Goal: Task Accomplishment & Management: Manage account settings

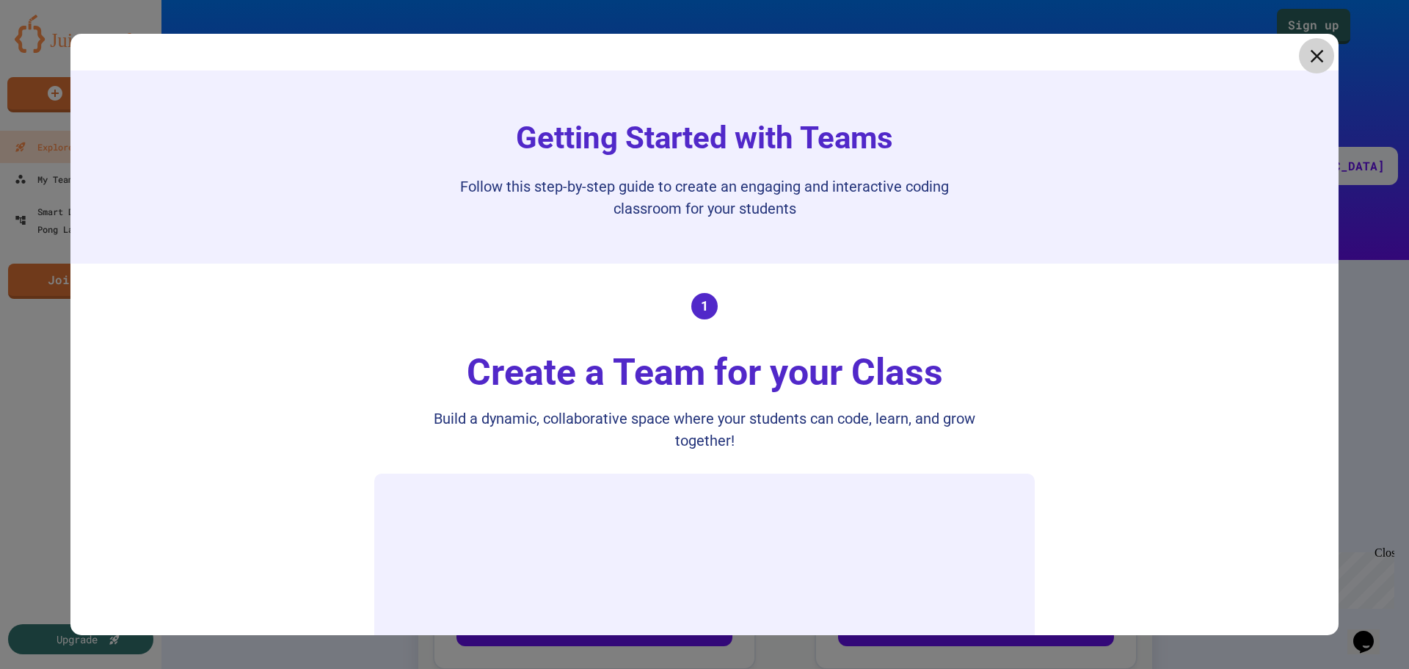
click at [1311, 59] on icon at bounding box center [1317, 56] width 22 height 22
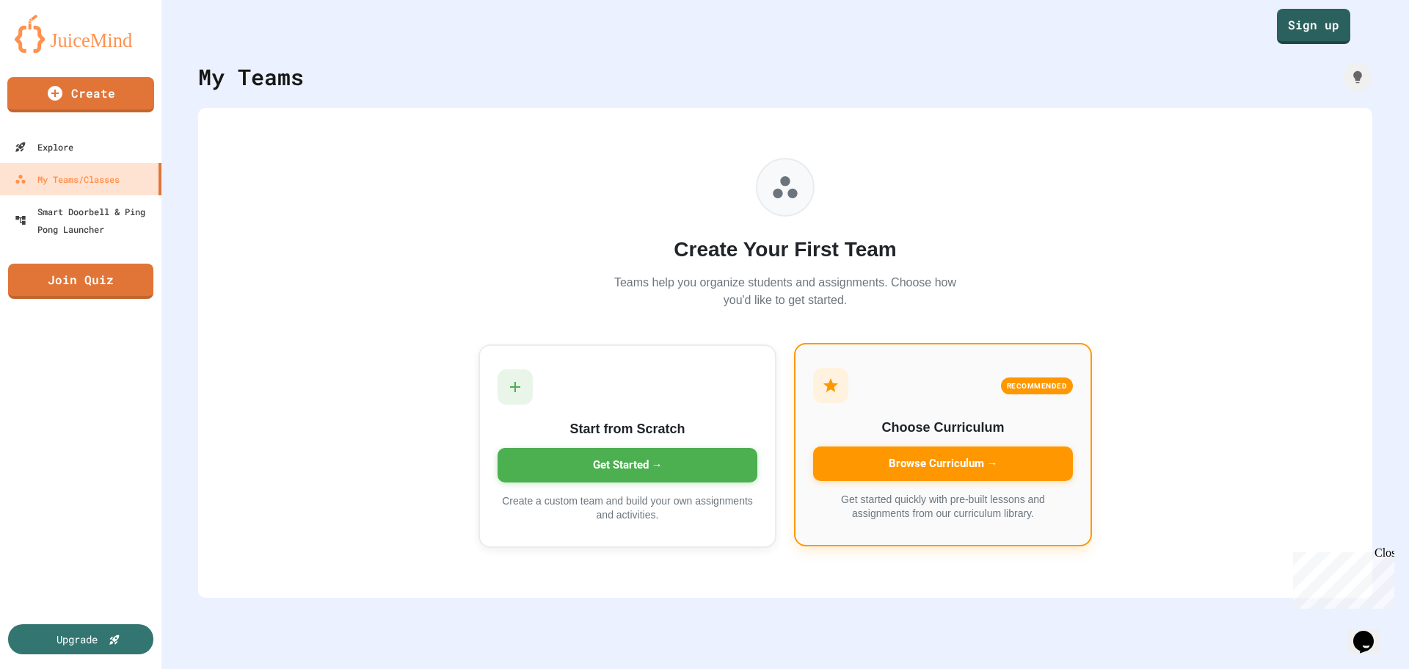
click at [873, 462] on div "Browse Curriculum →" at bounding box center [943, 463] width 260 height 34
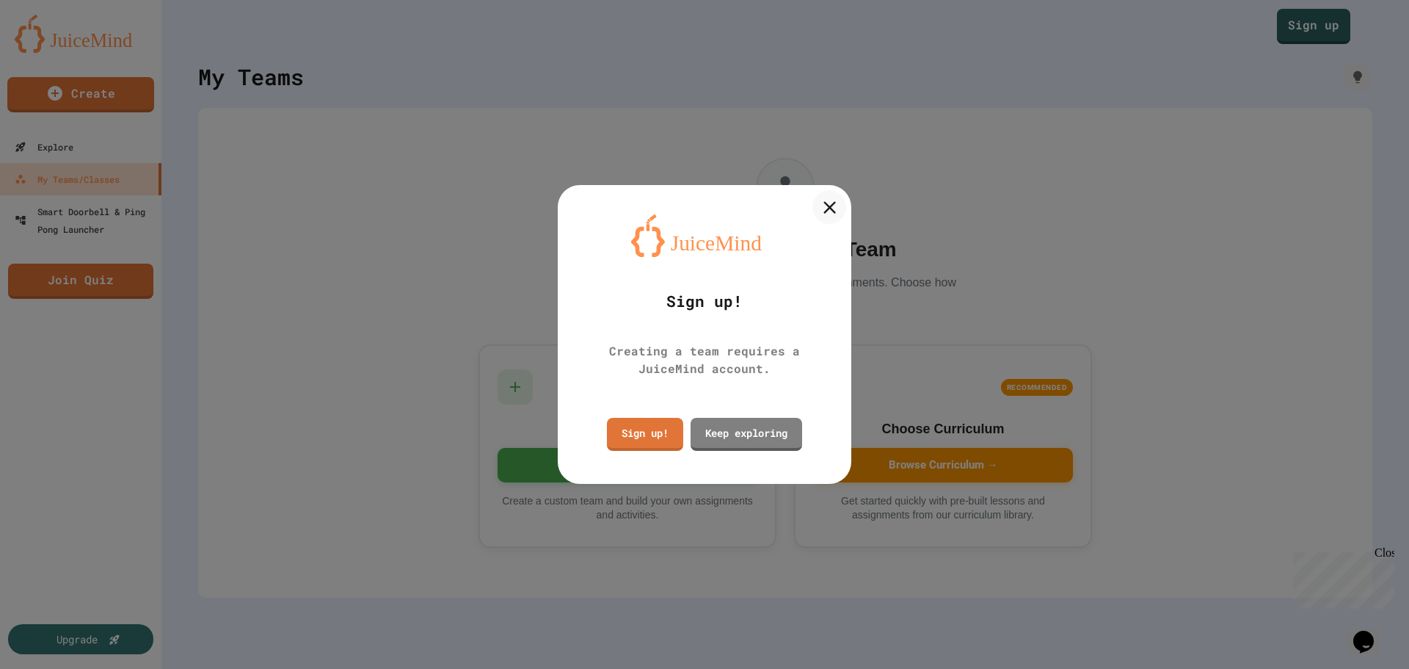
click at [826, 209] on icon at bounding box center [829, 207] width 12 height 12
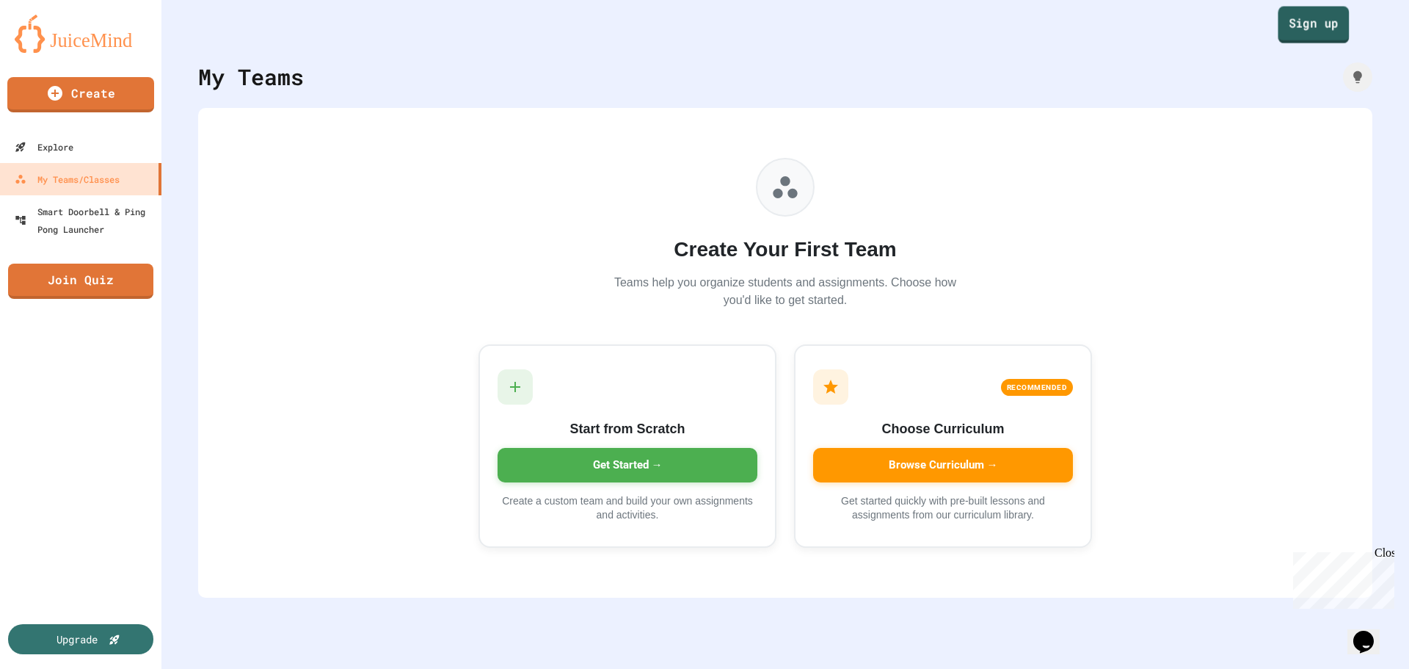
click at [1305, 7] on link "Sign up" at bounding box center [1313, 25] width 71 height 37
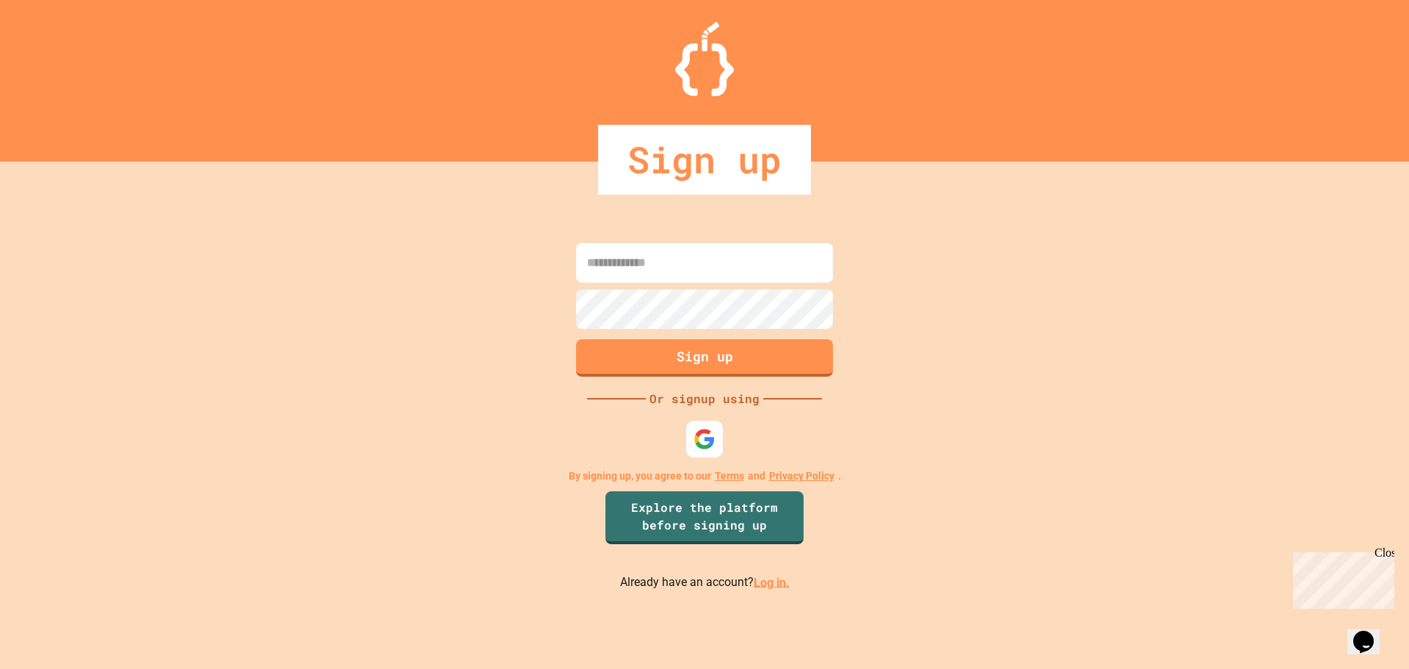
click at [763, 584] on link "Log in." at bounding box center [772, 582] width 36 height 14
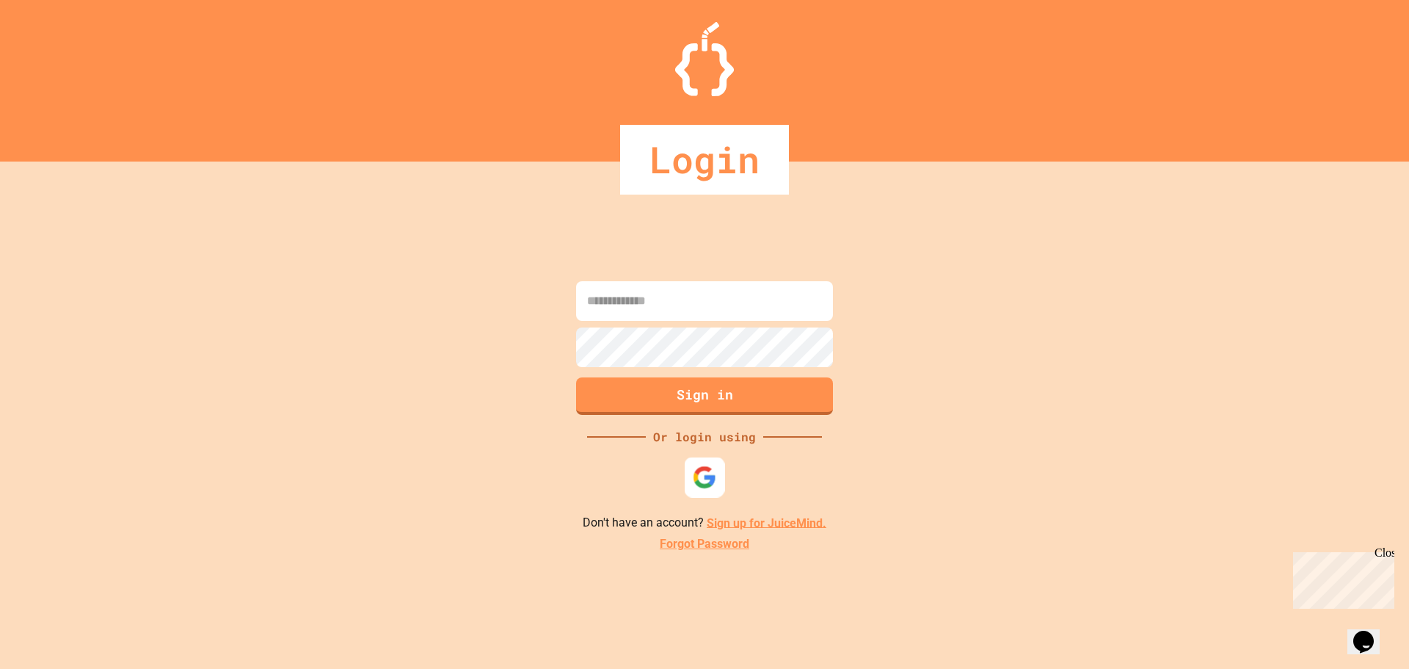
click at [704, 469] on img at bounding box center [705, 477] width 24 height 24
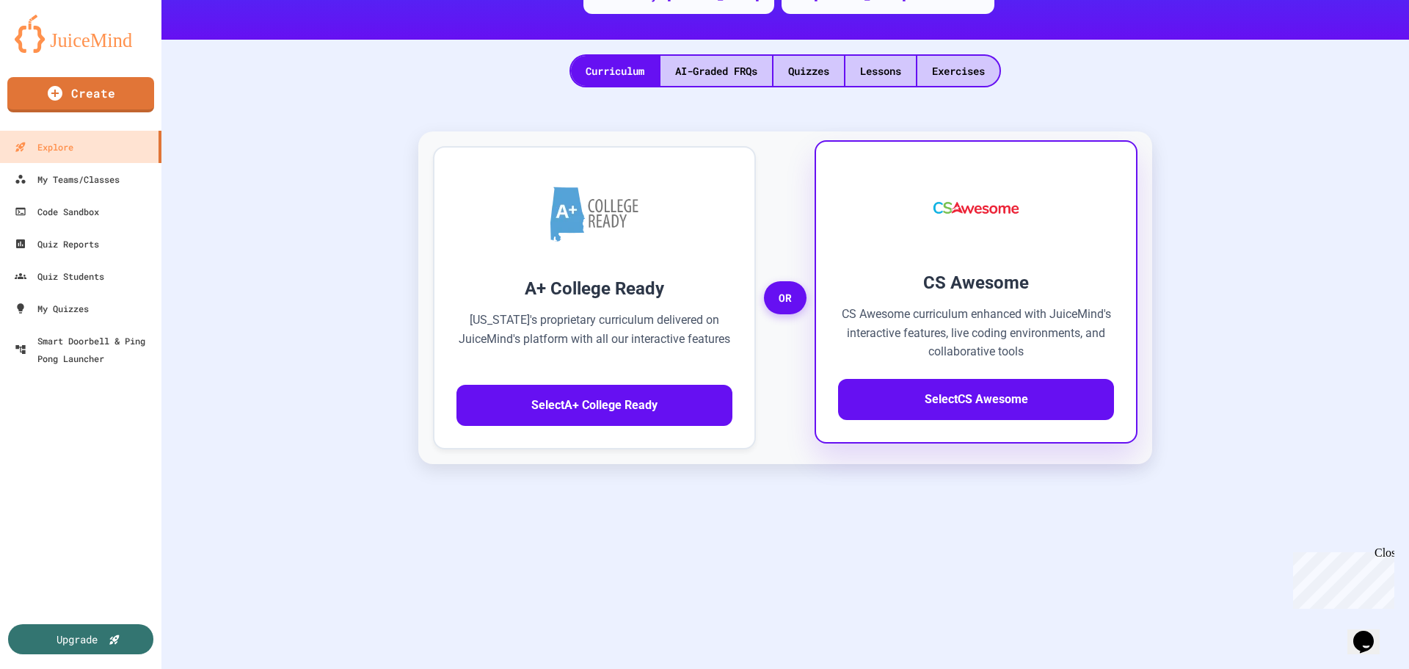
scroll to position [73, 0]
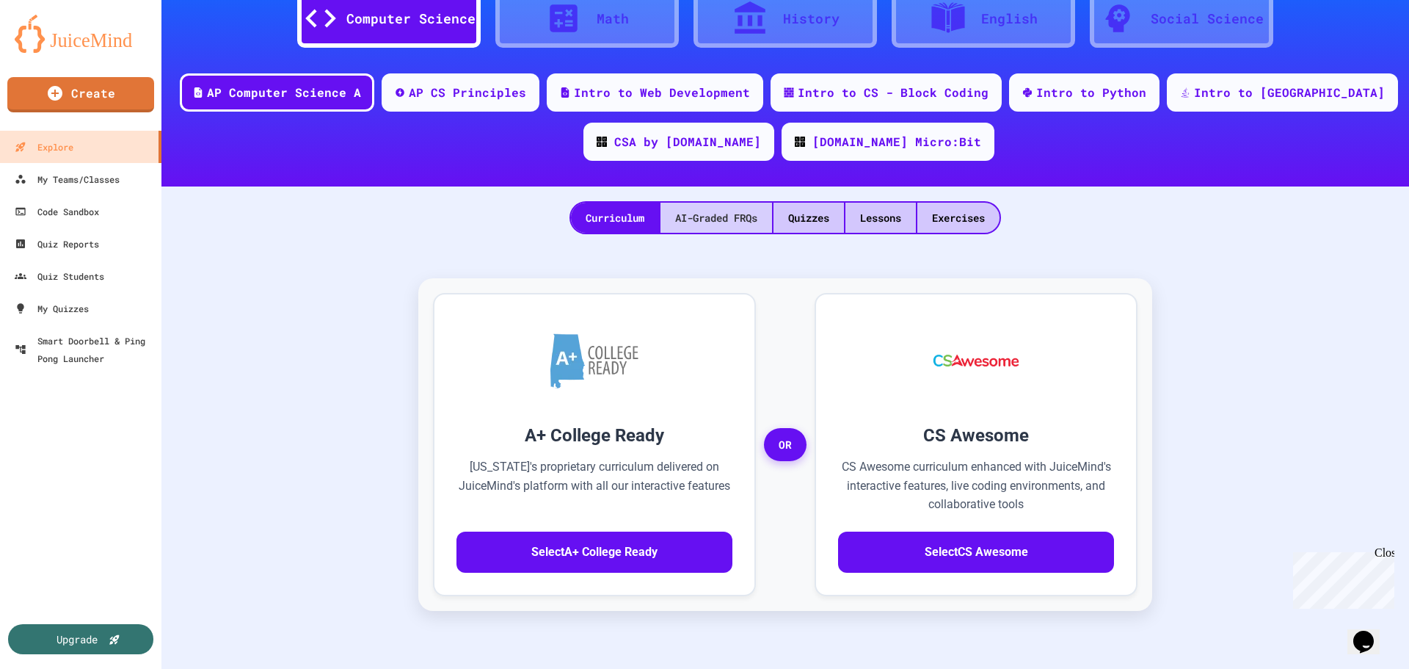
click at [718, 216] on div "AI-Graded FRQs" at bounding box center [717, 218] width 112 height 30
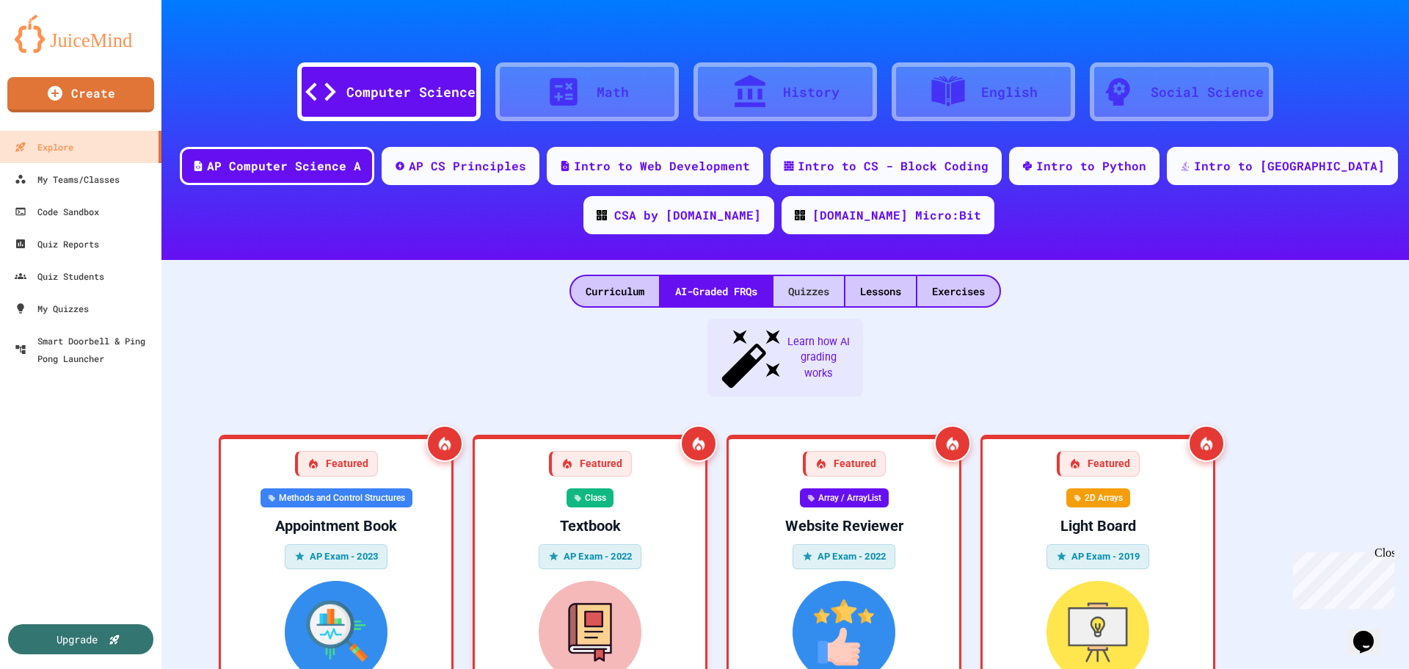
click at [818, 284] on div "Quizzes" at bounding box center [809, 291] width 70 height 30
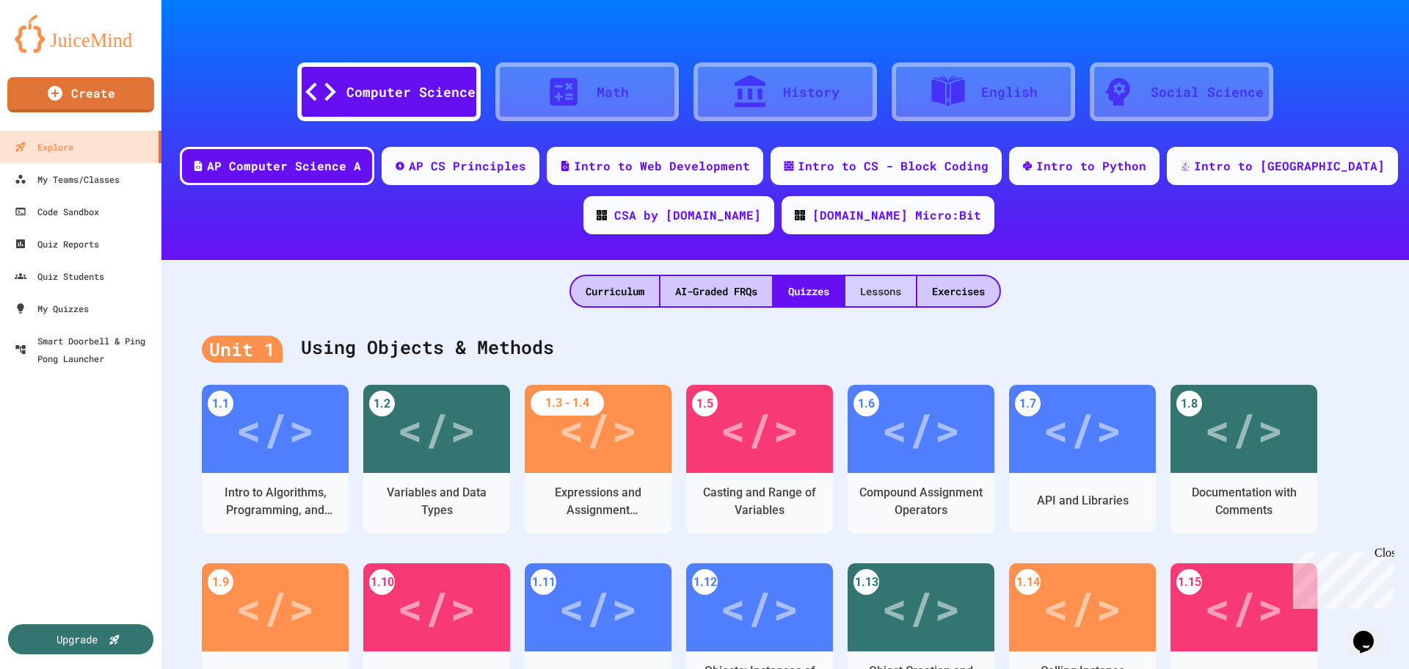
click at [880, 299] on div "Lessons" at bounding box center [880, 291] width 70 height 30
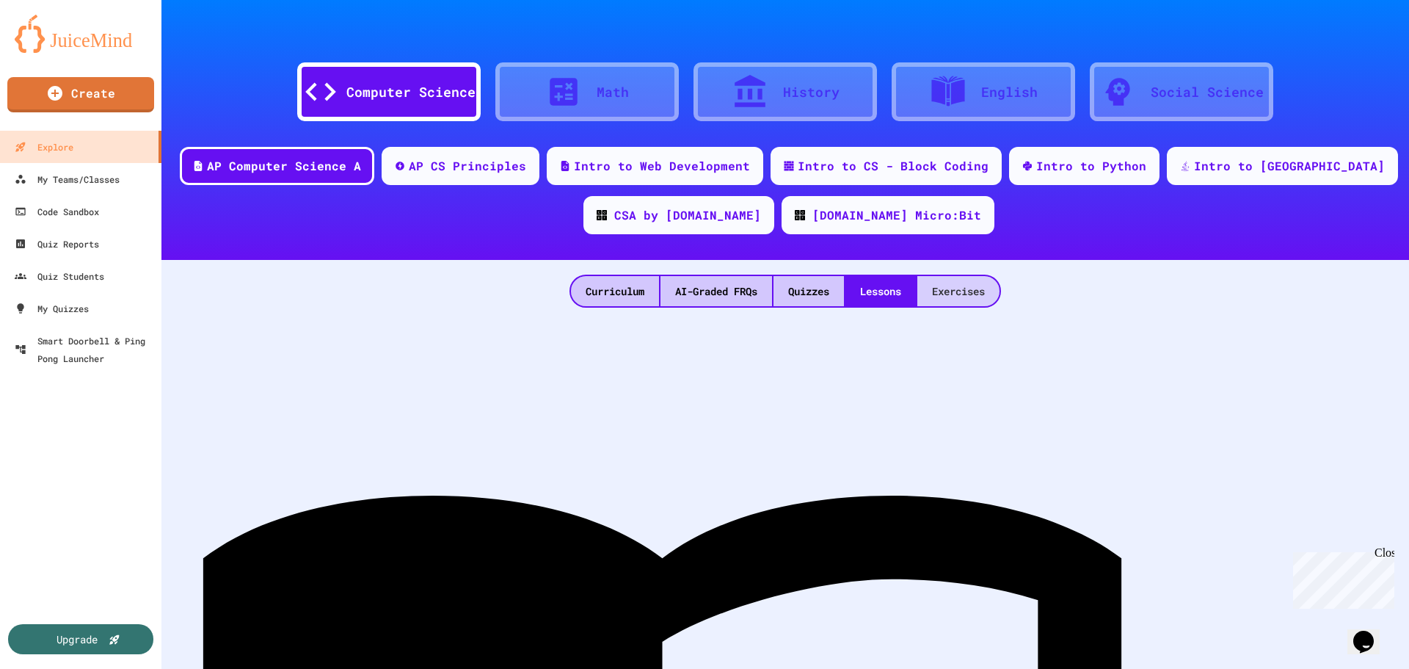
click at [960, 291] on div "Exercises" at bounding box center [958, 291] width 82 height 30
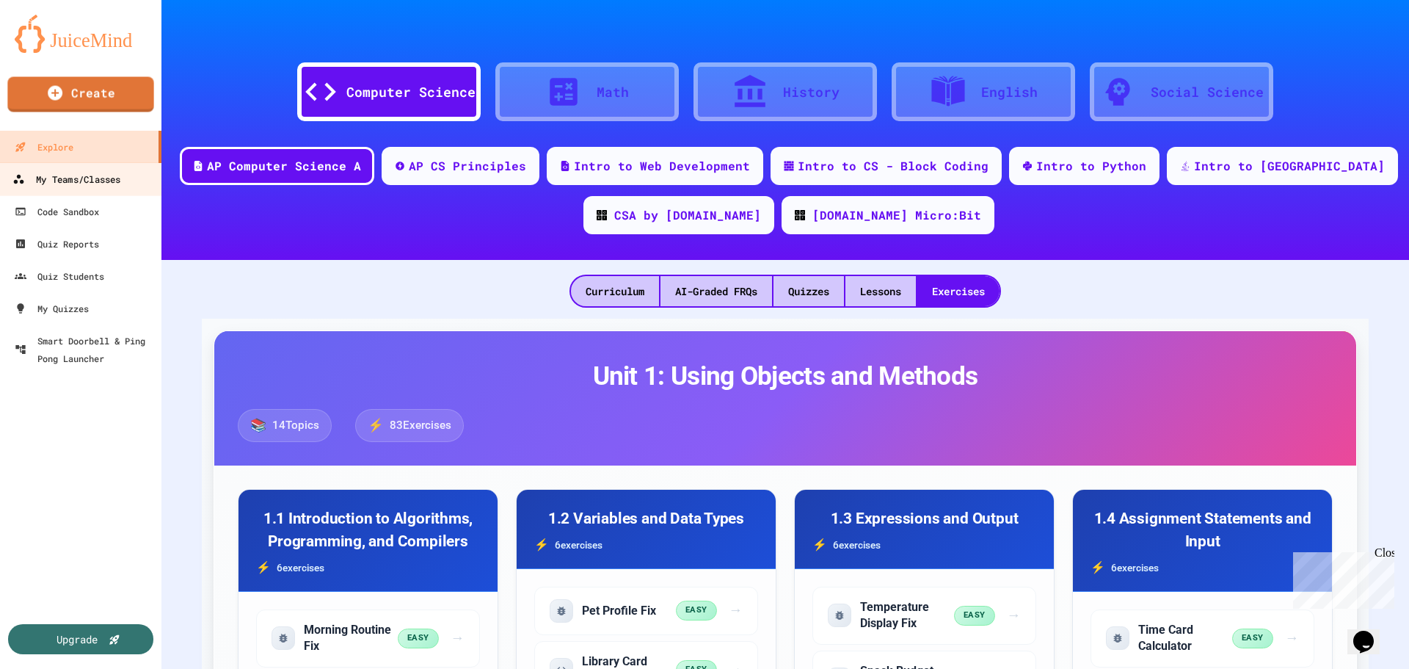
click at [98, 180] on div "My Teams/Classes" at bounding box center [66, 179] width 108 height 18
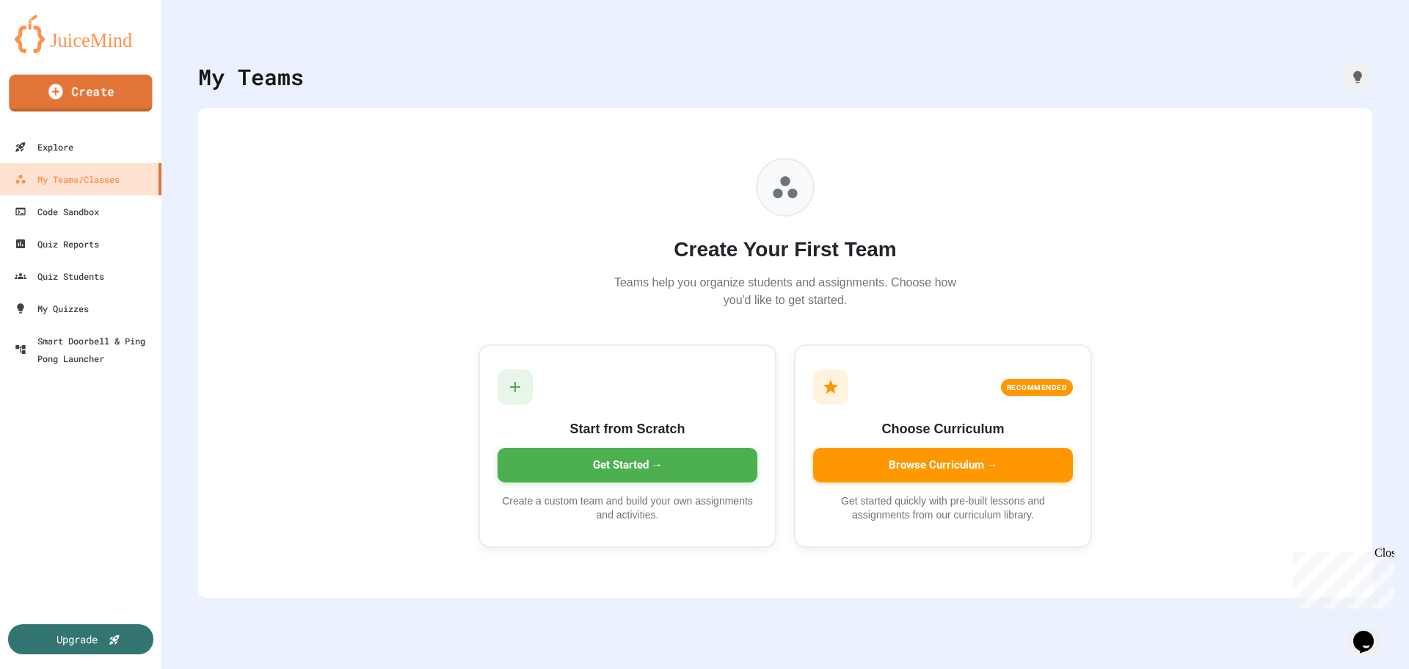
click at [76, 96] on link "Create" at bounding box center [80, 93] width 143 height 37
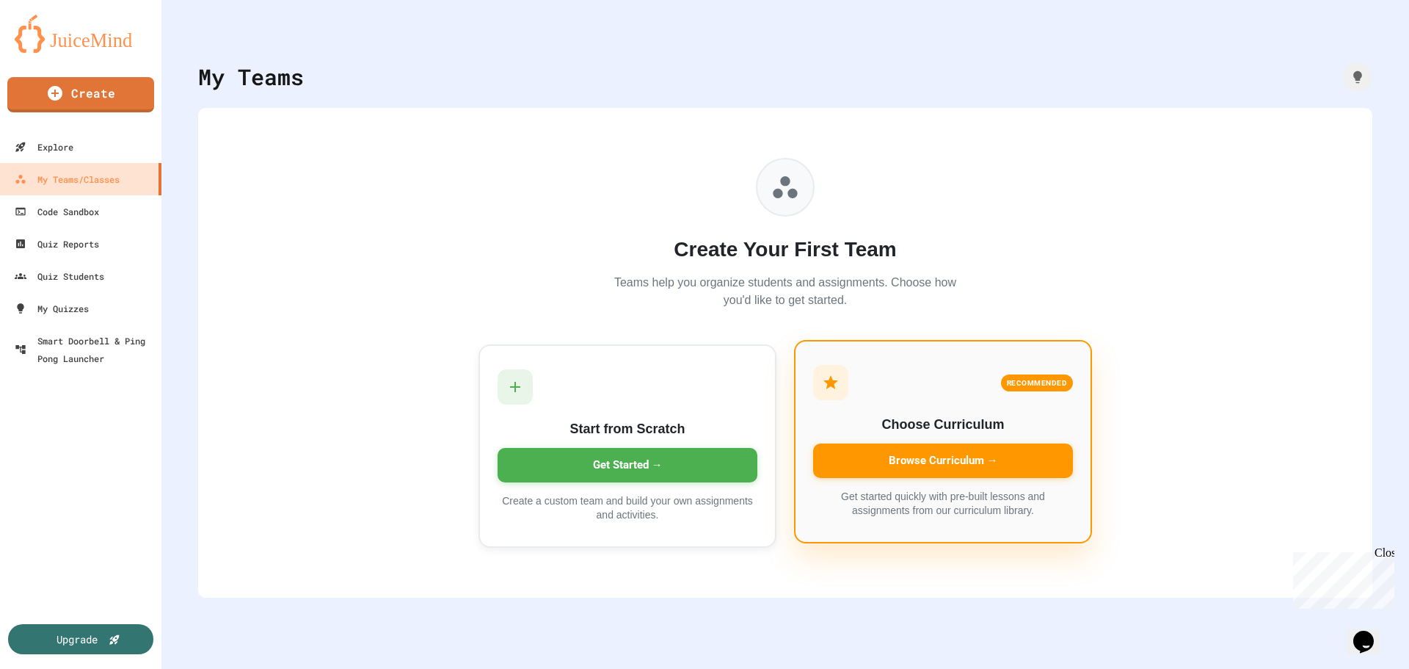
click at [949, 468] on div "Browse Curriculum →" at bounding box center [943, 460] width 260 height 34
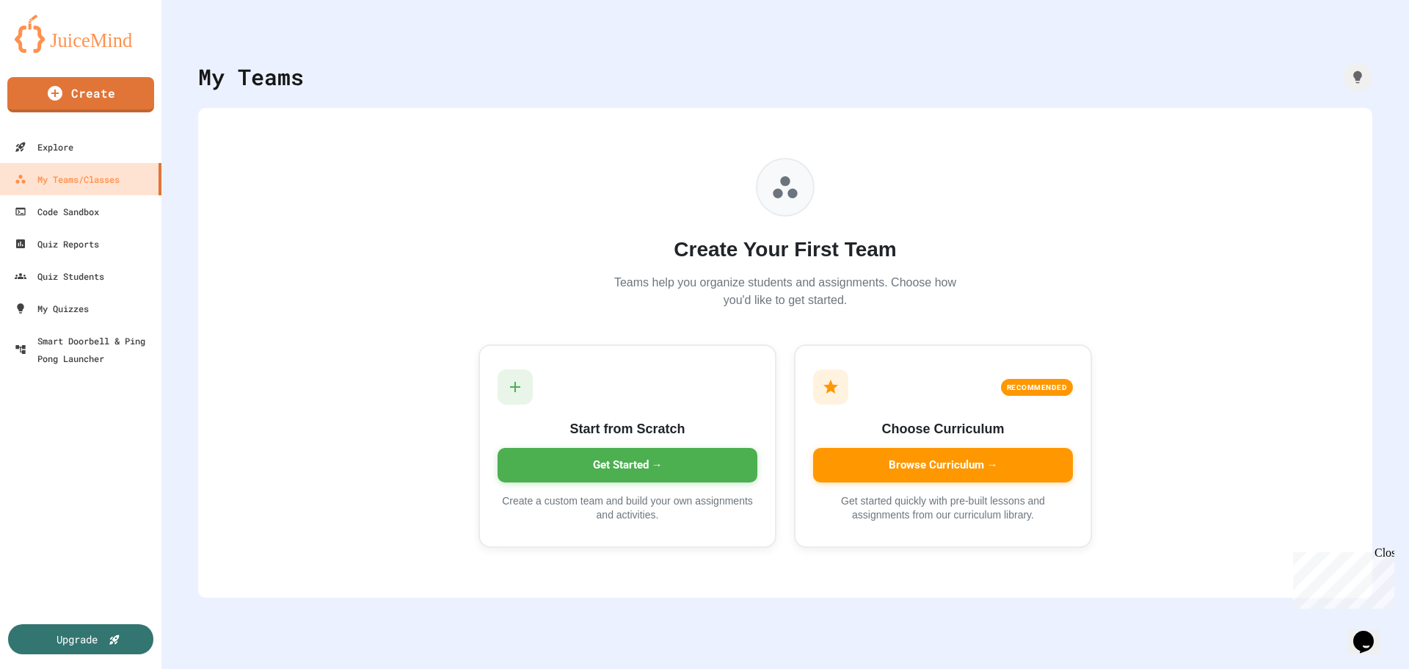
click at [53, 146] on div "Explore" at bounding box center [42, 147] width 60 height 18
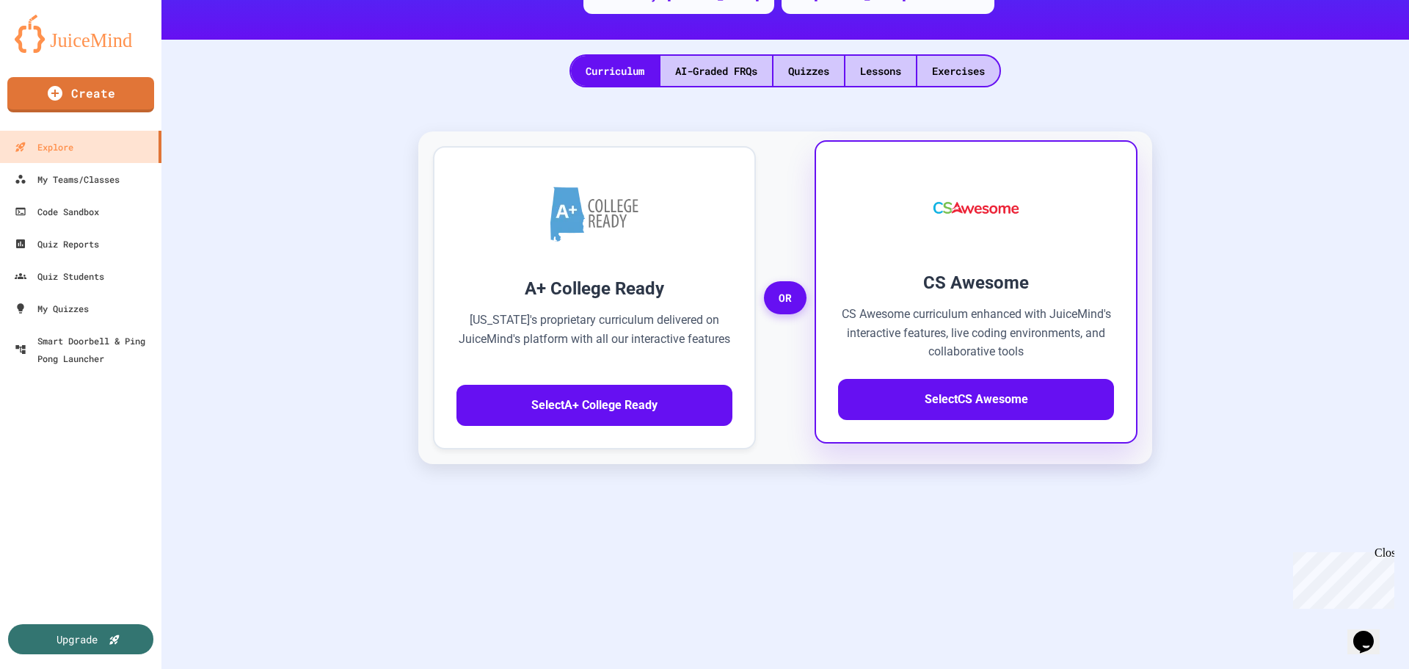
scroll to position [147, 0]
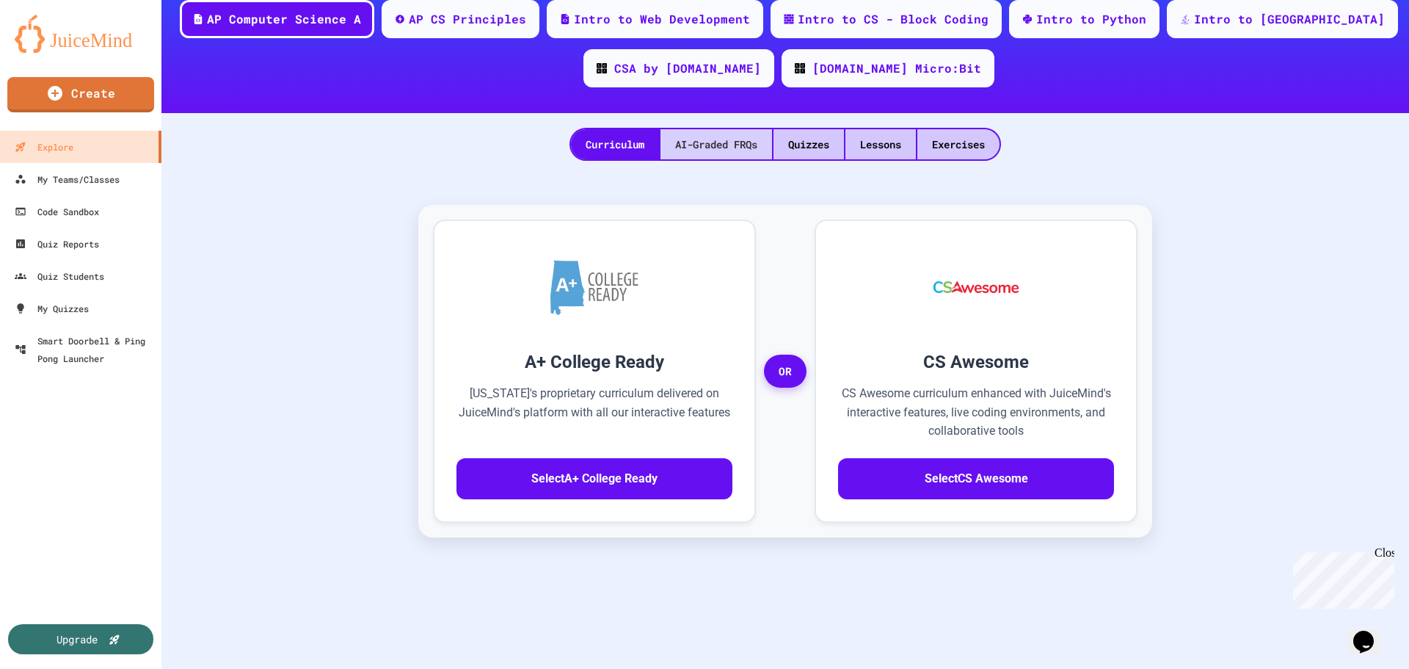
click at [719, 149] on div "AI-Graded FRQs" at bounding box center [717, 144] width 112 height 30
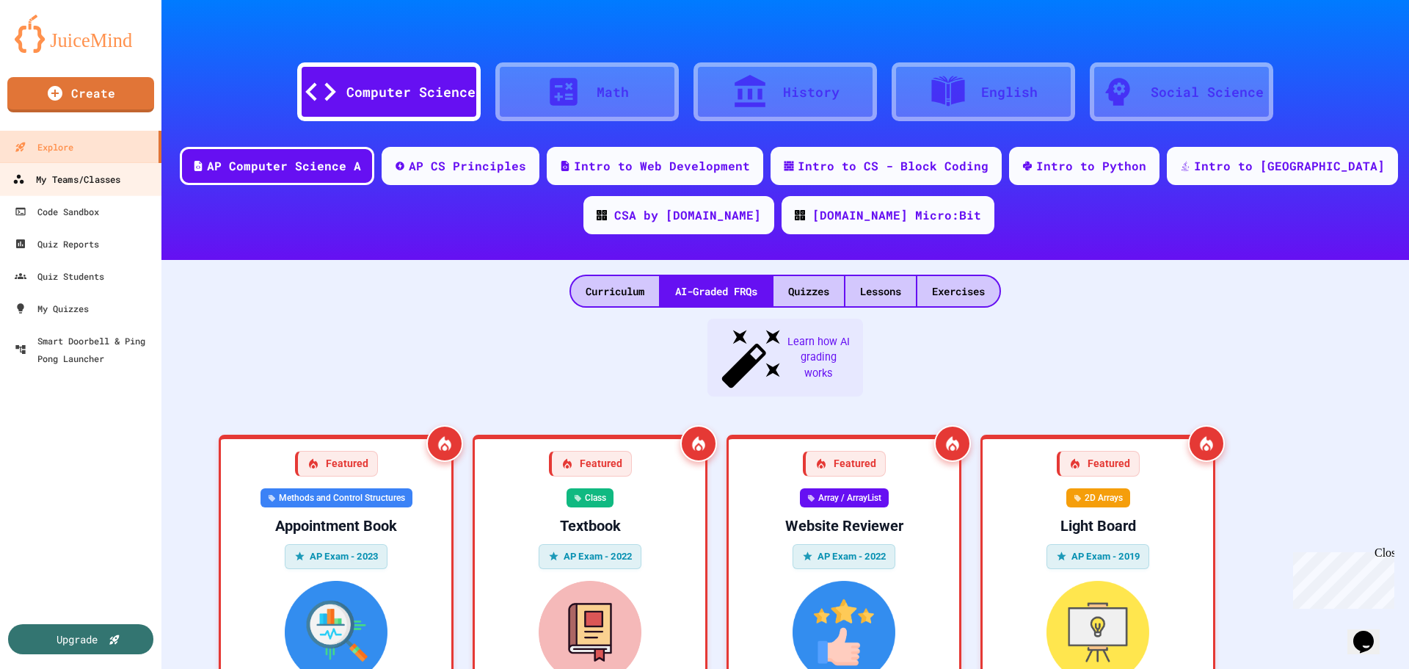
click at [103, 182] on div "My Teams/Classes" at bounding box center [66, 179] width 108 height 18
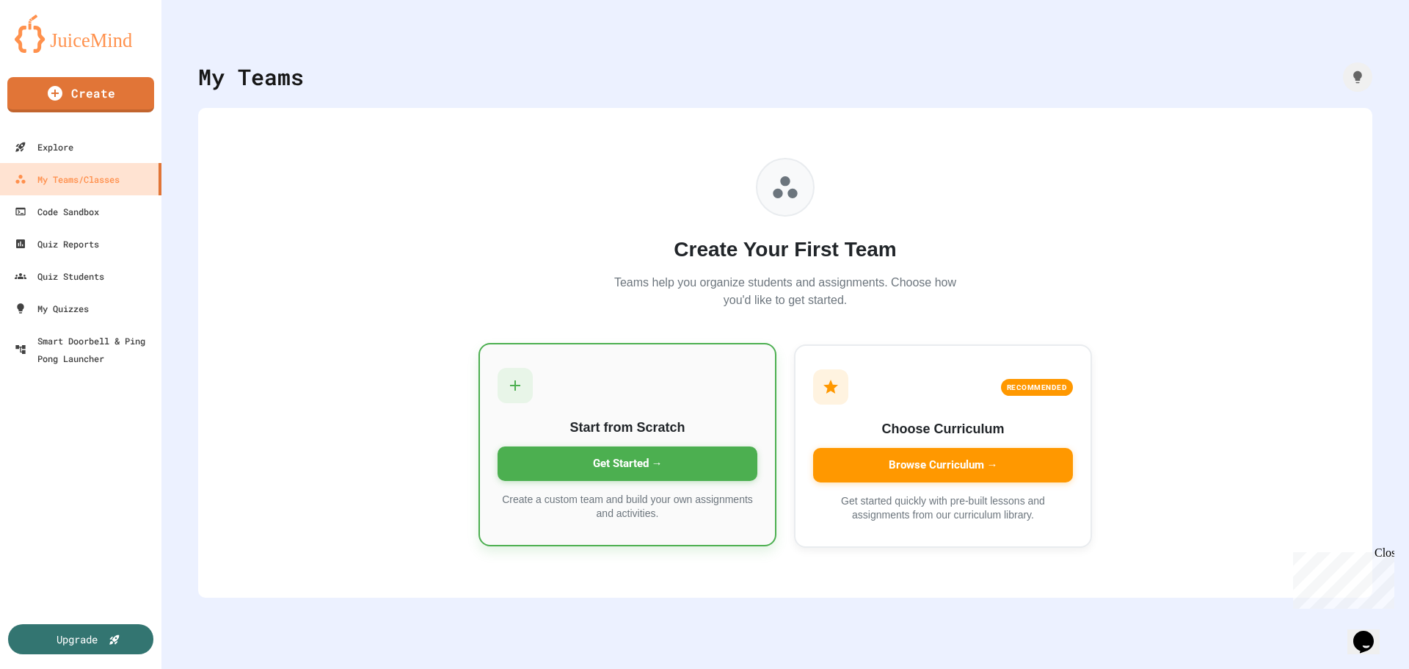
click at [649, 455] on div "Get Started →" at bounding box center [628, 463] width 260 height 34
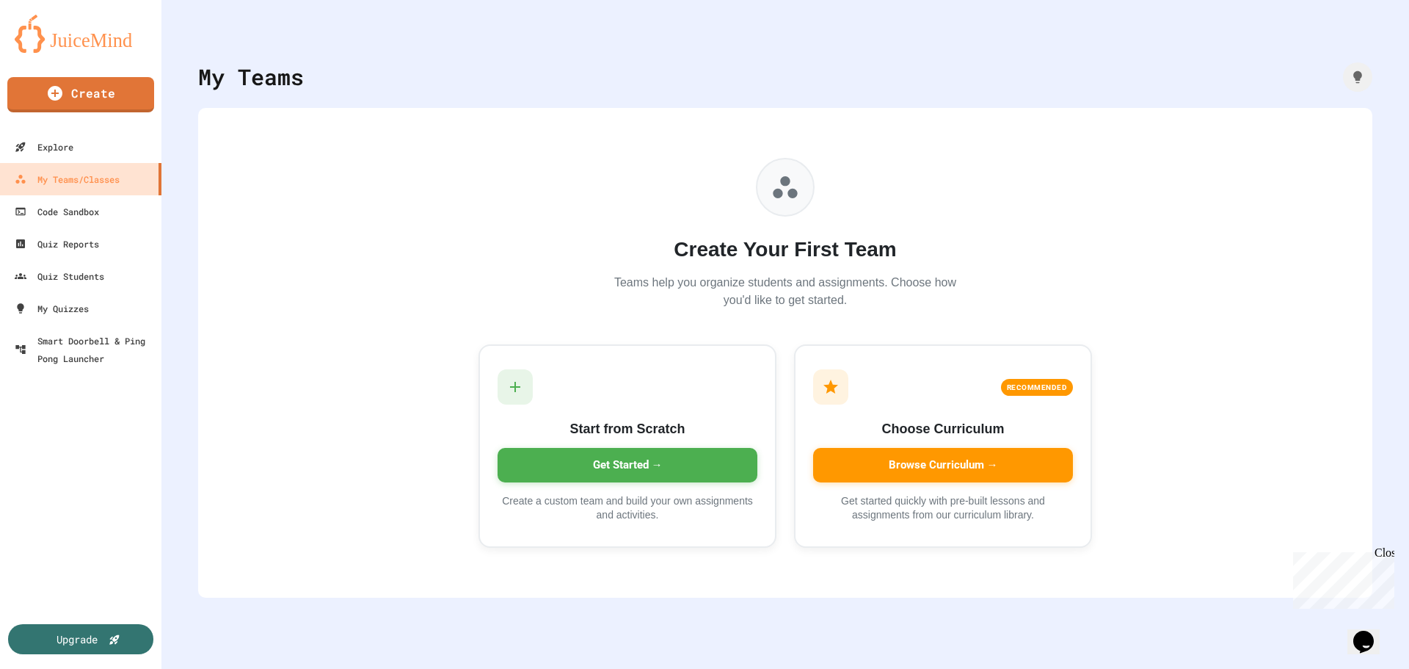
type input "*"
type input "**********"
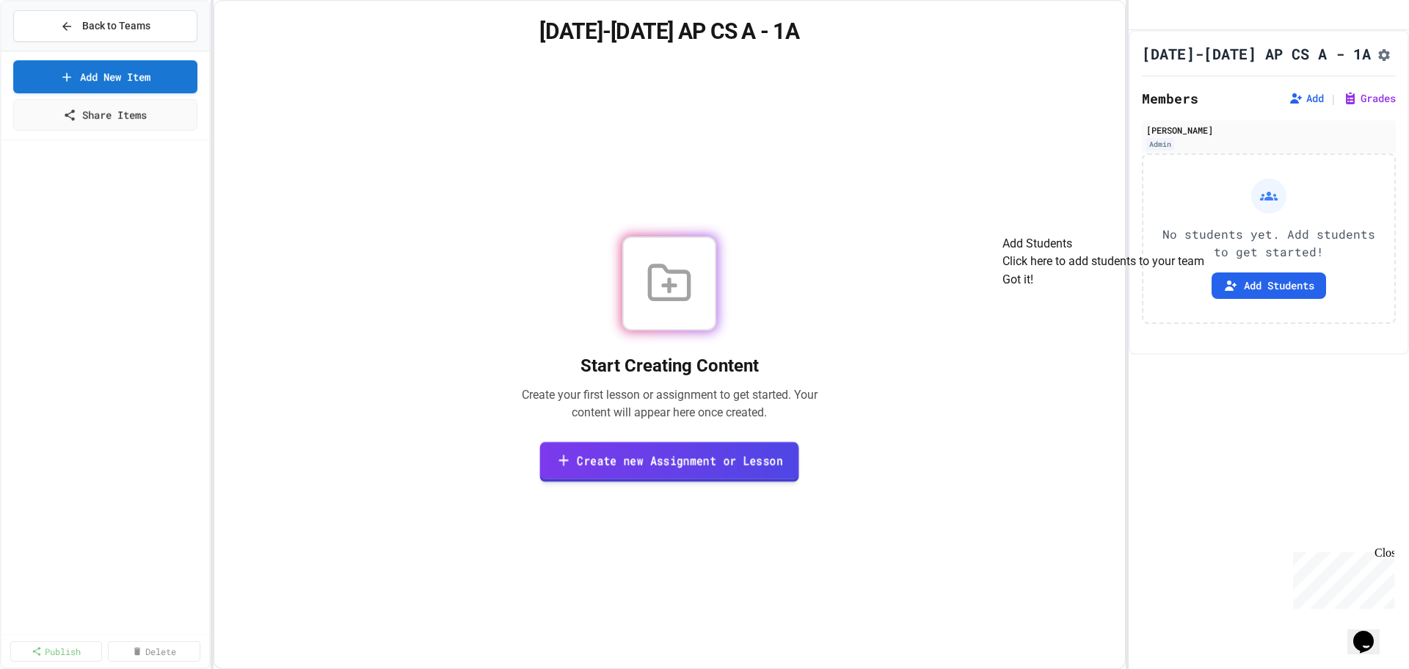
click at [607, 462] on link "Create new Assignment or Lesson" at bounding box center [669, 461] width 259 height 40
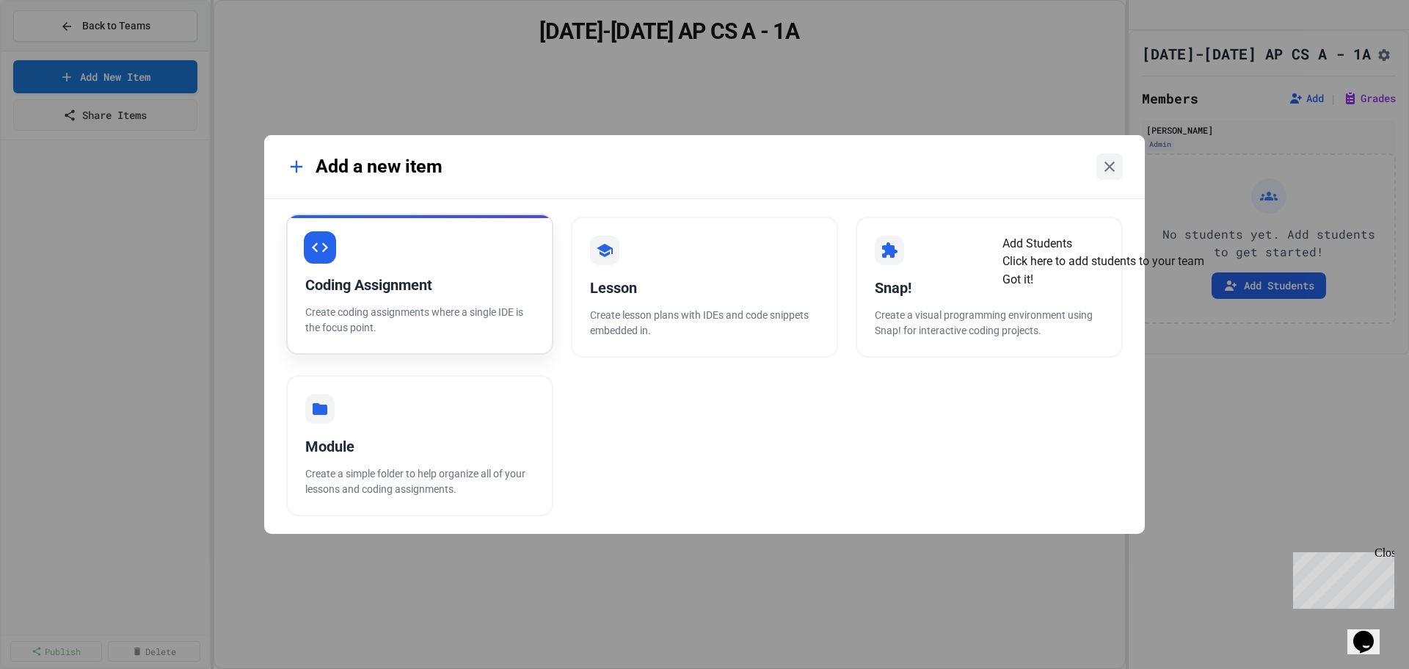
click at [414, 294] on div "Coding Assignment" at bounding box center [419, 285] width 229 height 22
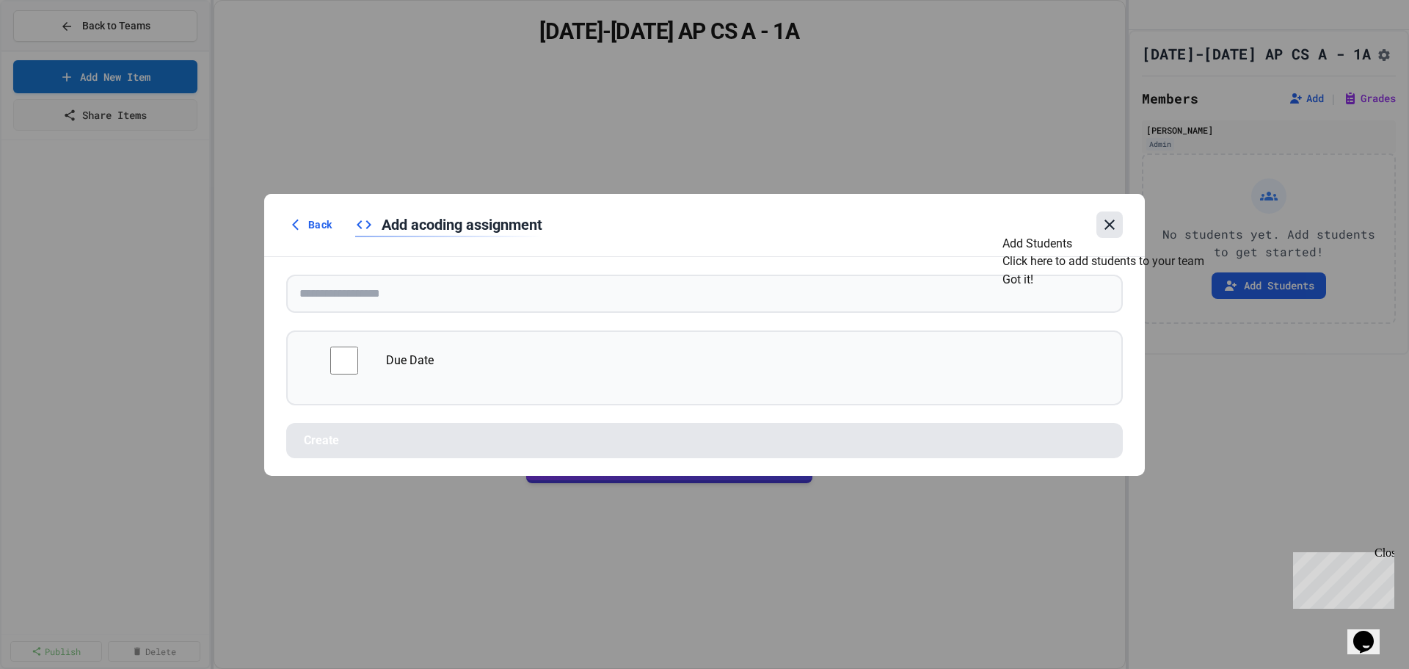
click at [1116, 219] on icon at bounding box center [1110, 225] width 18 height 18
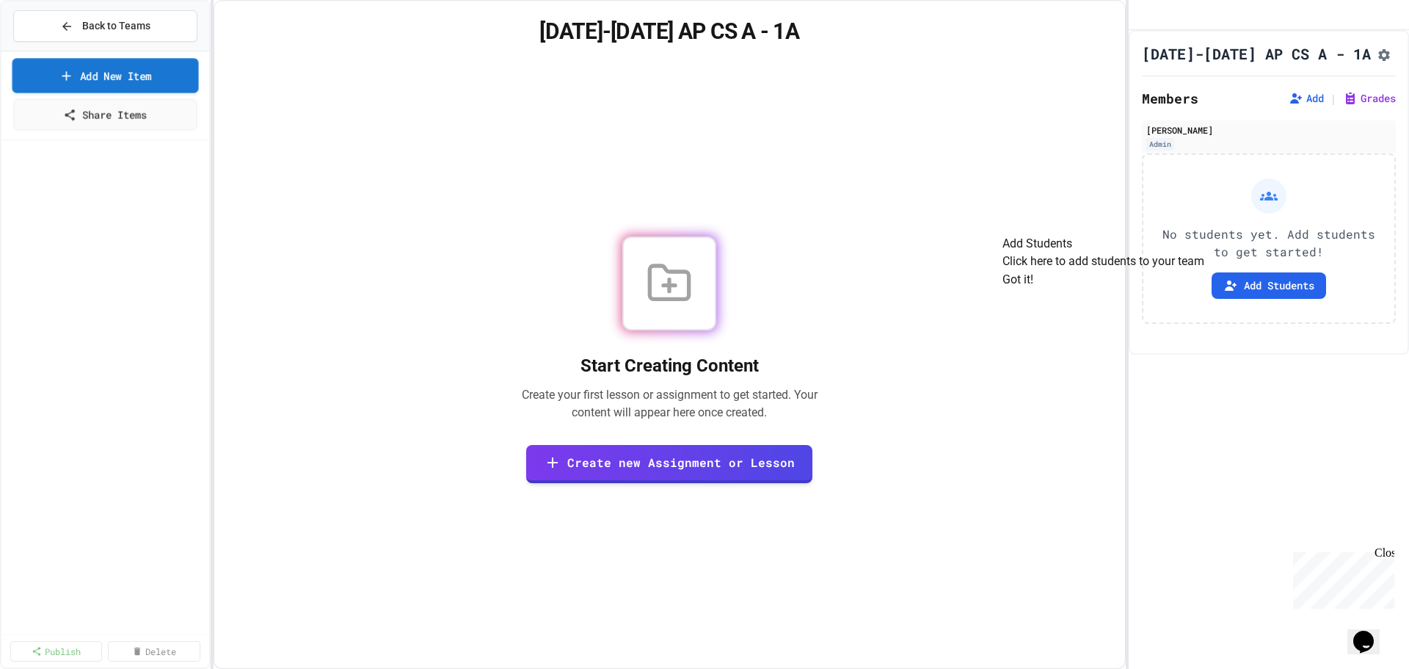
click at [105, 81] on link "Add New Item" at bounding box center [105, 75] width 186 height 34
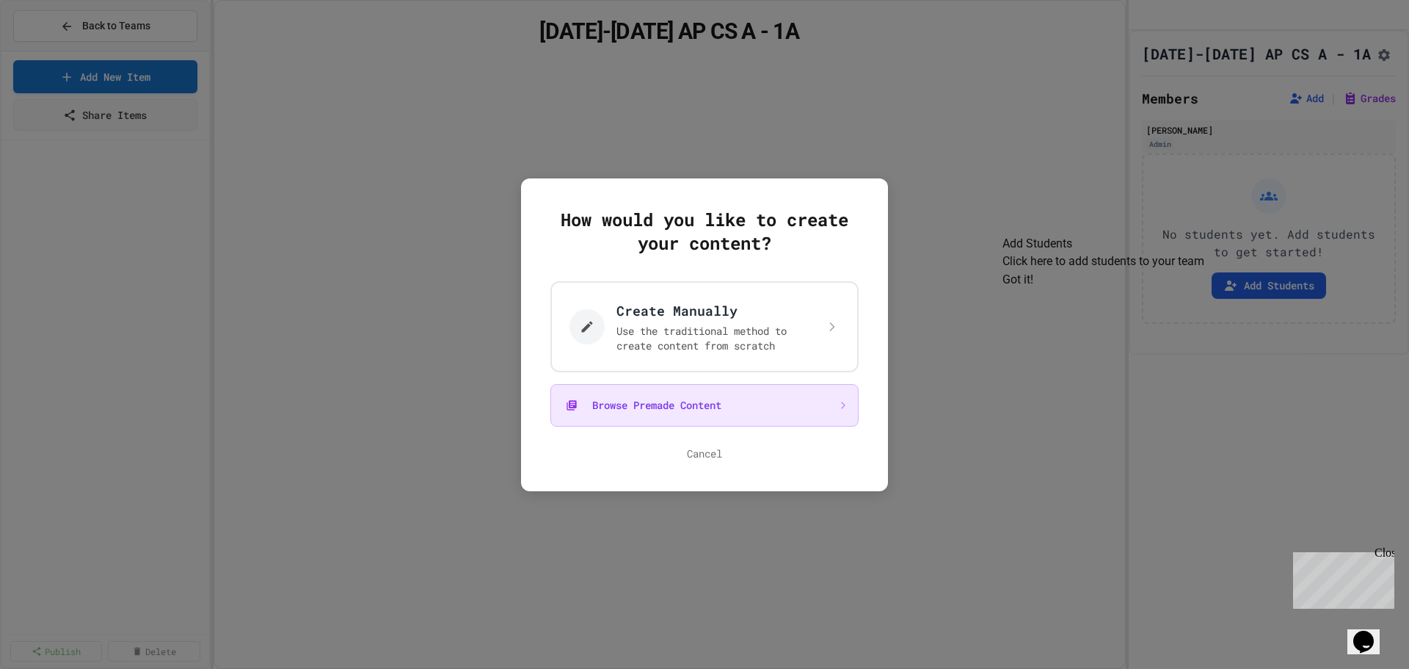
click at [683, 399] on button "Browse Premade Content" at bounding box center [704, 405] width 308 height 43
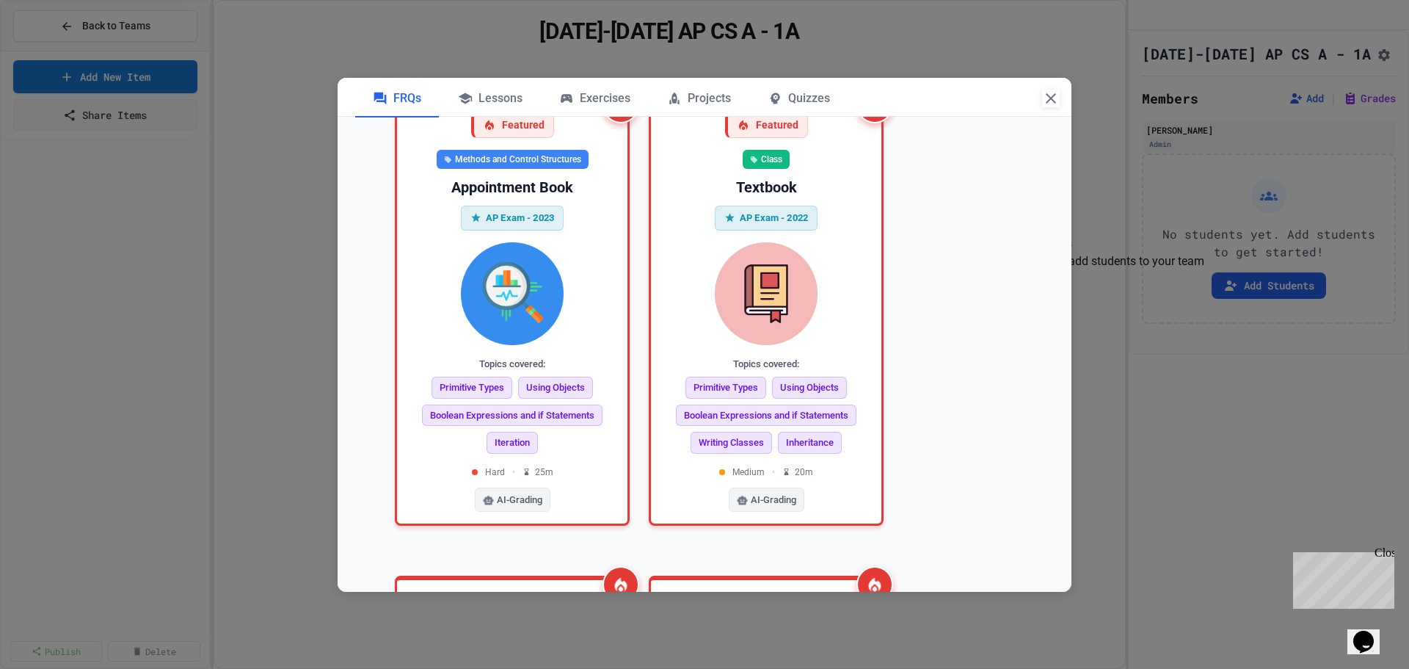
scroll to position [73, 0]
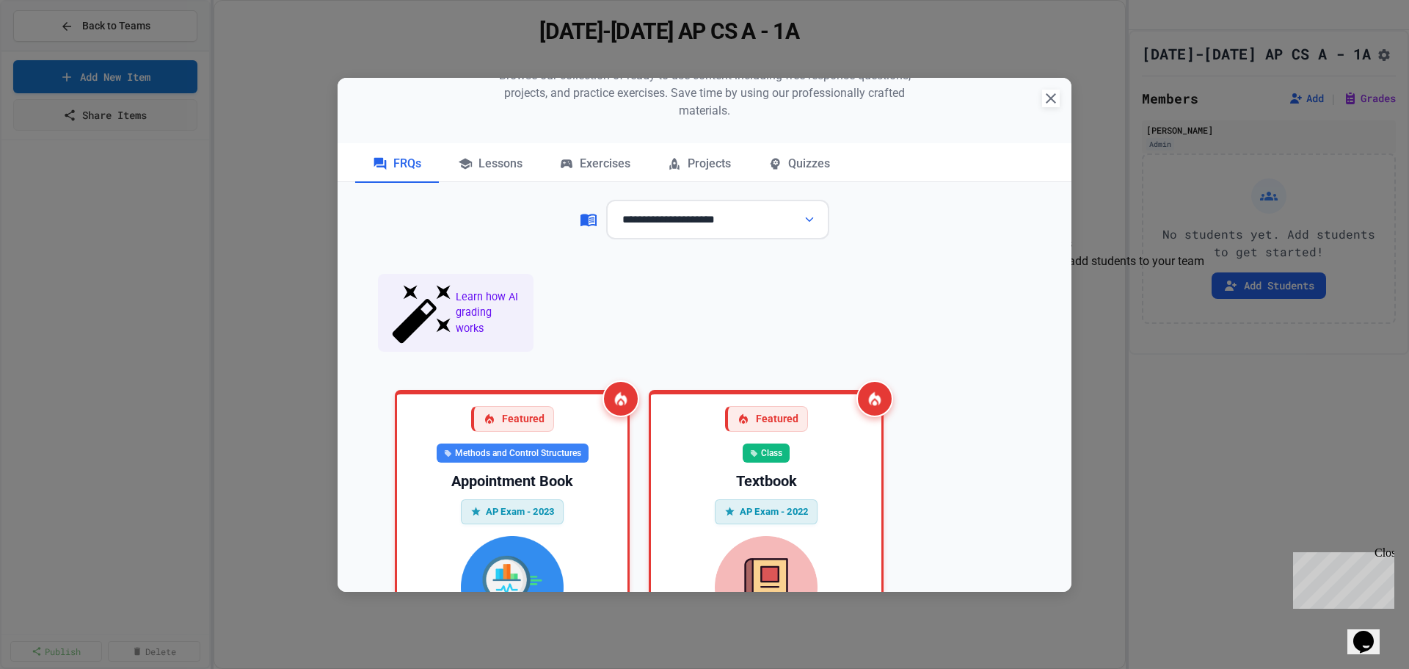
click at [1048, 107] on icon "button" at bounding box center [1051, 99] width 18 height 18
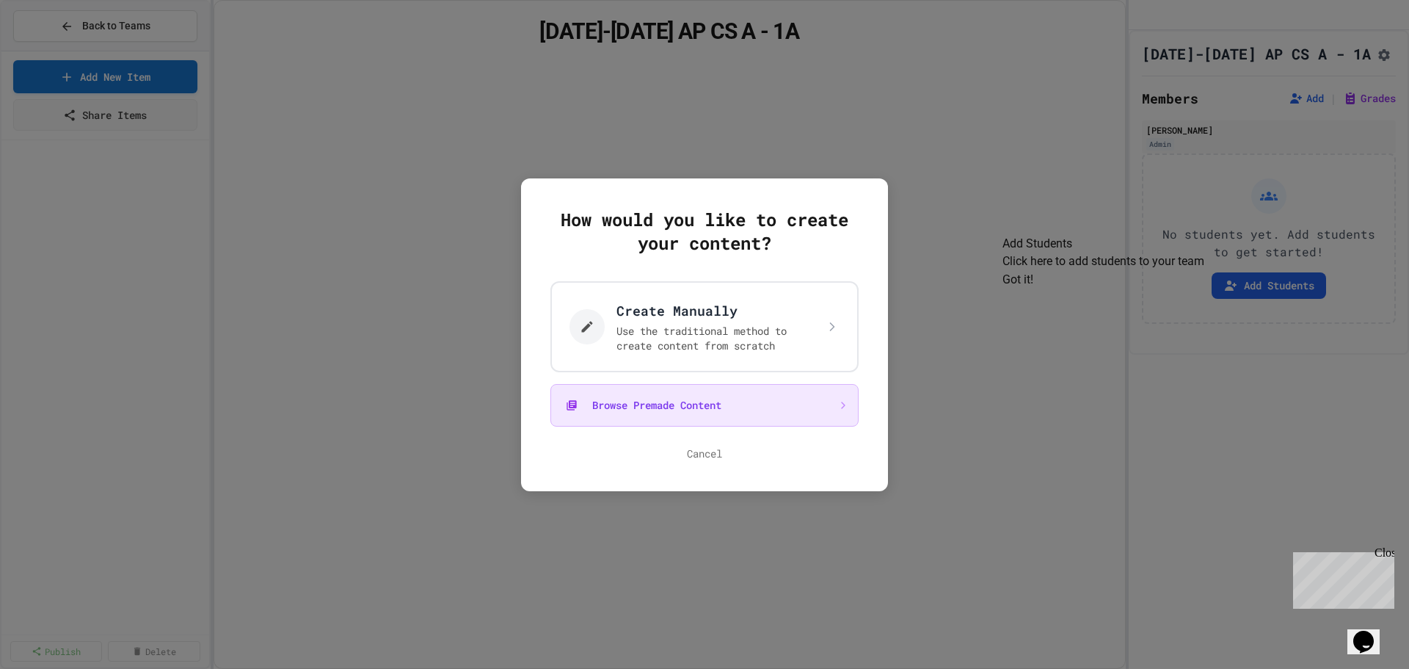
click at [688, 410] on button "Browse Premade Content" at bounding box center [704, 405] width 308 height 43
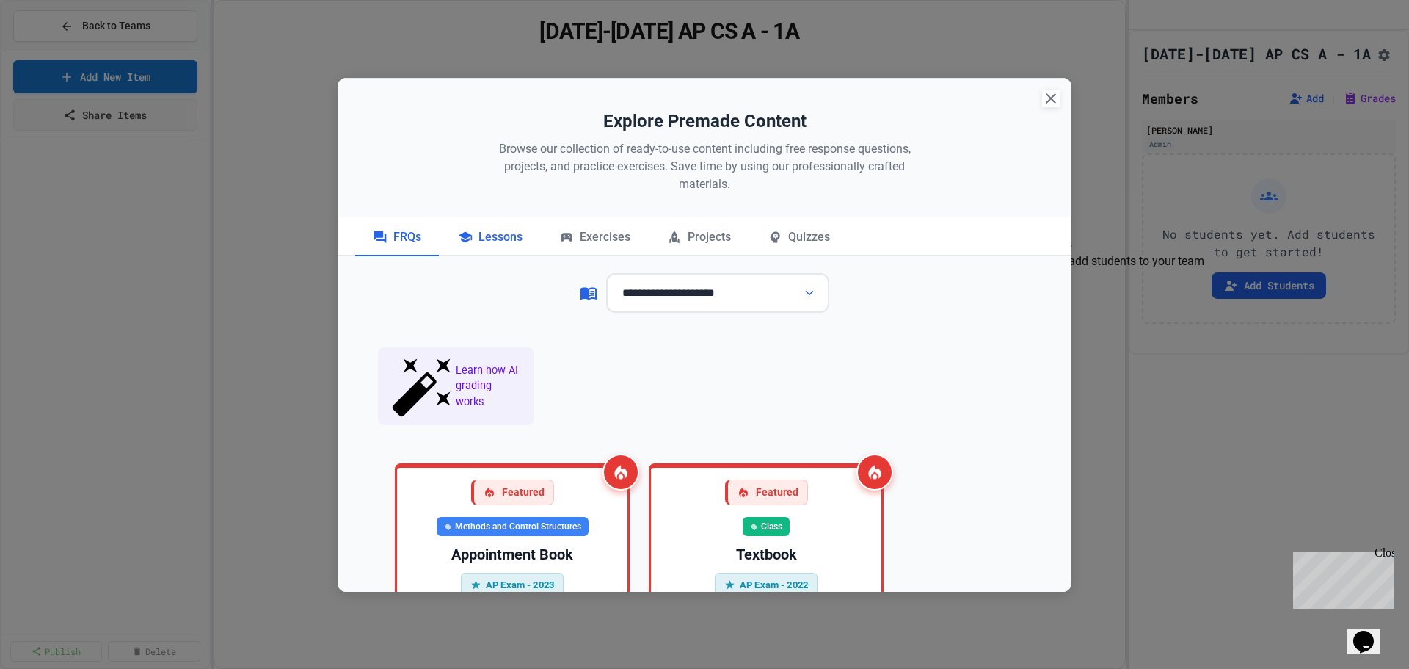
click at [505, 233] on div "Lessons" at bounding box center [490, 237] width 100 height 37
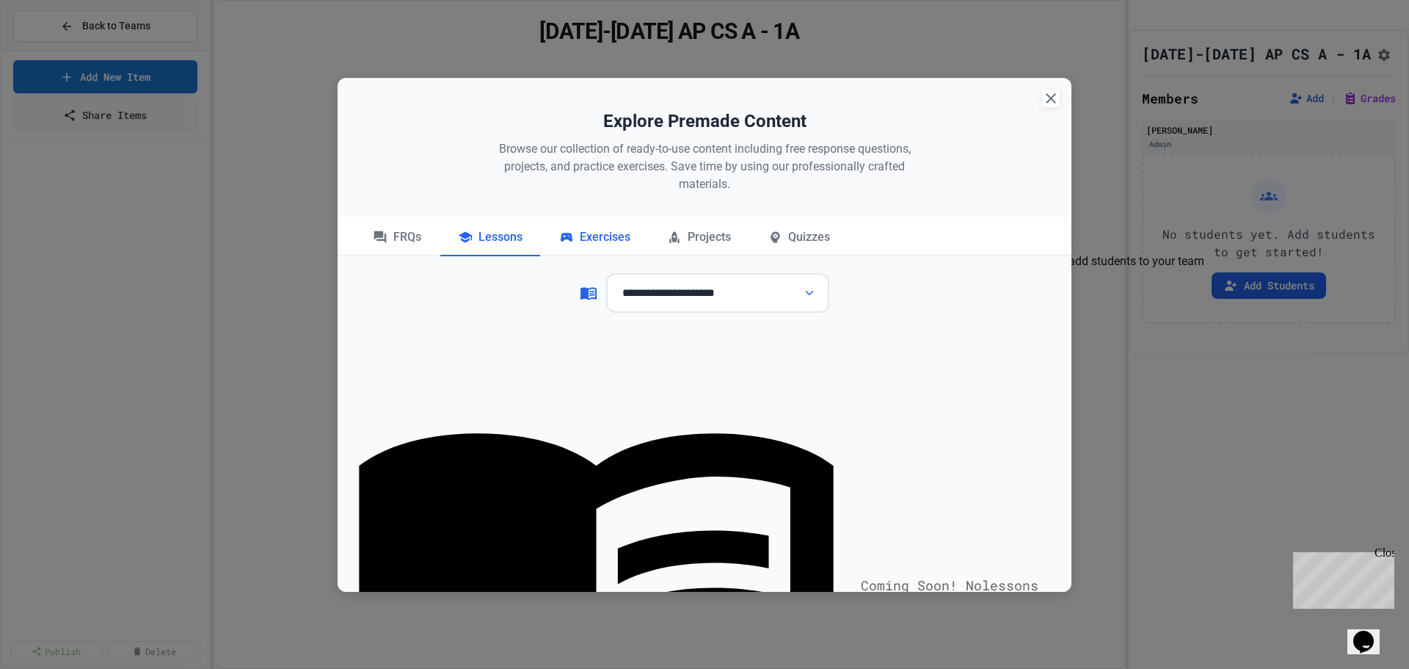
click at [596, 225] on div "Exercises" at bounding box center [595, 237] width 106 height 37
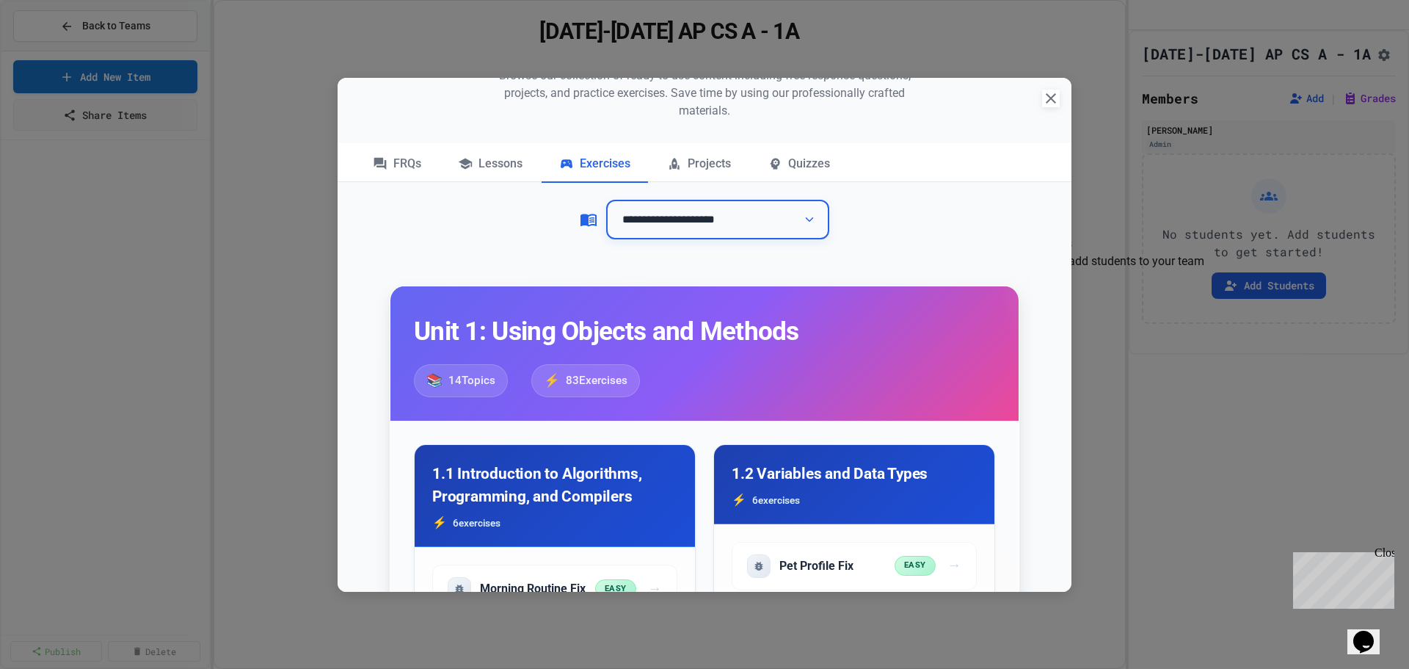
click at [782, 227] on select "**********" at bounding box center [717, 220] width 223 height 40
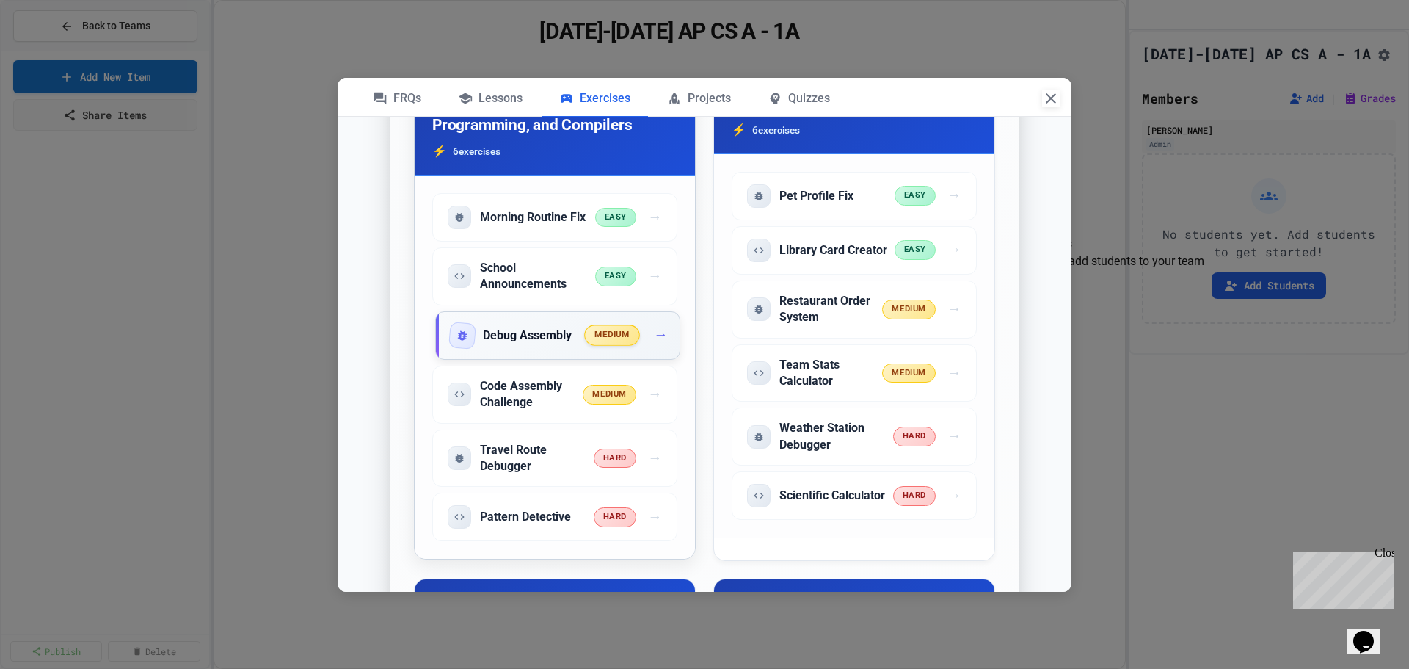
scroll to position [367, 0]
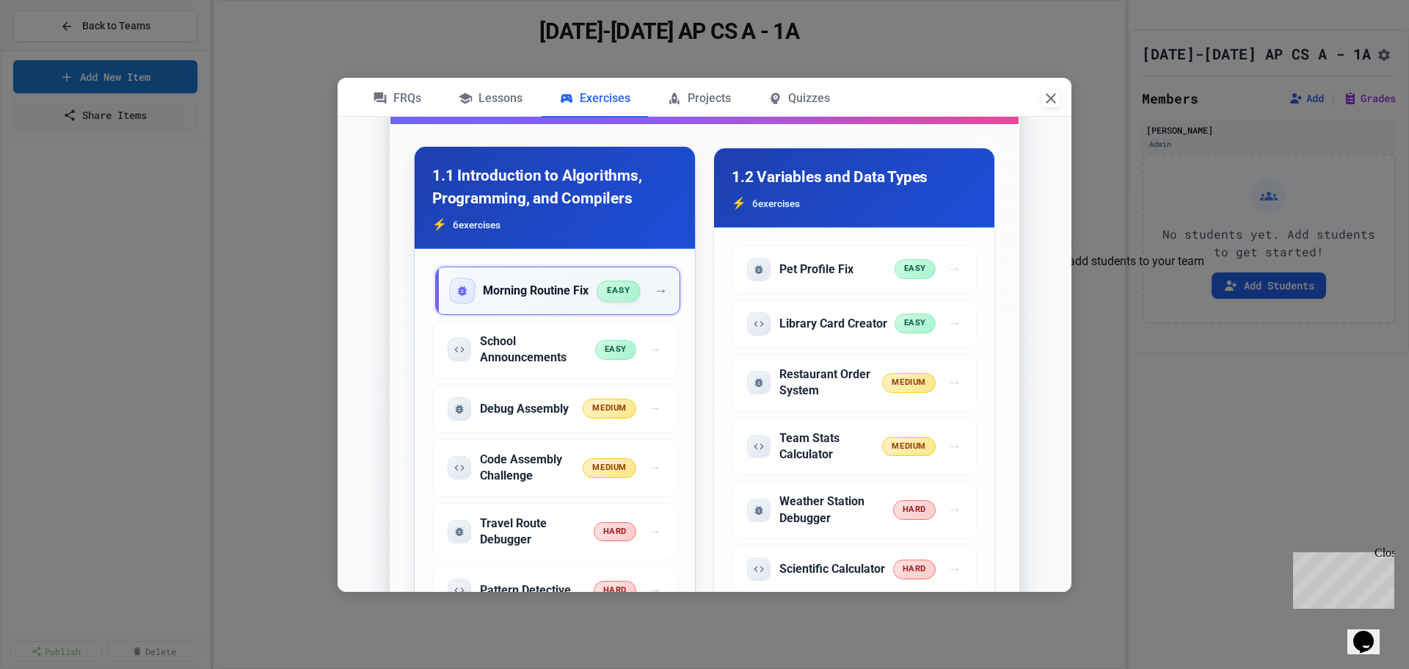
click at [506, 286] on h5 "Morning Routine Fix" at bounding box center [536, 291] width 106 height 16
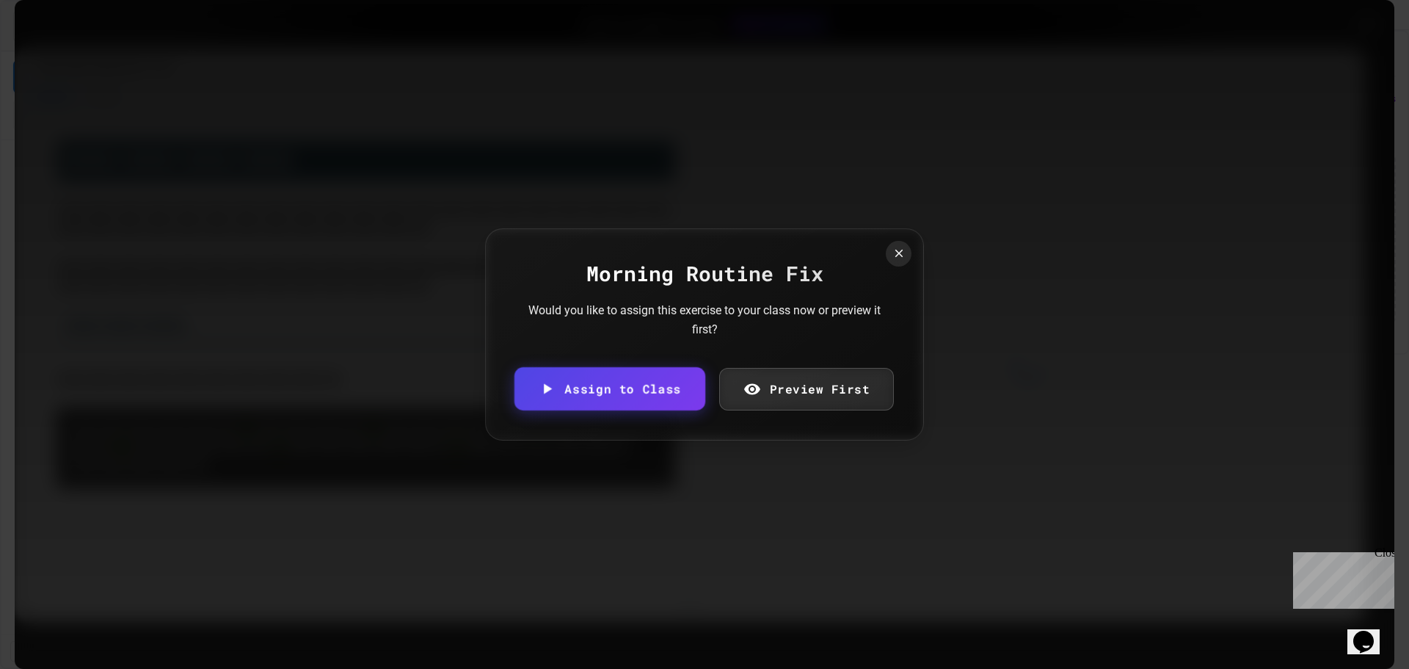
click at [592, 379] on link "Assign to Class" at bounding box center [609, 388] width 191 height 43
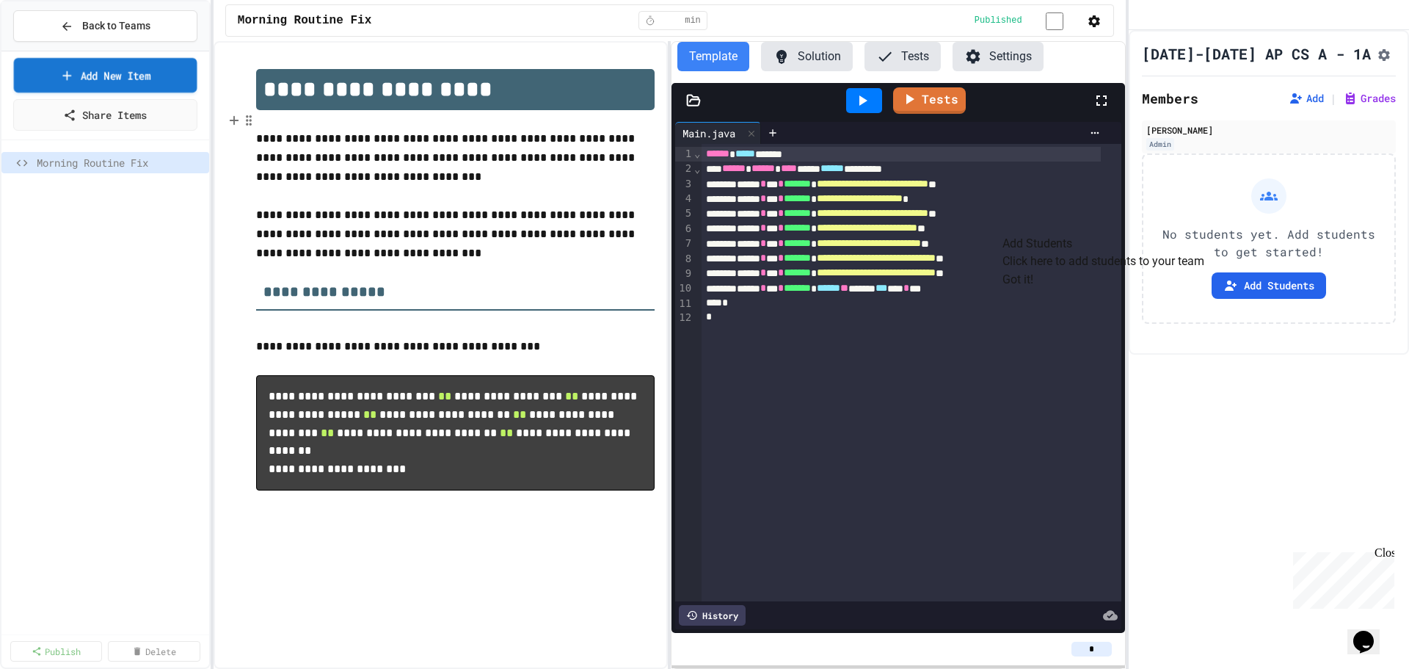
click at [148, 77] on link "Add New Item" at bounding box center [105, 75] width 183 height 34
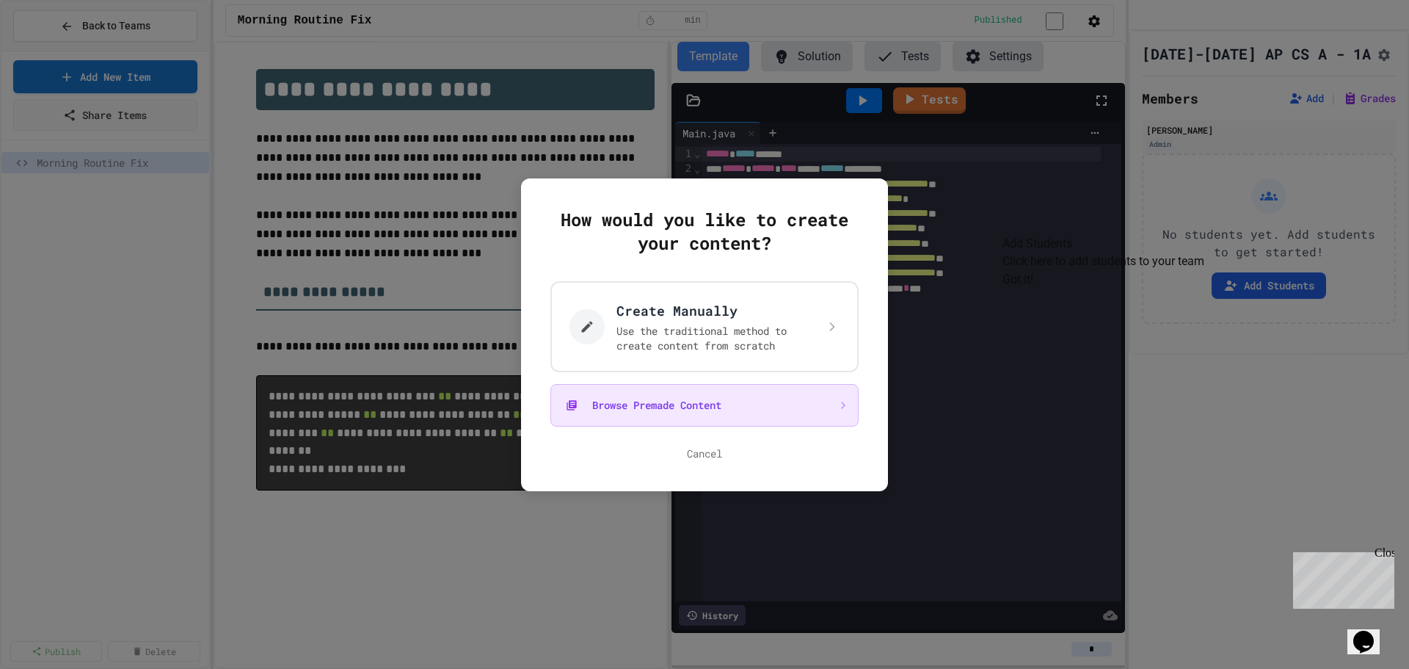
click at [672, 397] on button "Browse Premade Content" at bounding box center [704, 405] width 308 height 43
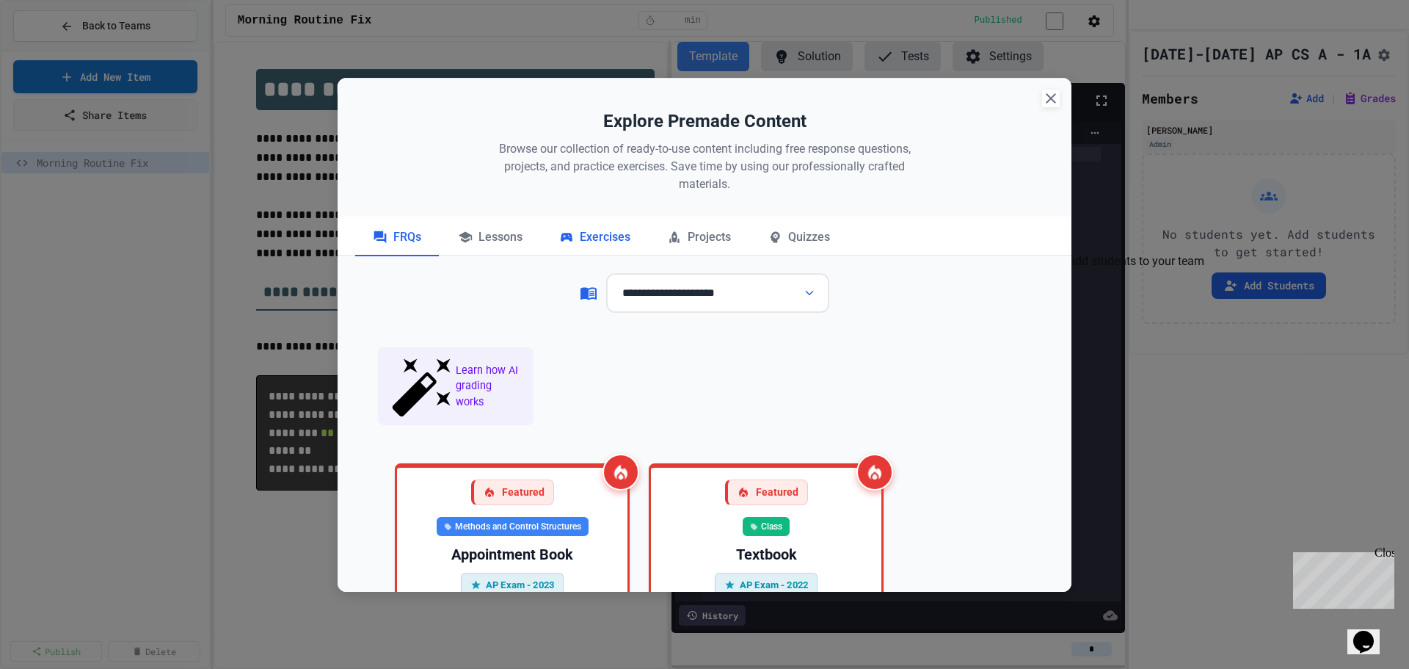
click at [581, 234] on div "Exercises" at bounding box center [595, 237] width 106 height 37
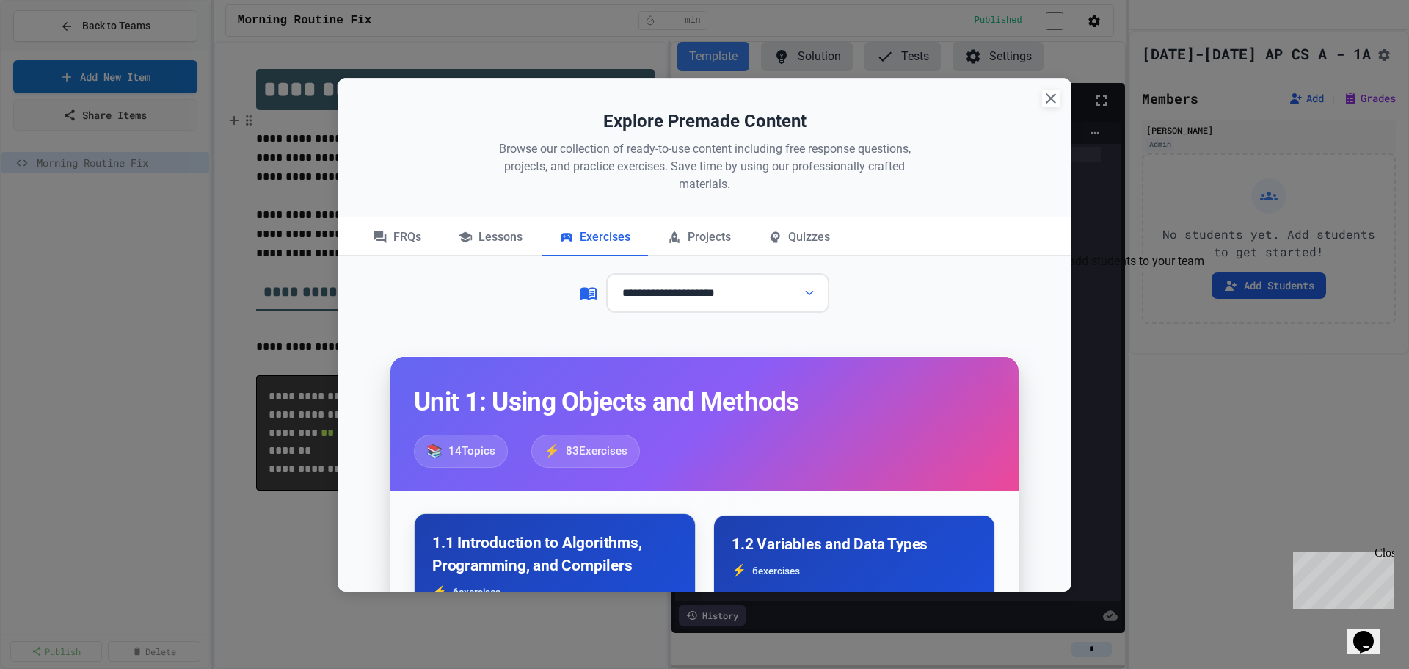
scroll to position [294, 0]
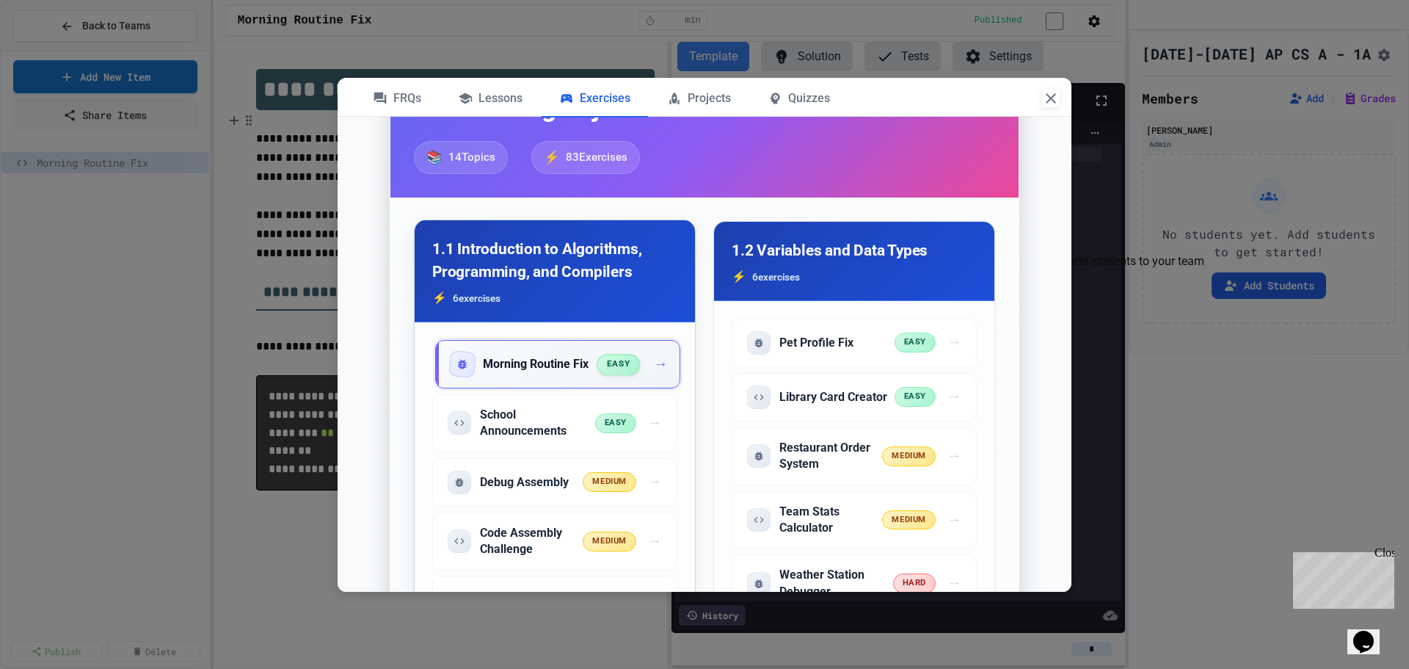
click at [512, 369] on h5 "Morning Routine Fix" at bounding box center [536, 364] width 106 height 16
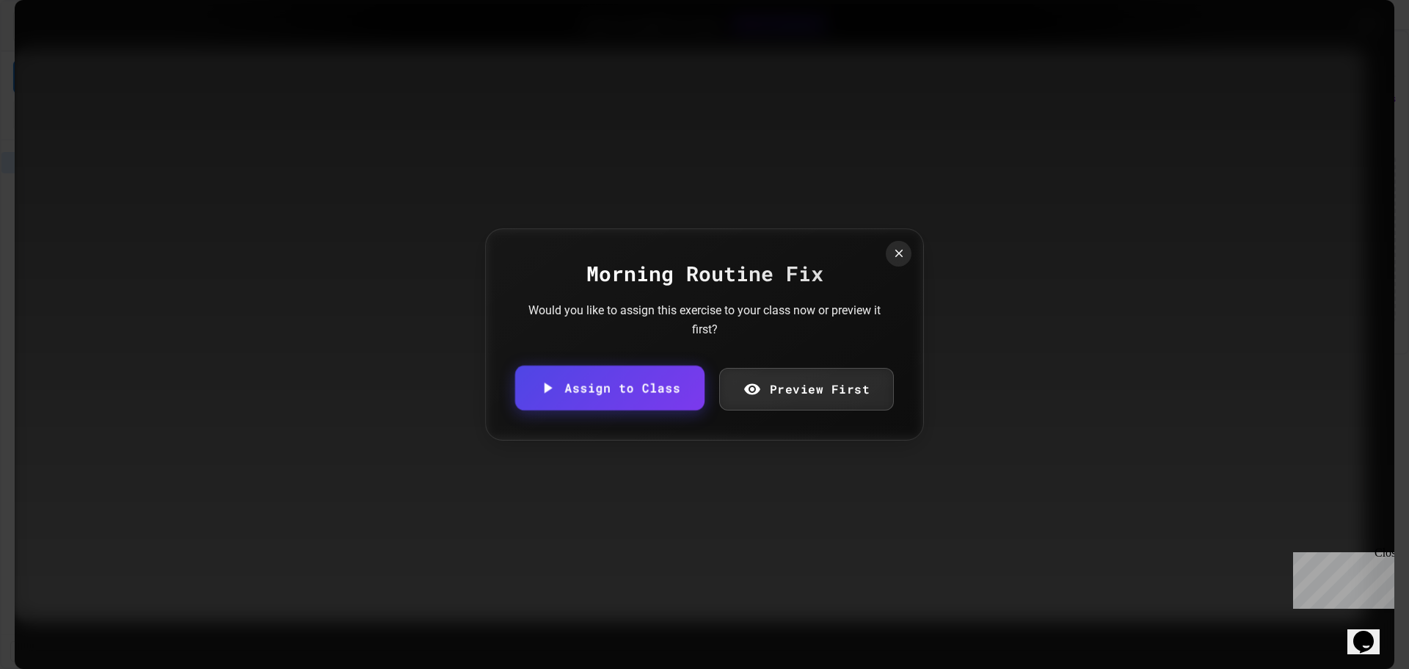
click at [597, 394] on link "Assign to Class" at bounding box center [609, 387] width 189 height 45
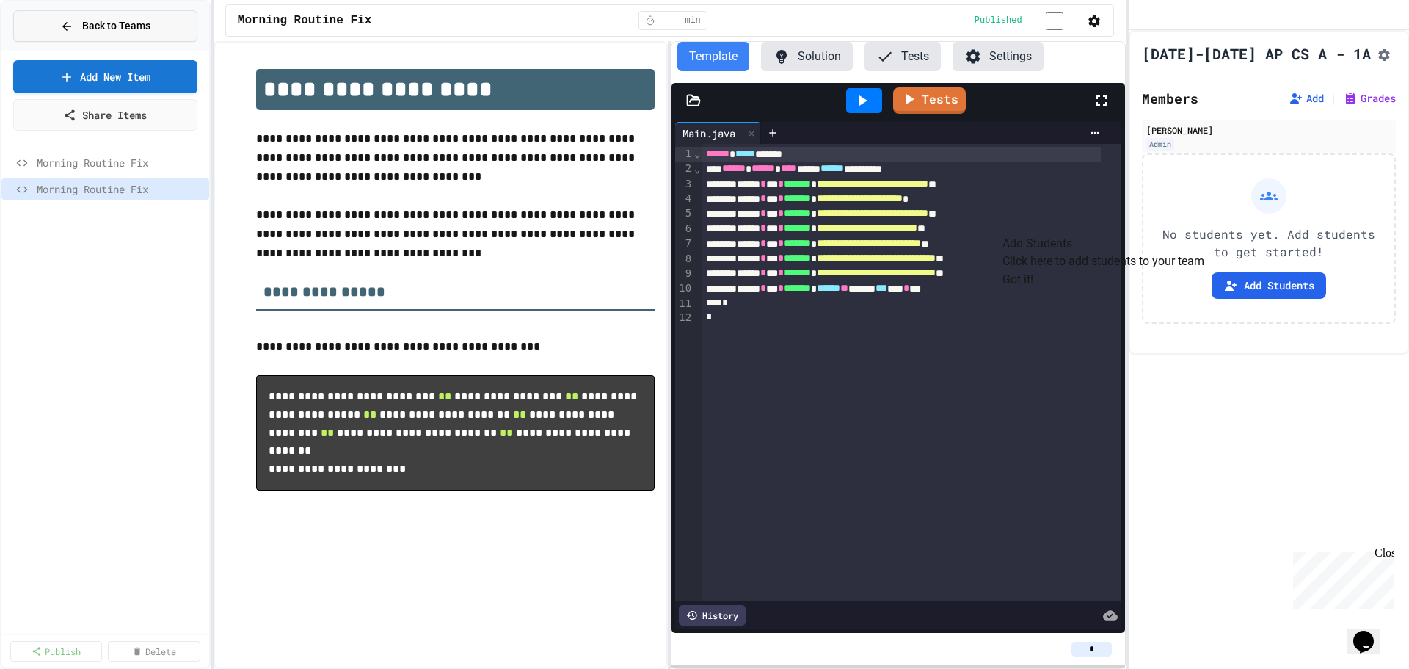
click at [134, 23] on span "Back to Teams" at bounding box center [116, 25] width 68 height 15
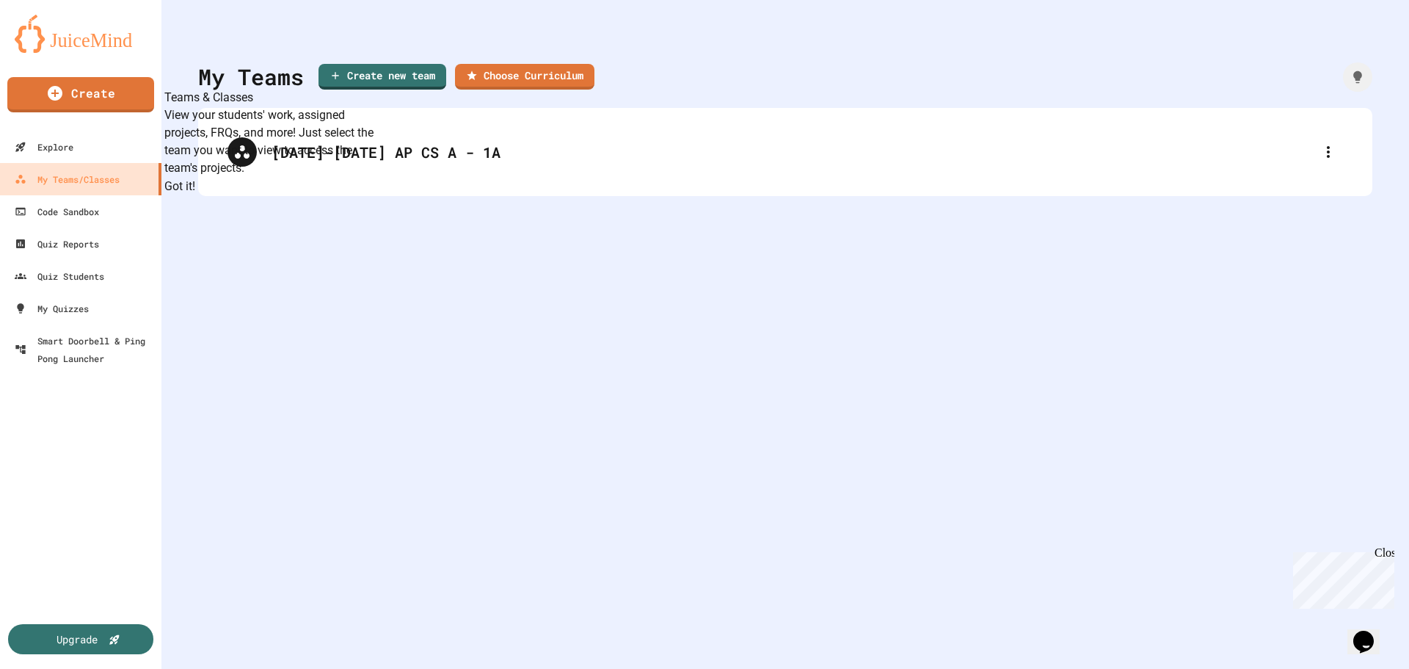
click at [447, 399] on div "My Teams Create new team Choose Curriculum [DATE]-[DATE] AP CS A - 1A" at bounding box center [785, 334] width 1248 height 669
click at [715, 186] on div "[DATE]-[DATE] AP CS A - 1A" at bounding box center [785, 152] width 1174 height 88
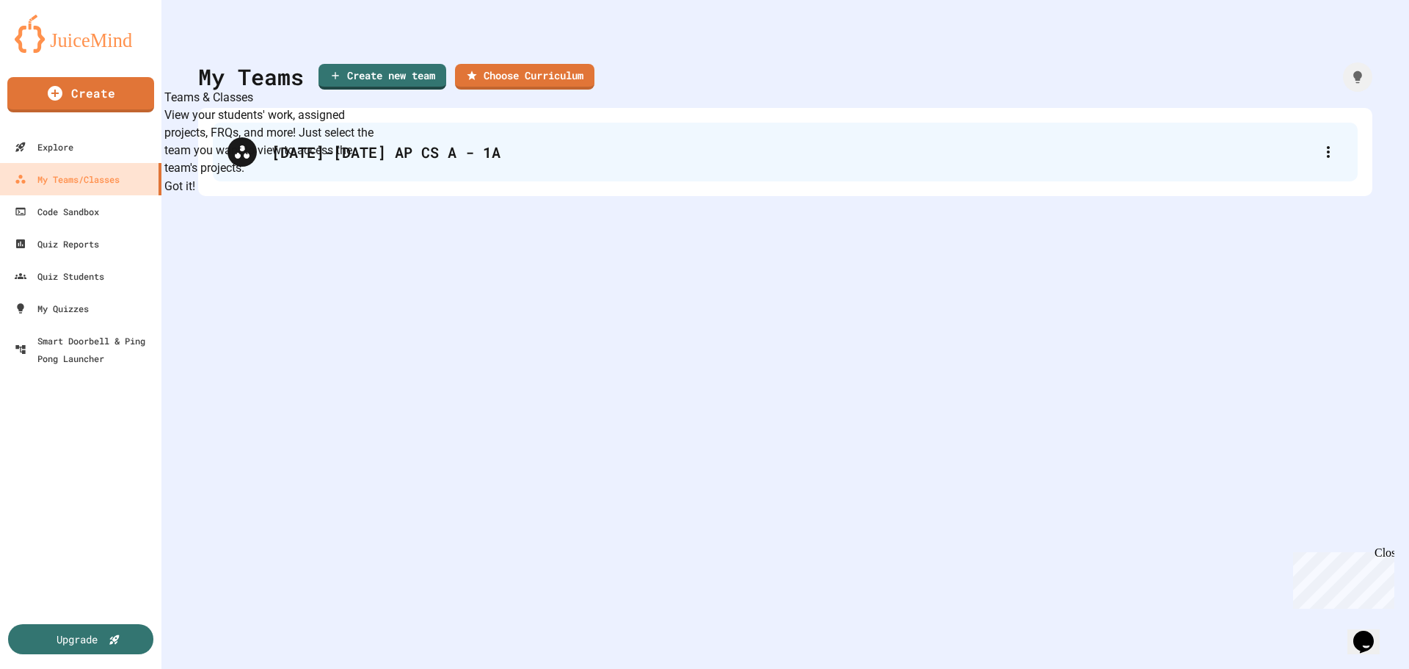
click at [699, 157] on div "[DATE]-[DATE] AP CS A - 1A" at bounding box center [793, 152] width 1042 height 22
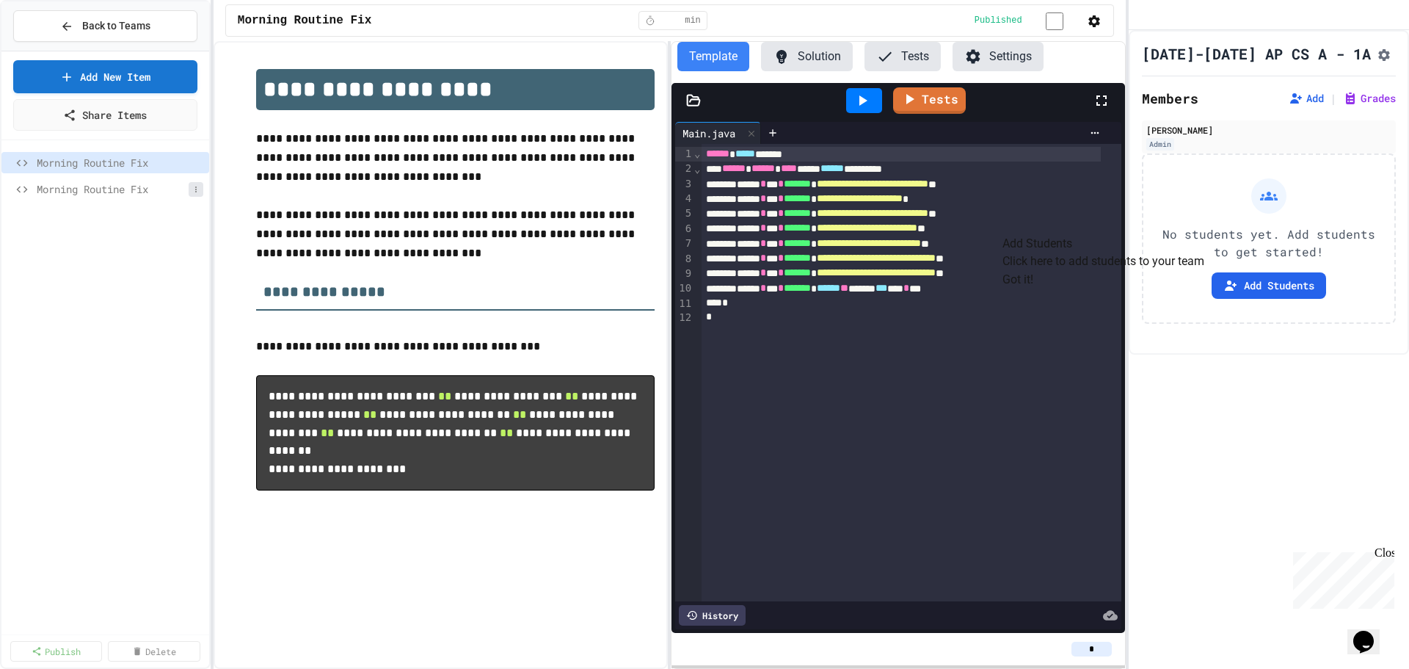
click at [189, 186] on button at bounding box center [196, 189] width 15 height 15
click at [170, 262] on button "Delete" at bounding box center [156, 269] width 92 height 26
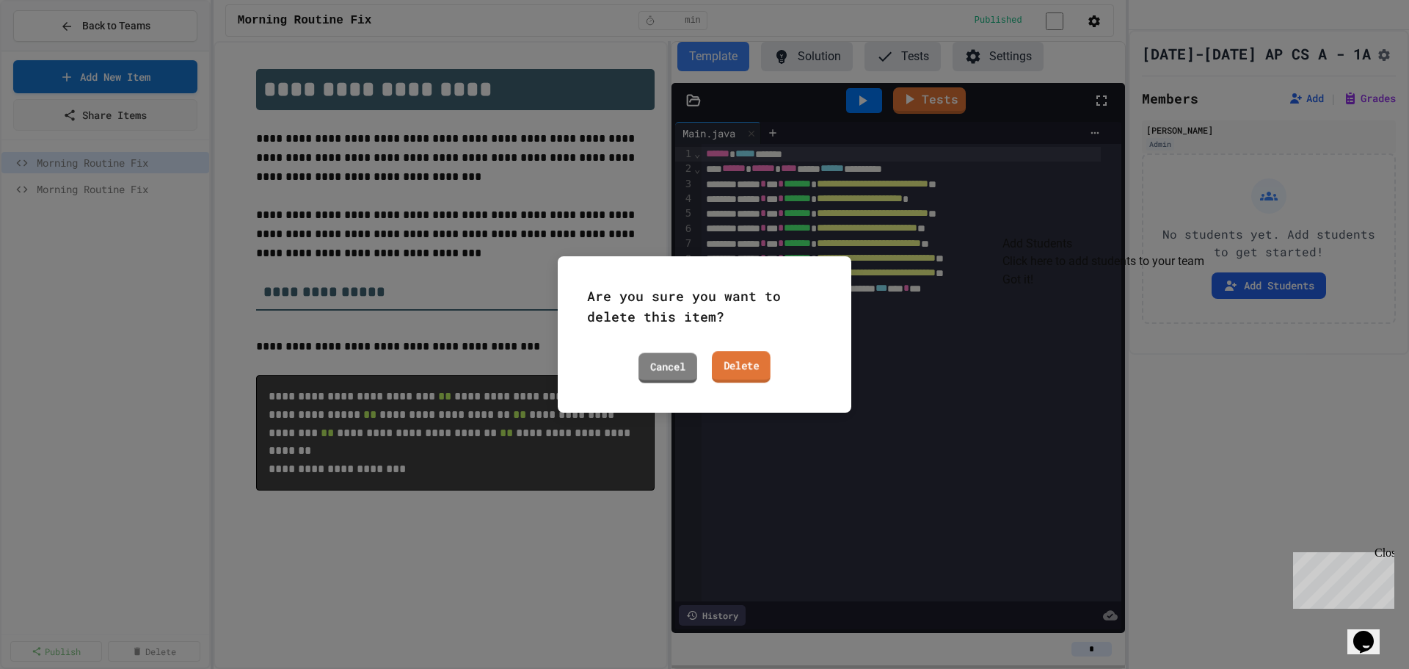
click at [743, 360] on link "Delete" at bounding box center [741, 367] width 59 height 32
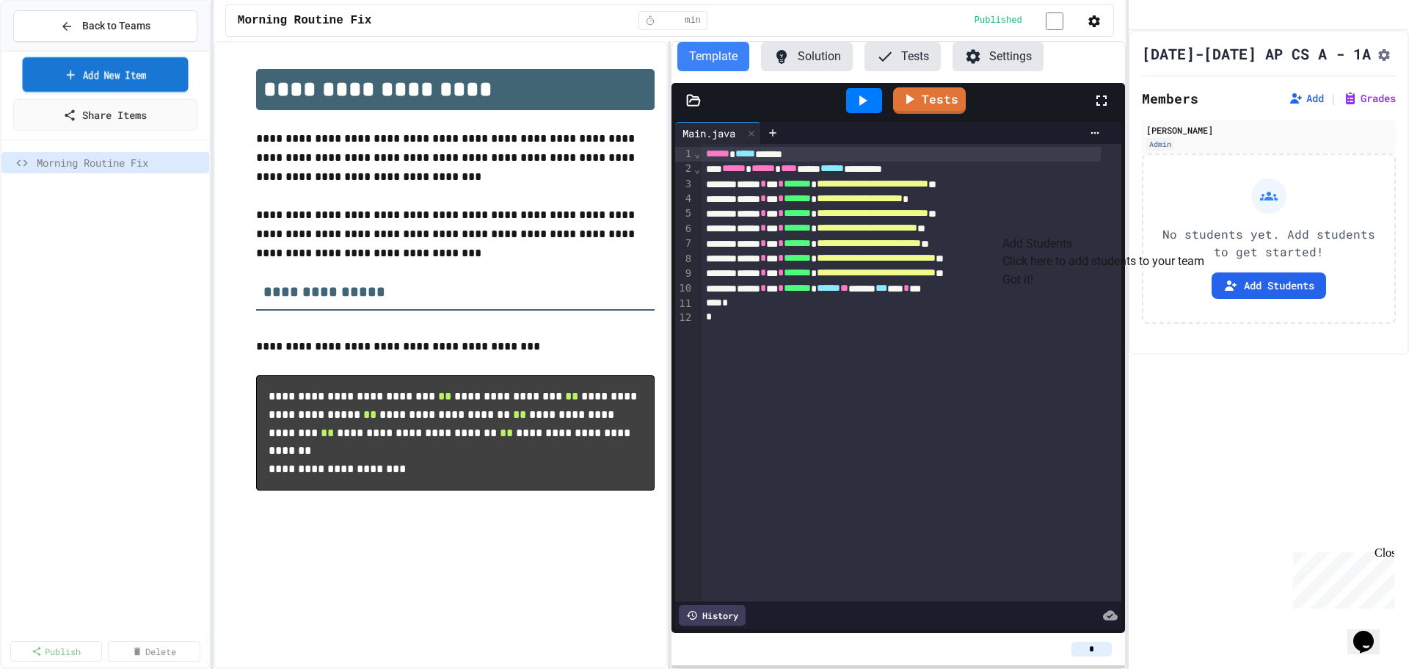
click at [130, 76] on link "Add New Item" at bounding box center [106, 74] width 166 height 34
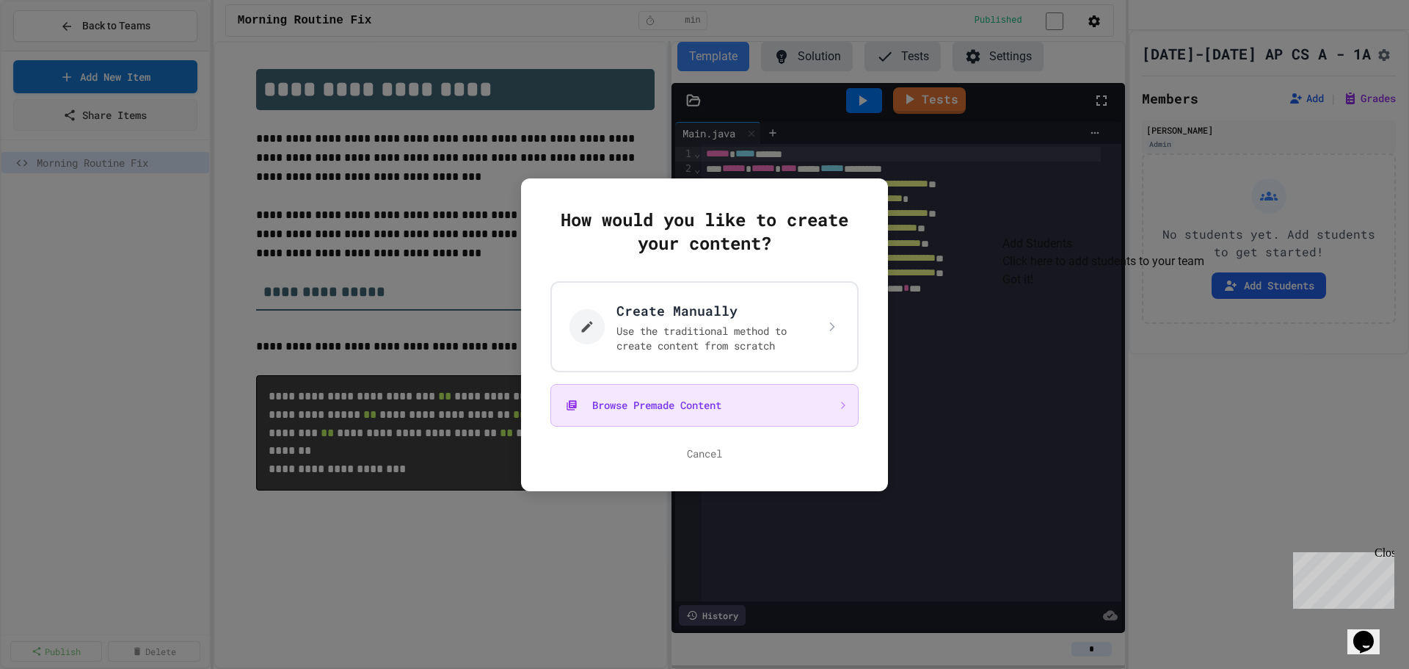
click at [639, 402] on button "Browse Premade Content" at bounding box center [704, 405] width 308 height 43
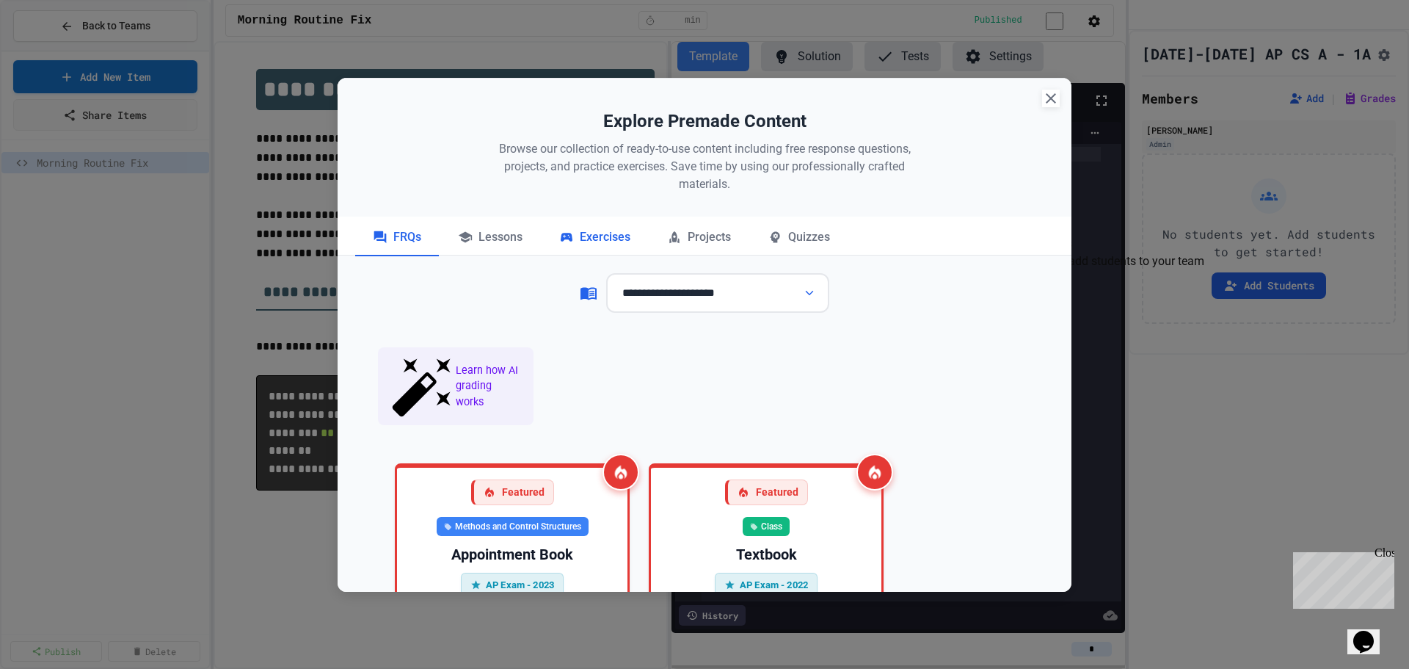
click at [609, 237] on div "Exercises" at bounding box center [595, 237] width 106 height 37
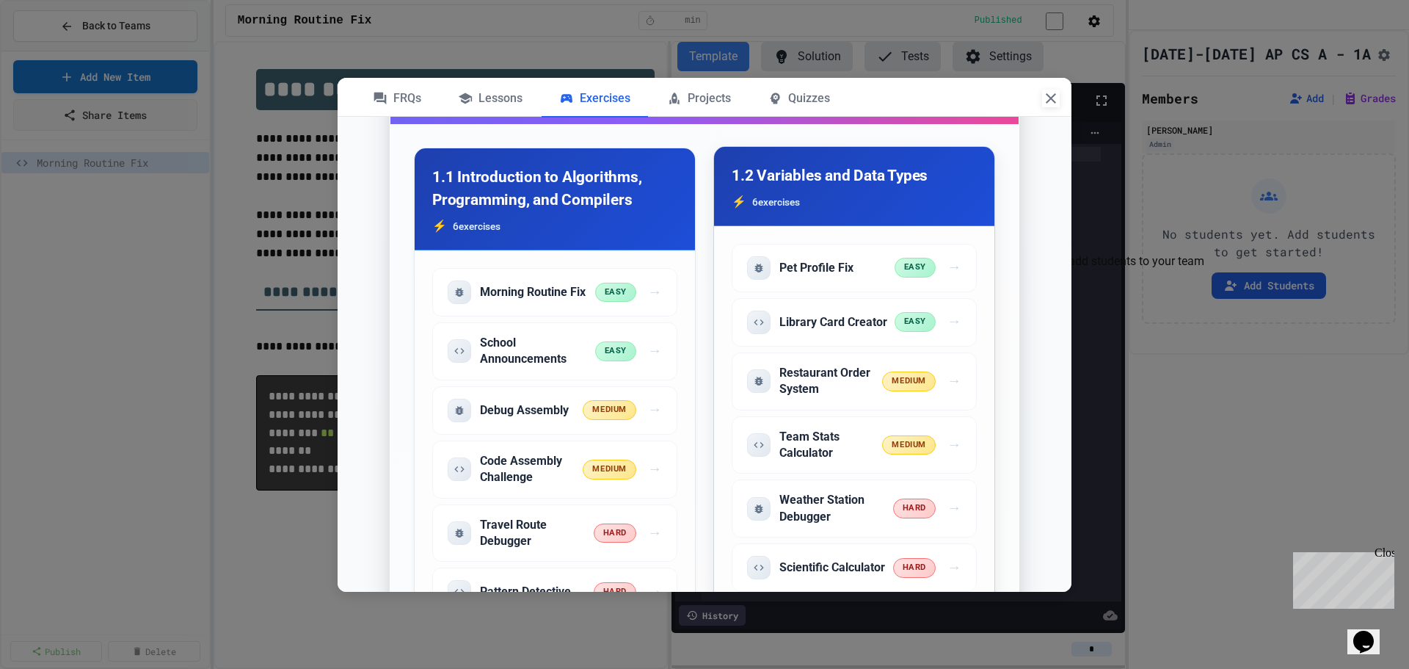
scroll to position [294, 0]
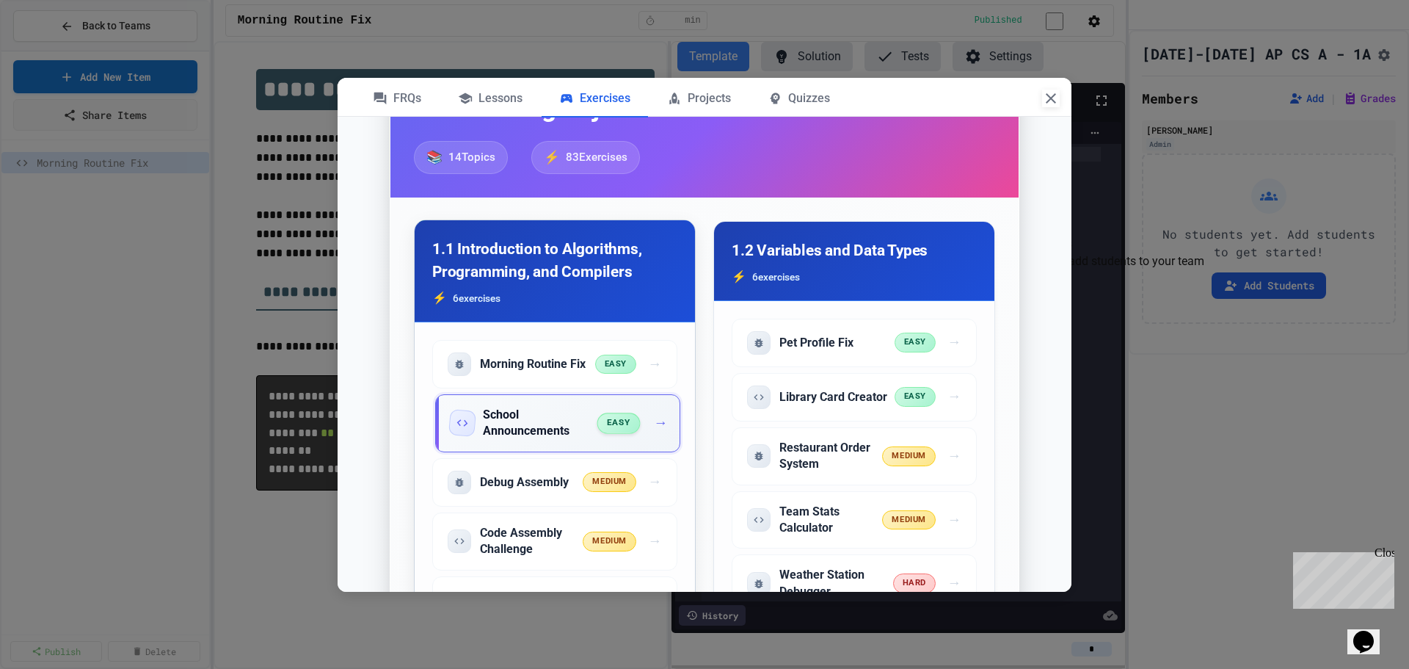
click at [615, 426] on span "easy" at bounding box center [618, 422] width 43 height 21
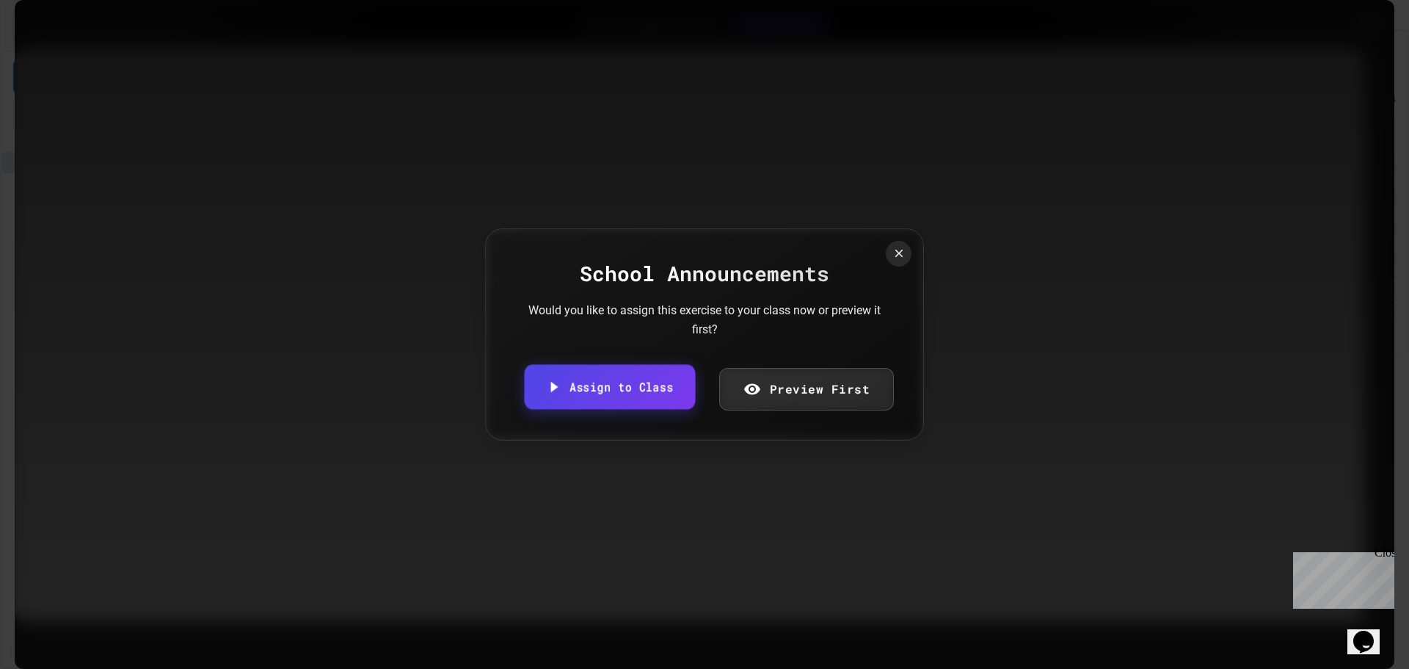
click at [625, 387] on link "Assign to Class" at bounding box center [609, 387] width 171 height 45
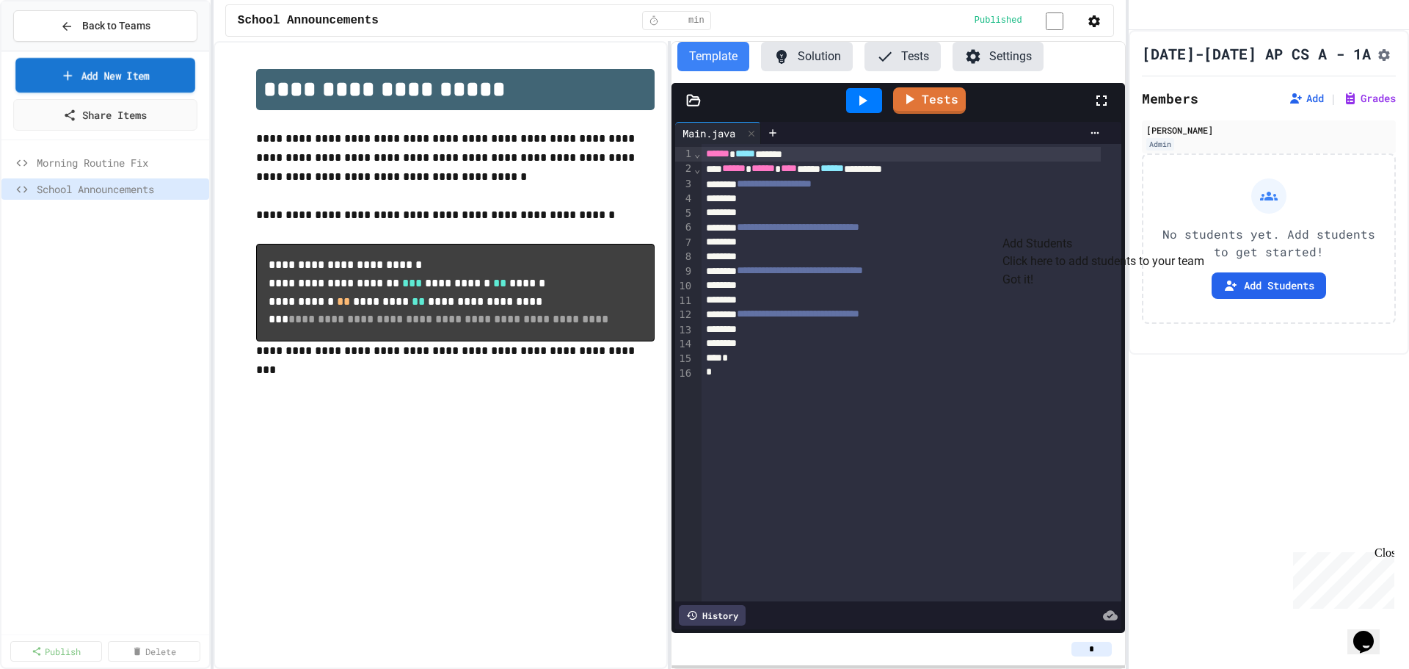
click at [160, 71] on link "Add New Item" at bounding box center [105, 75] width 180 height 34
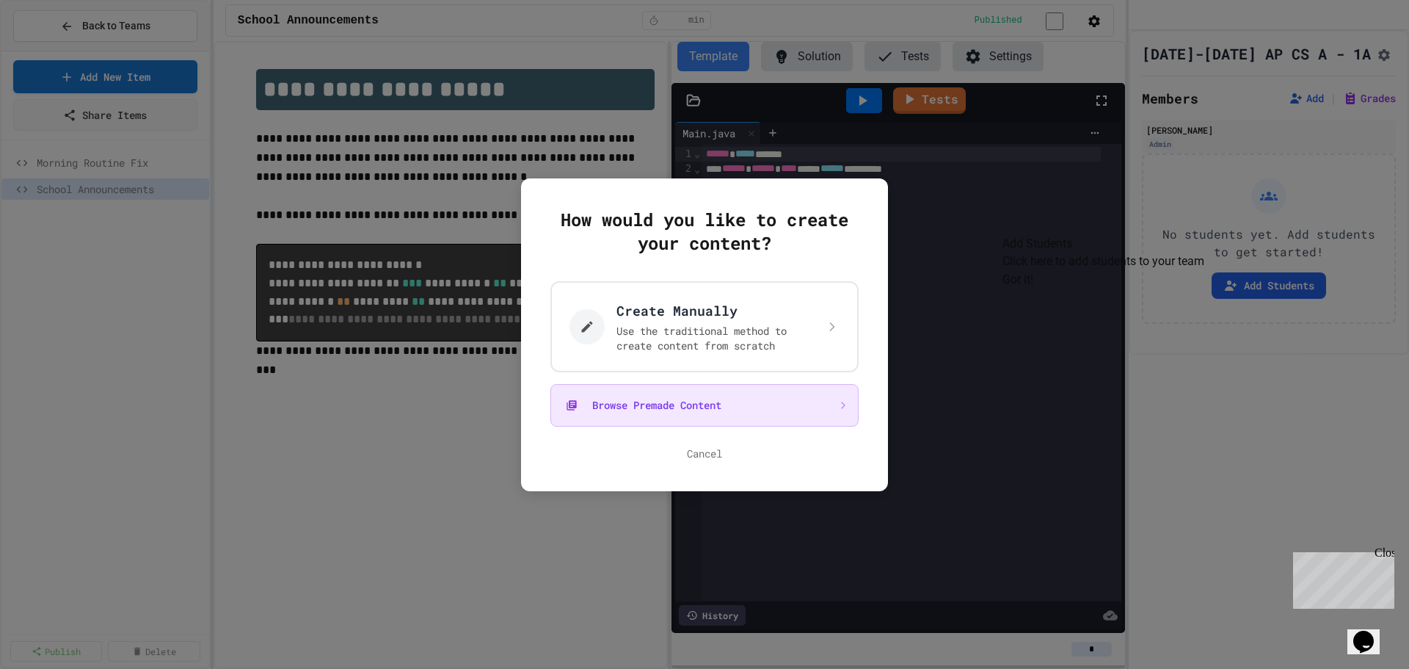
click at [680, 411] on button "Browse Premade Content" at bounding box center [704, 405] width 308 height 43
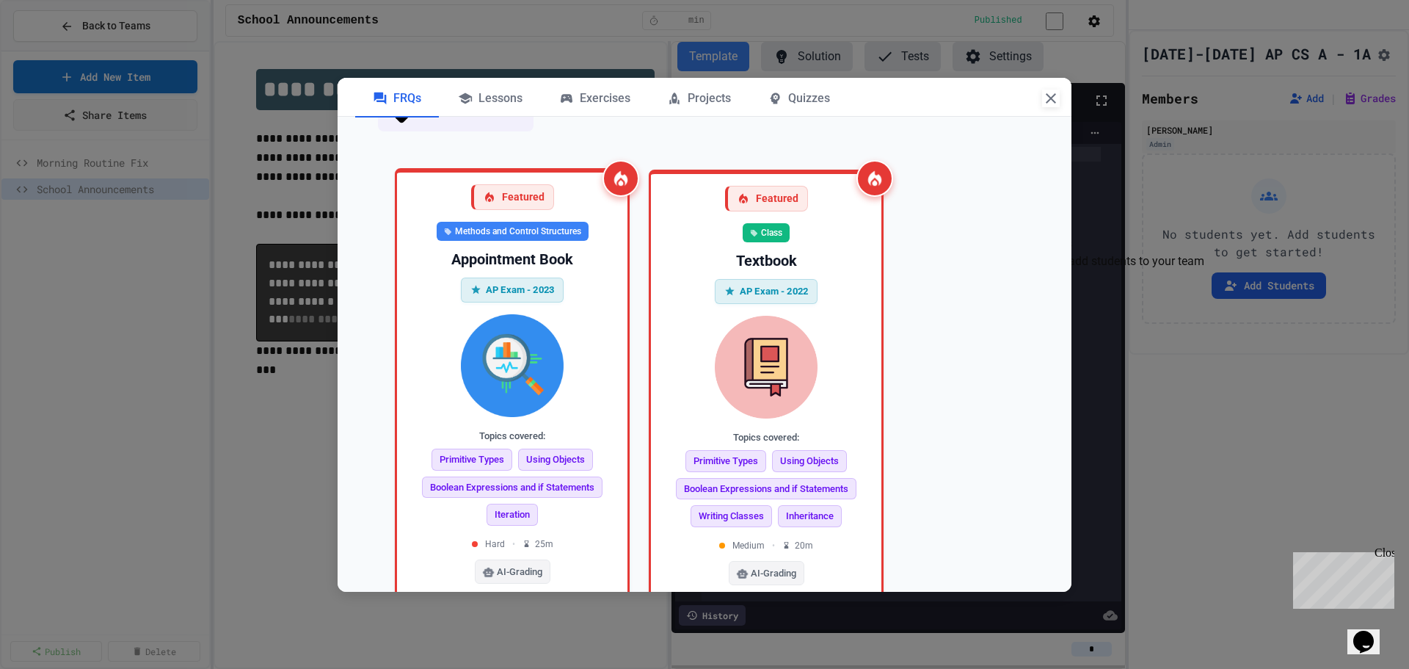
scroll to position [147, 0]
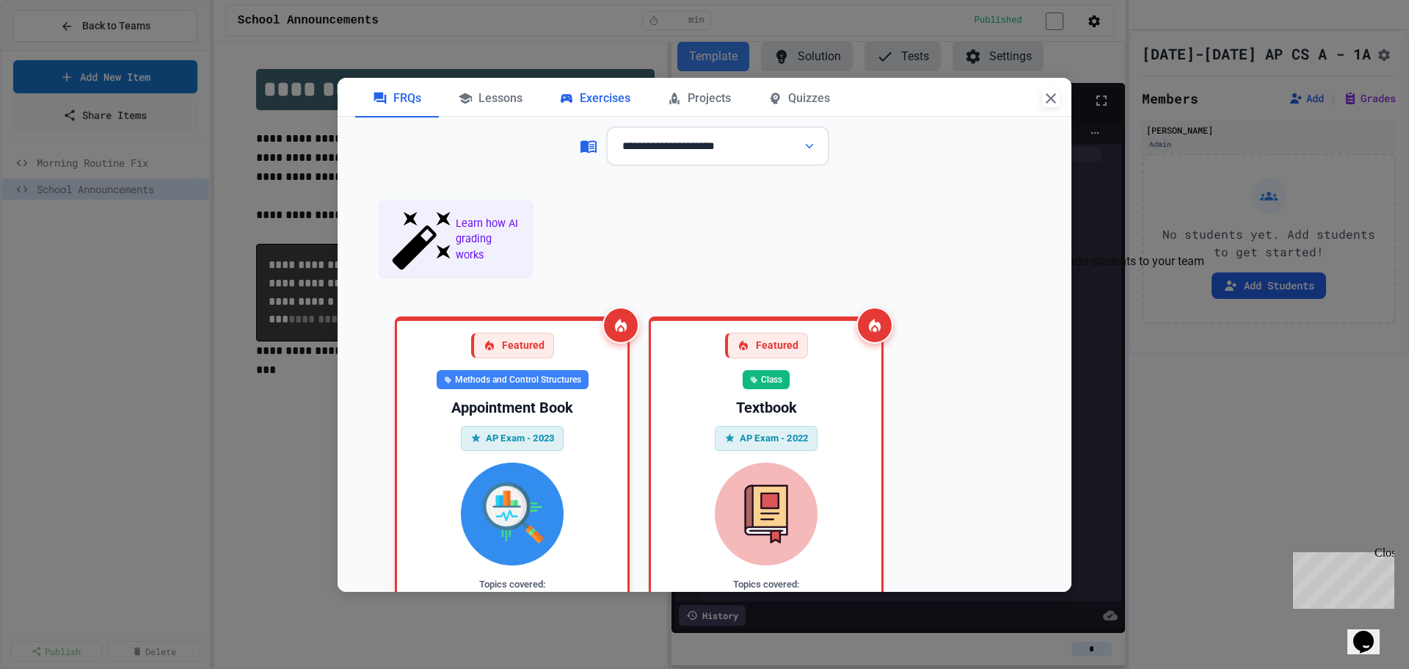
click at [589, 95] on div "Exercises" at bounding box center [595, 99] width 106 height 37
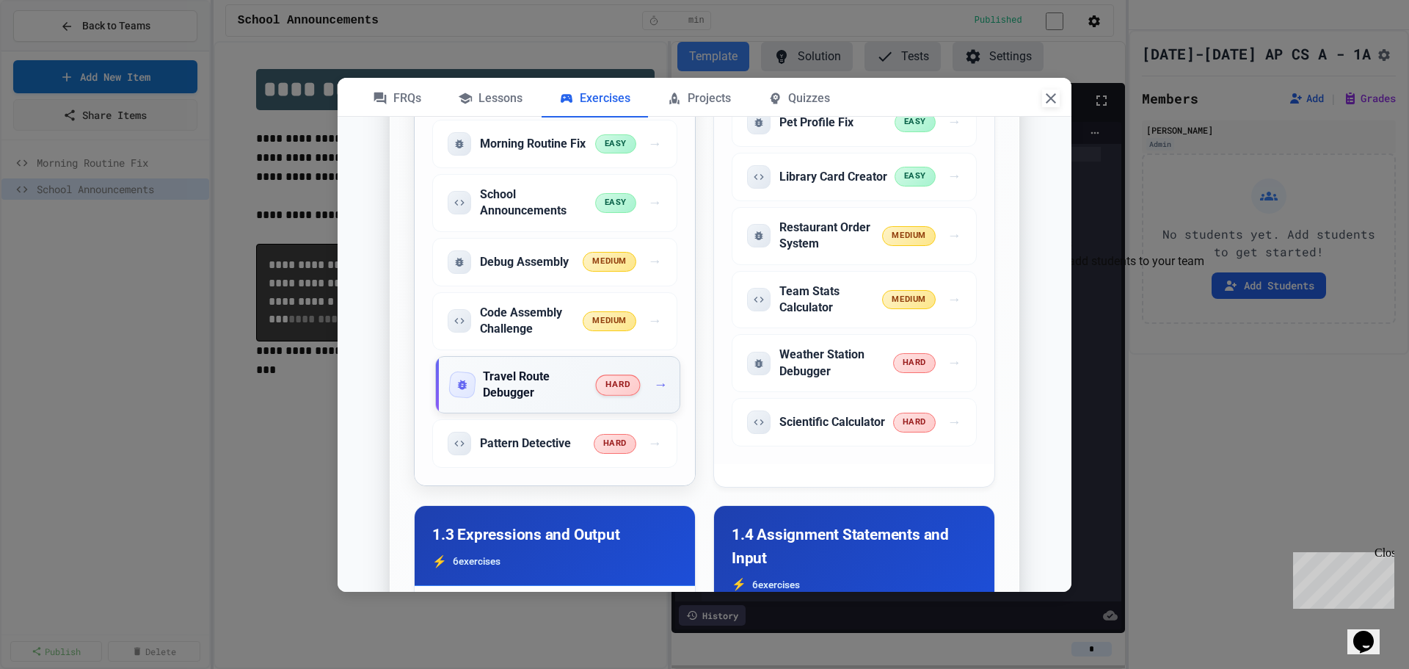
scroll to position [807, 0]
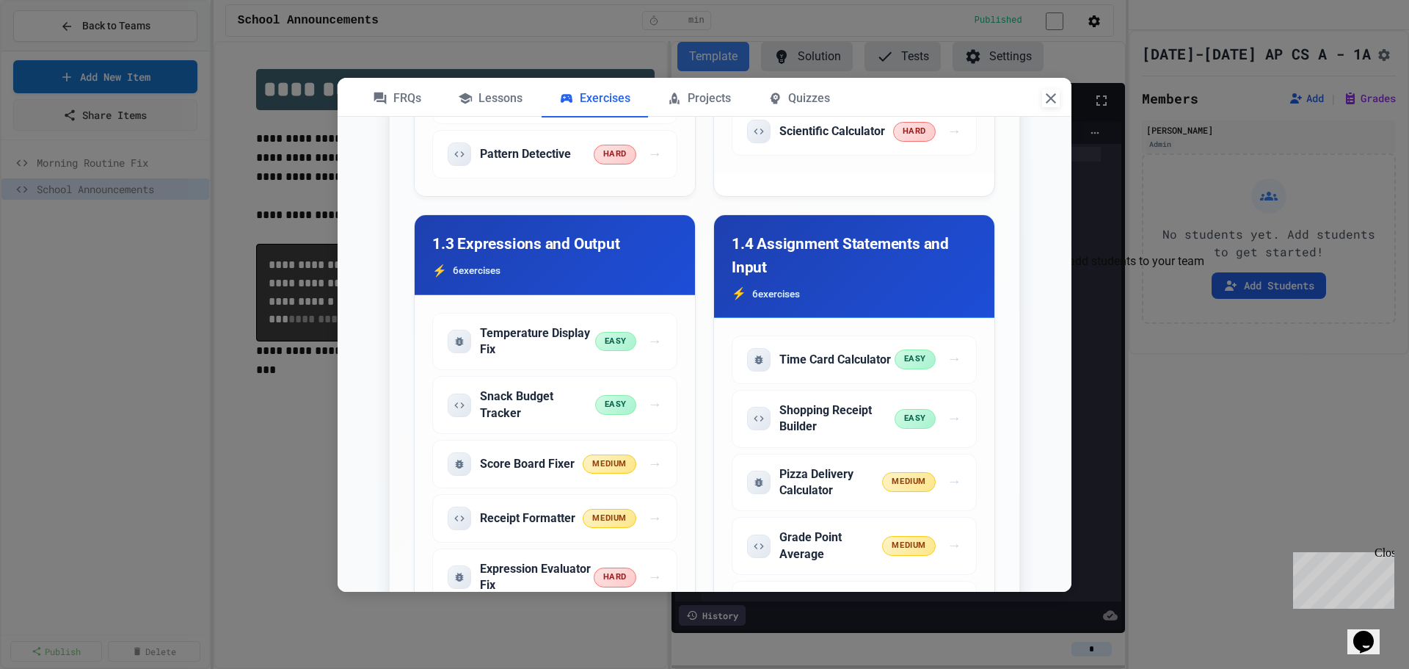
click at [1047, 100] on icon "button" at bounding box center [1051, 99] width 18 height 18
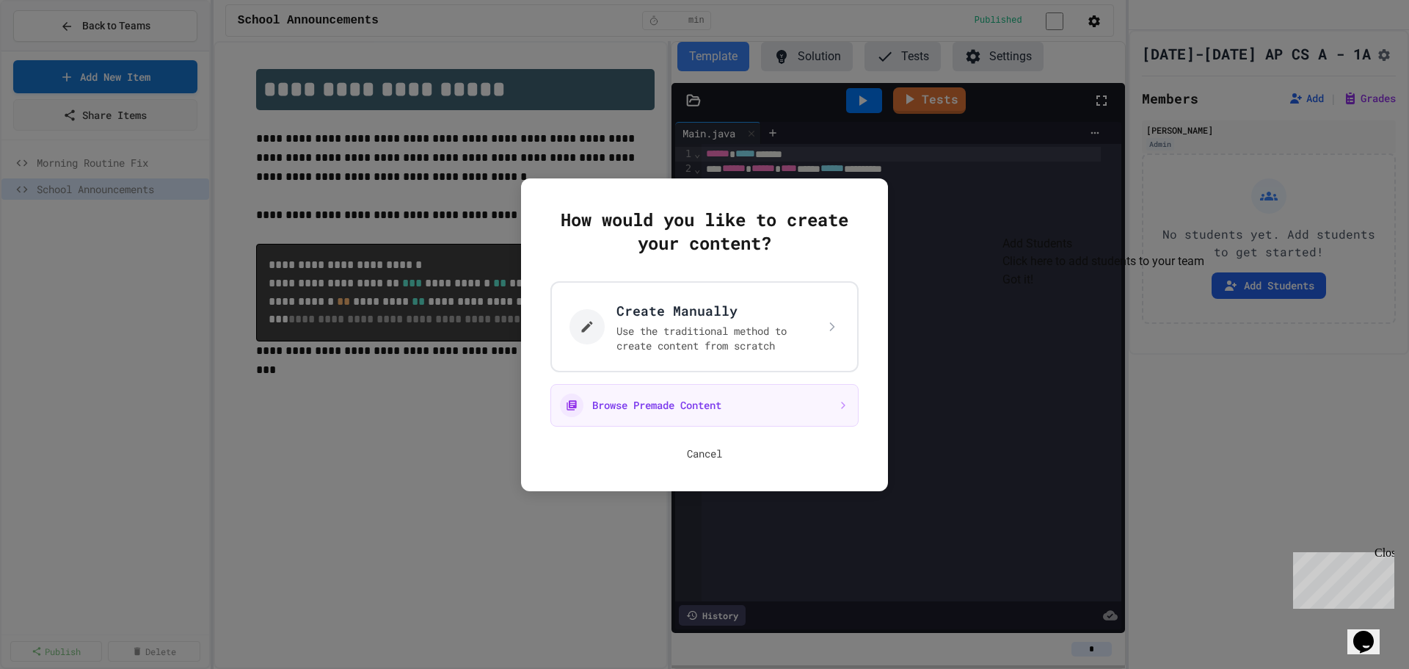
click at [715, 452] on button "Cancel" at bounding box center [704, 453] width 35 height 15
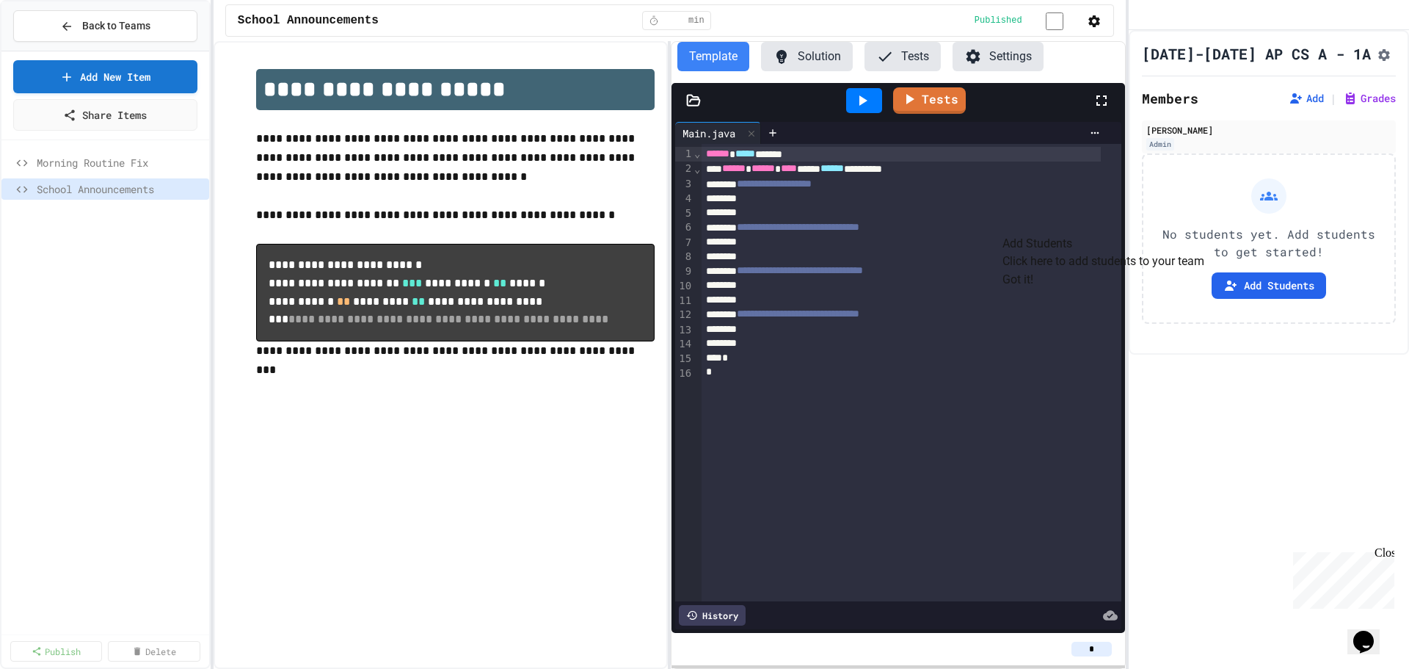
click at [498, 498] on div "**********" at bounding box center [441, 354] width 454 height 627
click at [1033, 288] on button "Got it!" at bounding box center [1017, 280] width 31 height 18
click at [126, 43] on div "Back to Teams" at bounding box center [105, 26] width 208 height 50
click at [127, 34] on button "Back to Teams" at bounding box center [105, 26] width 184 height 32
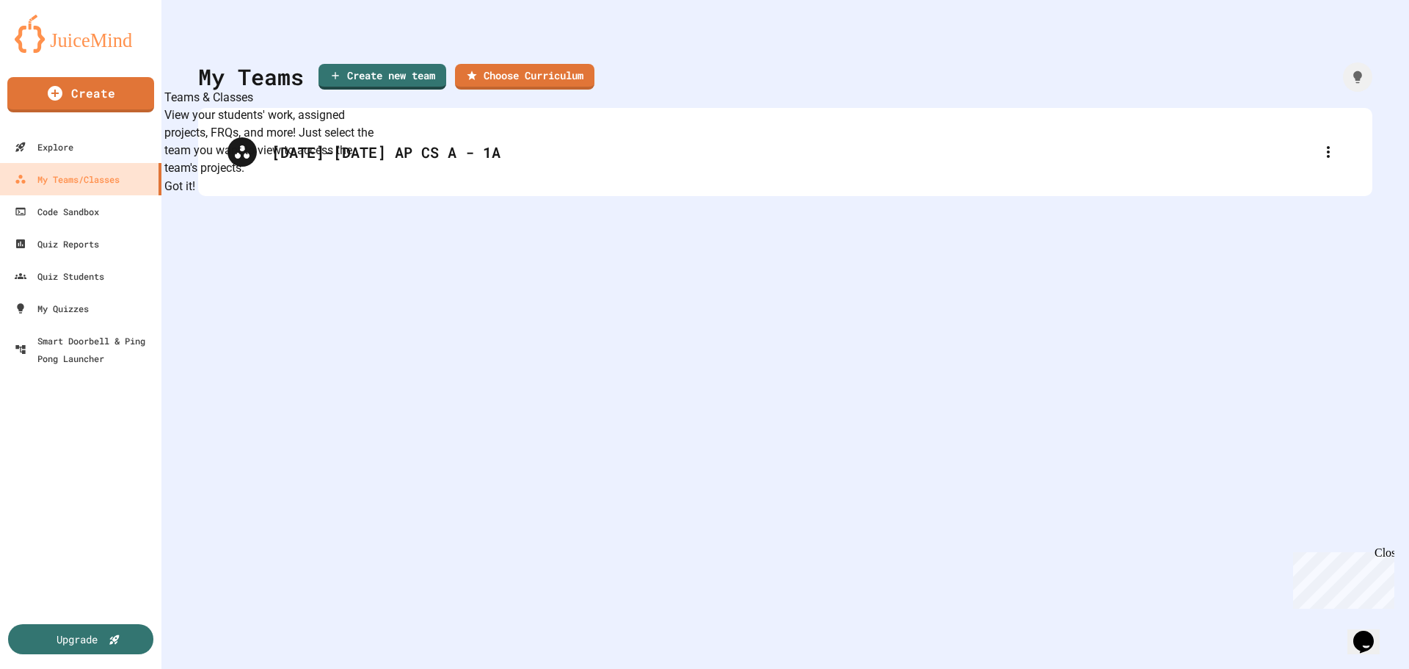
click at [411, 379] on div "My Teams Create new team Choose Curriculum [DATE]-[DATE] AP CS A - 1A" at bounding box center [785, 334] width 1248 height 669
click at [195, 195] on button "Got it!" at bounding box center [179, 187] width 31 height 18
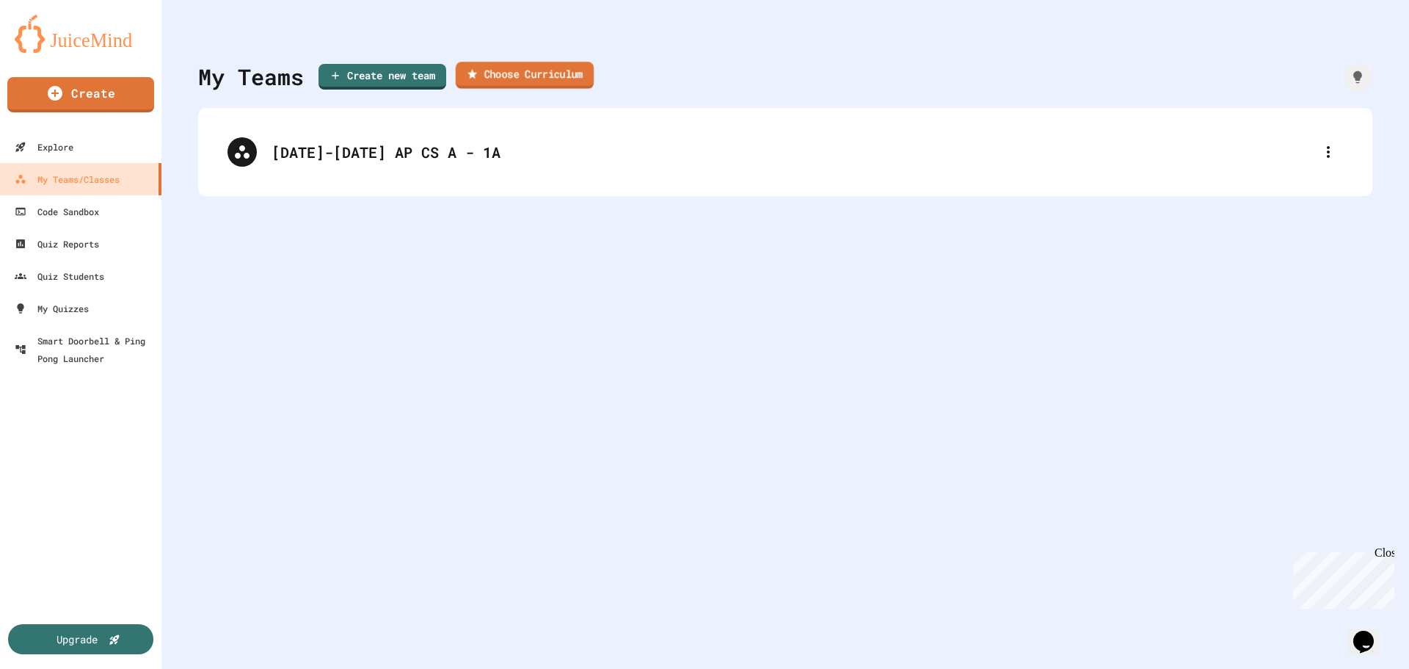
click at [556, 70] on link "Choose Curriculum" at bounding box center [525, 75] width 139 height 27
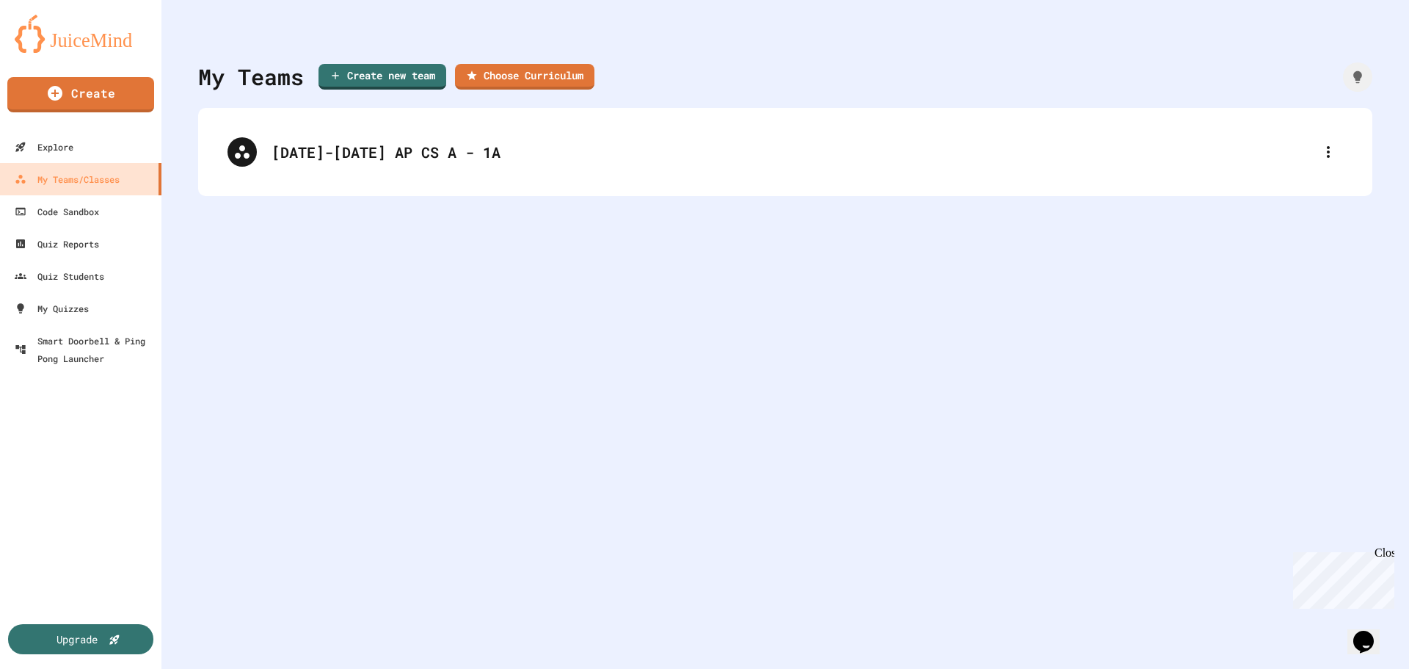
click at [518, 81] on link "Choose Curriculum" at bounding box center [524, 75] width 137 height 27
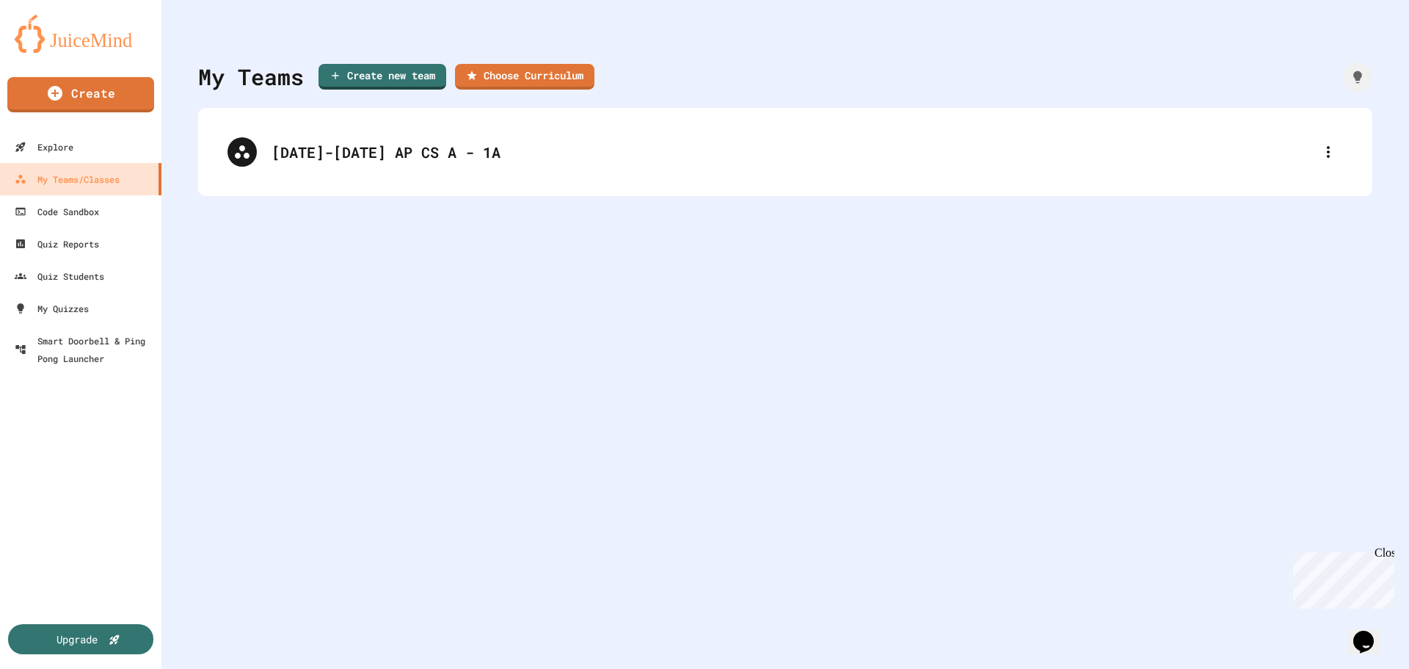
scroll to position [589, 0]
type input "**********"
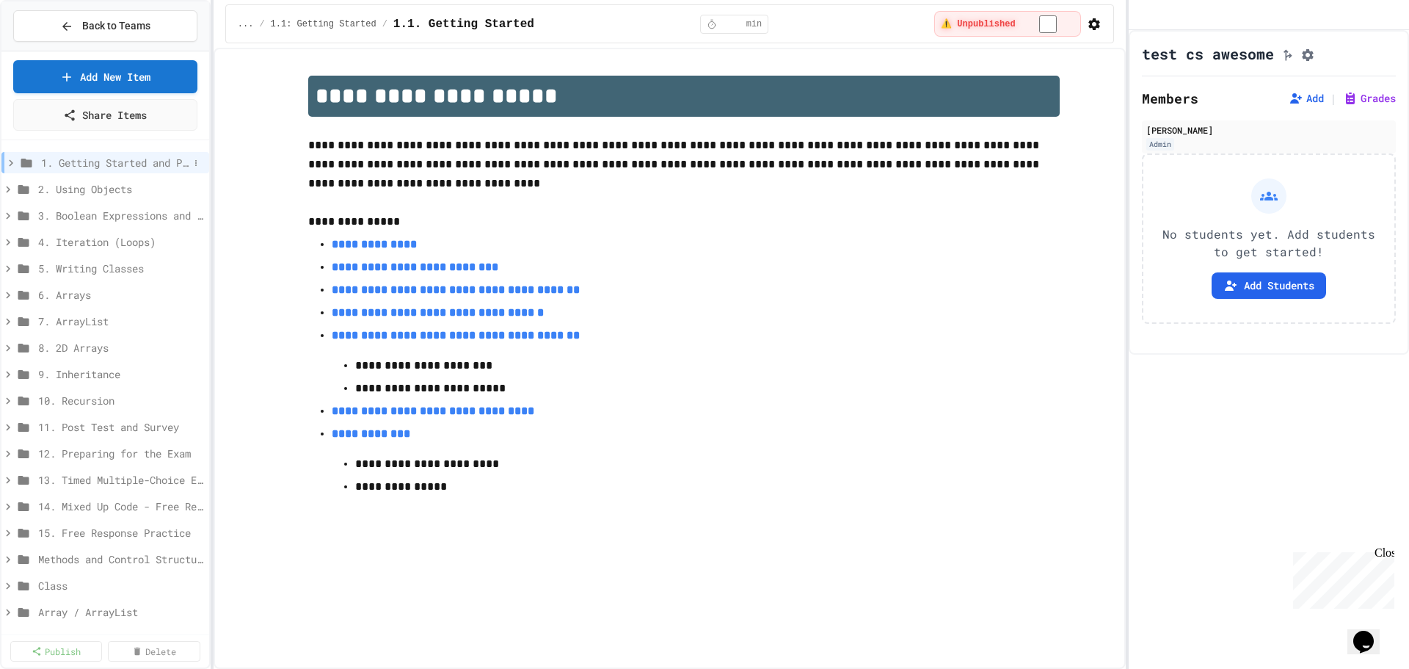
click at [12, 165] on icon at bounding box center [10, 162] width 13 height 13
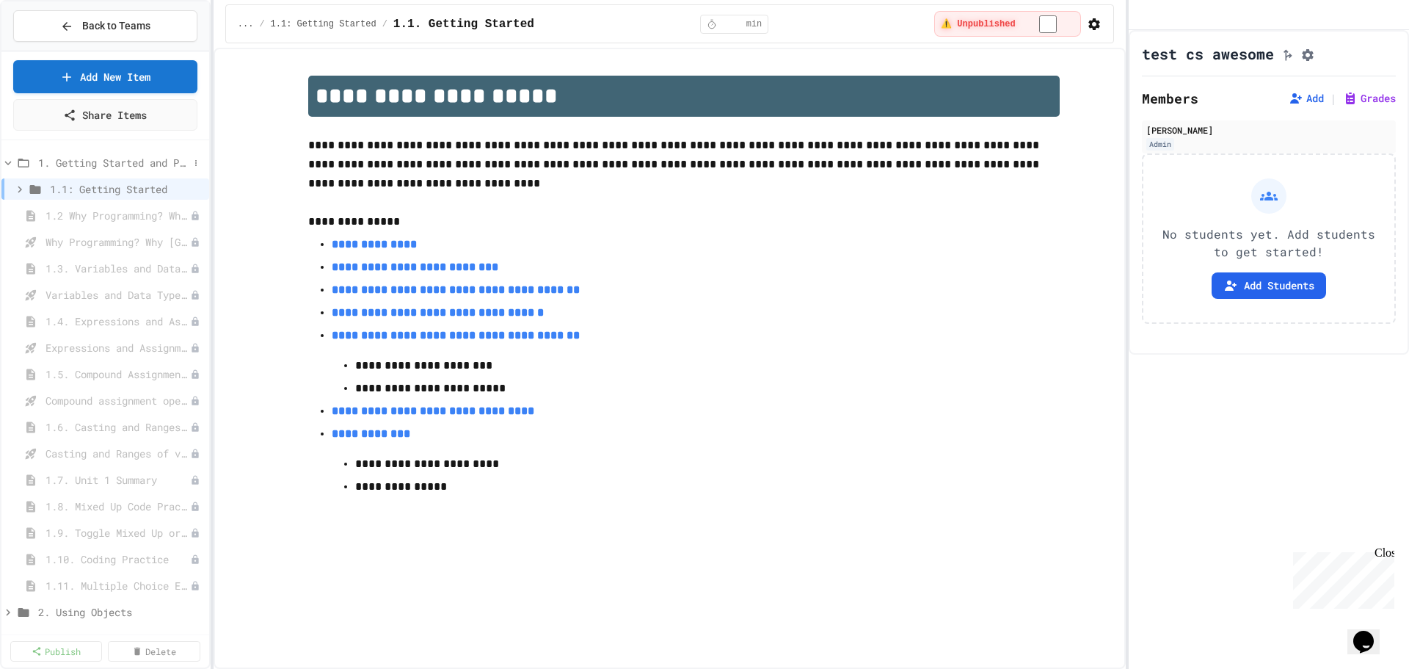
click at [11, 161] on icon at bounding box center [7, 162] width 13 height 13
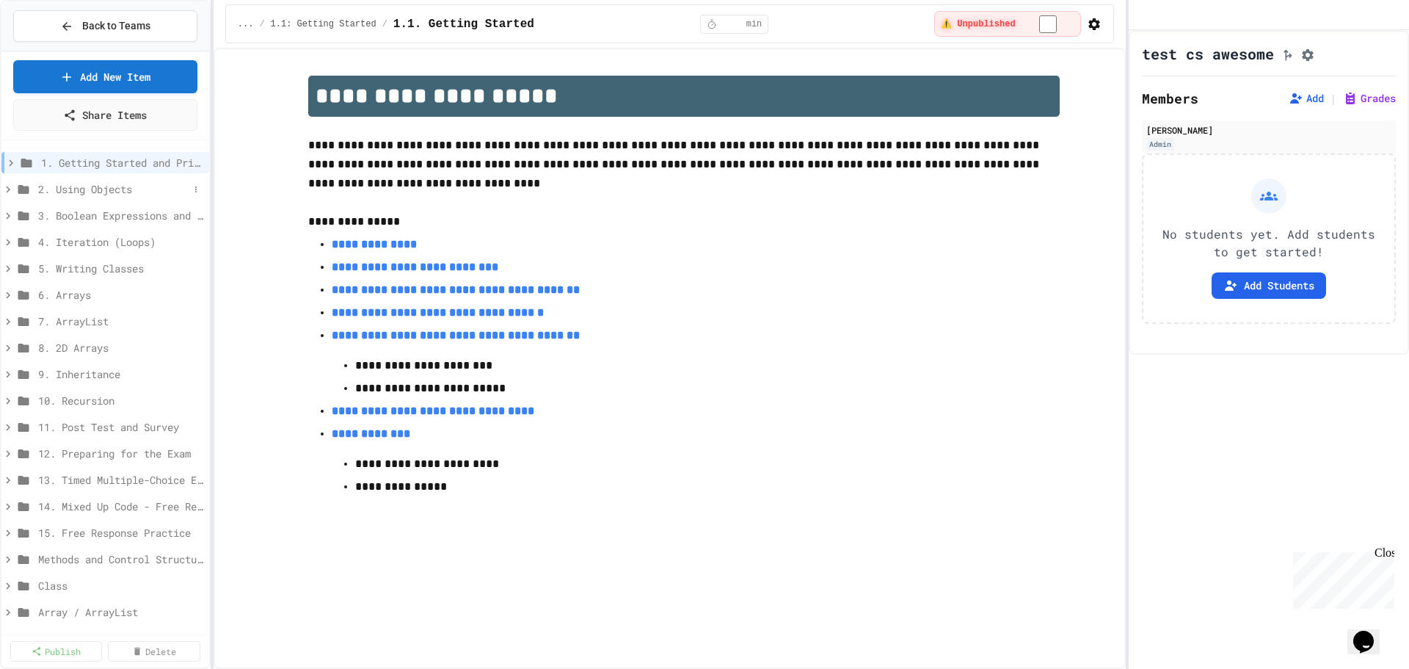
click at [10, 192] on icon at bounding box center [7, 189] width 13 height 13
click at [93, 433] on span "2.6. Strings" at bounding box center [111, 426] width 130 height 15
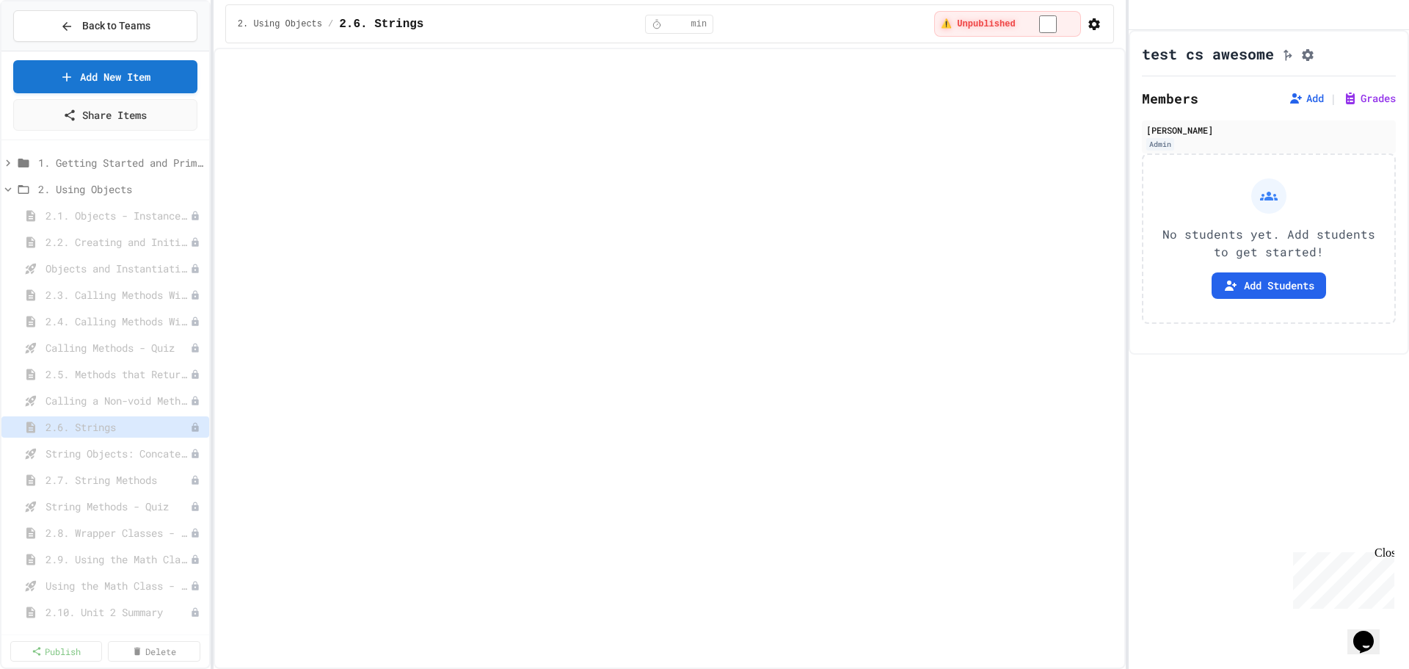
select select "***"
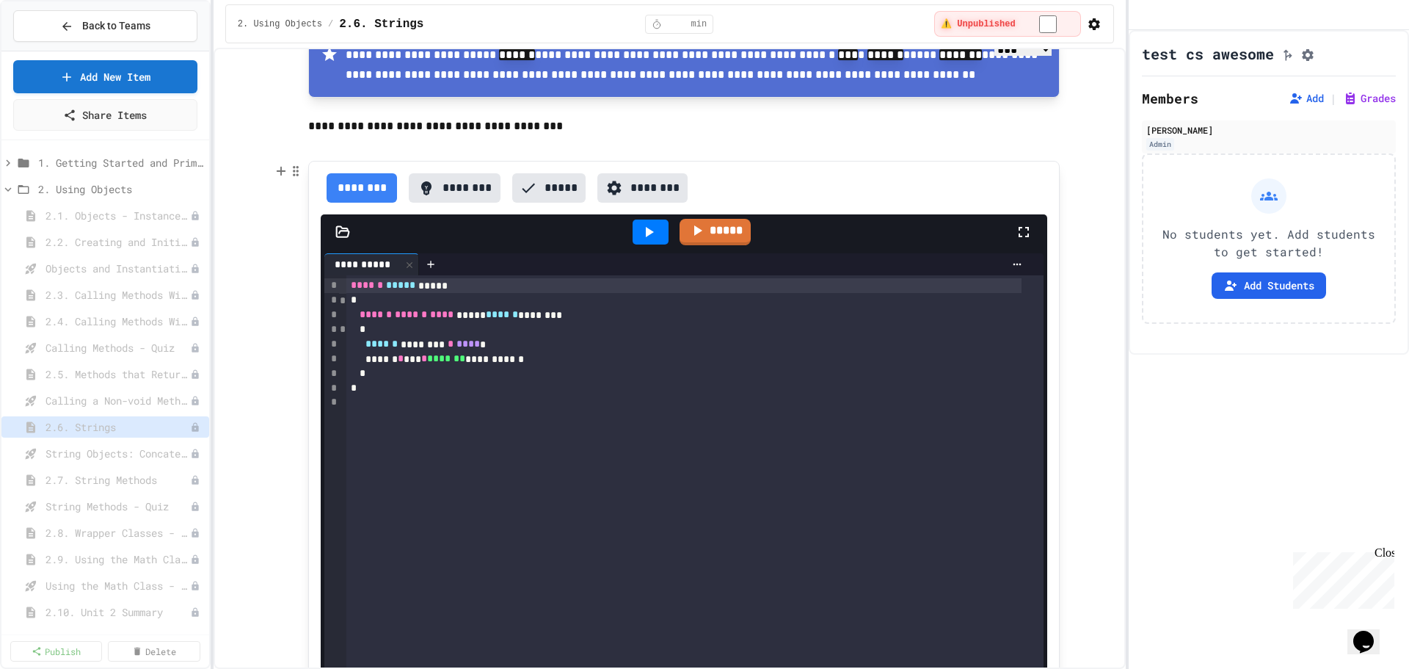
scroll to position [367, 0]
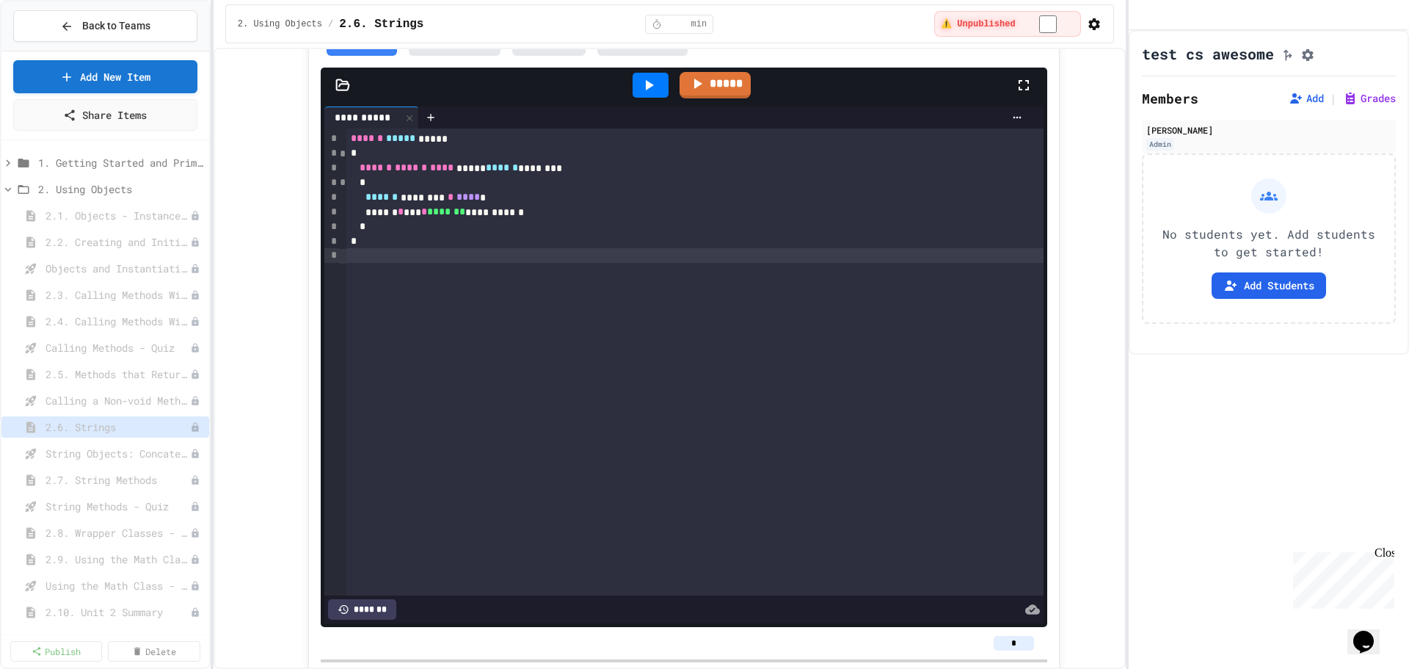
click at [504, 350] on div "**********" at bounding box center [694, 361] width 697 height 467
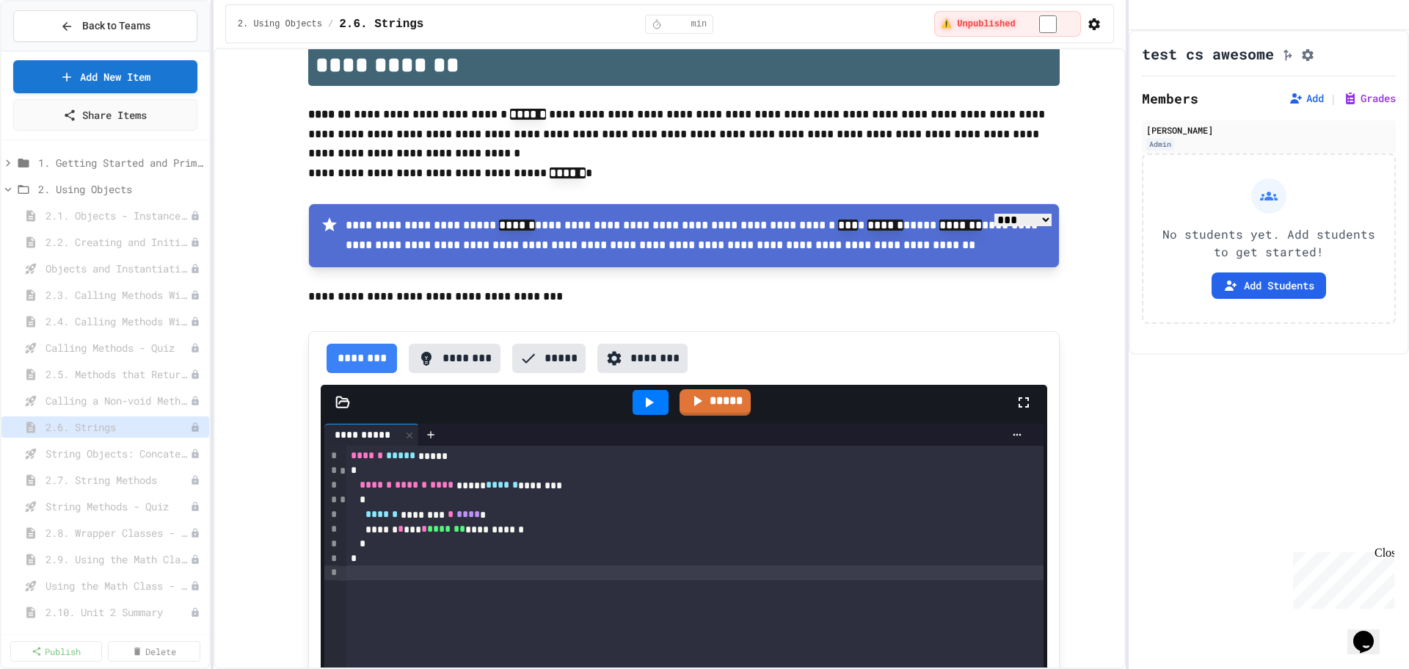
scroll to position [0, 0]
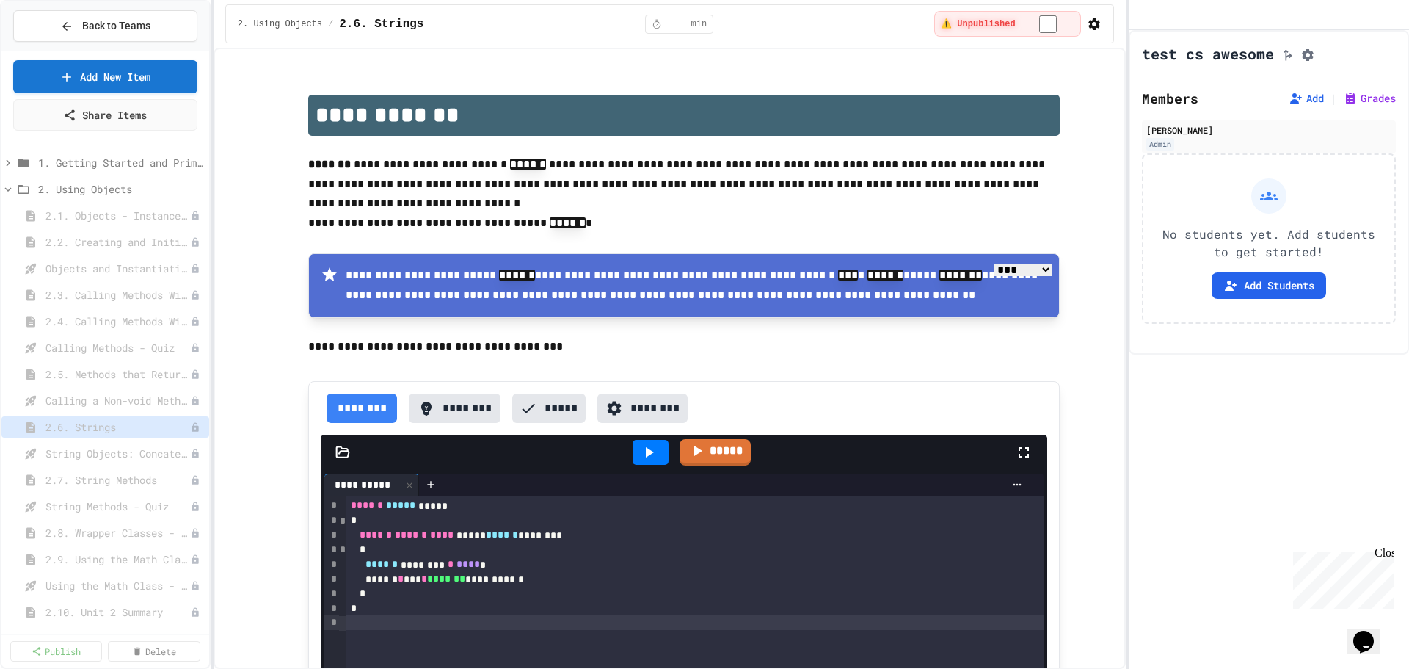
click at [225, 65] on div "**********" at bounding box center [670, 358] width 912 height 621
click at [6, 184] on icon at bounding box center [7, 189] width 13 height 13
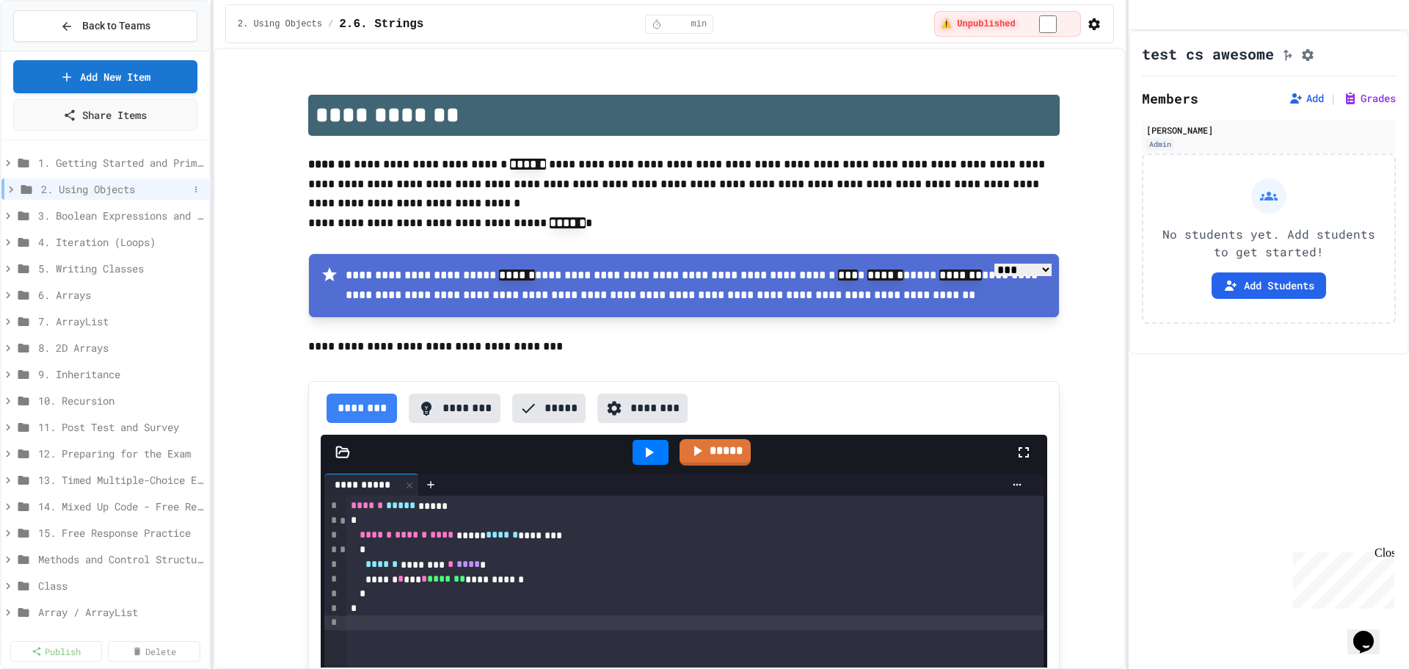
click at [8, 191] on icon at bounding box center [10, 189] width 13 height 13
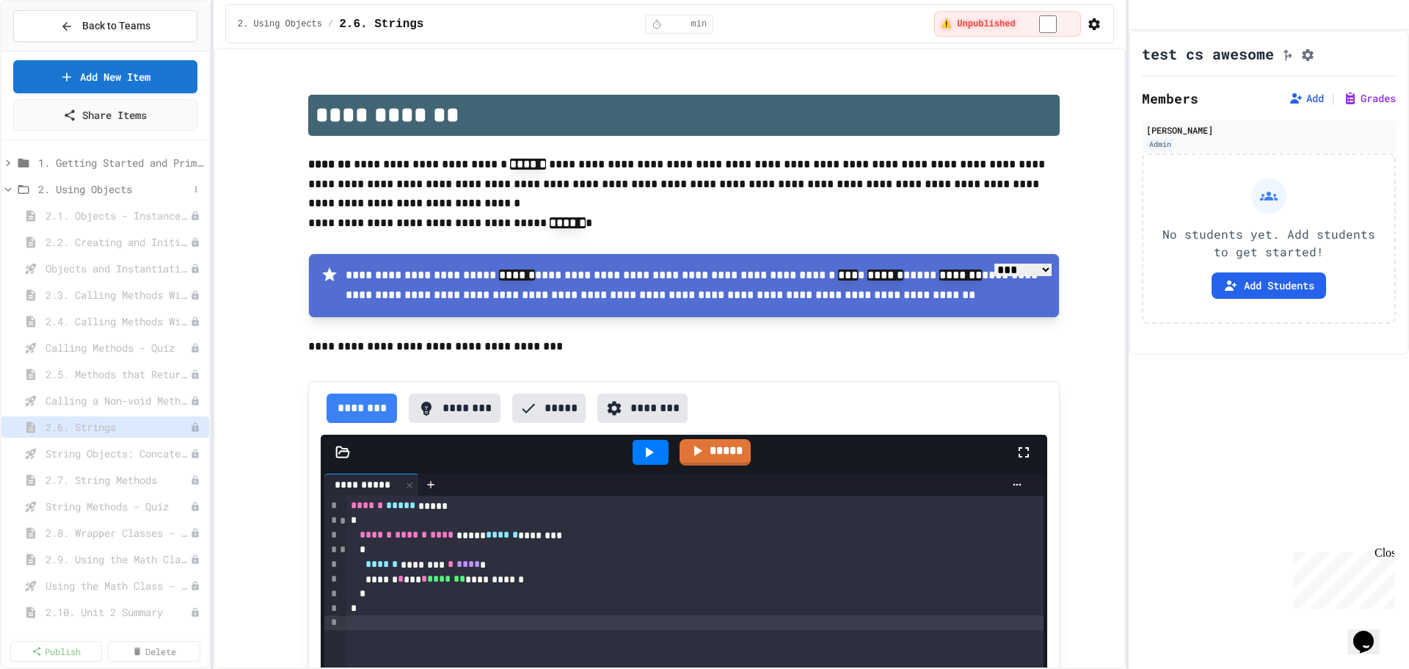
click at [8, 188] on icon at bounding box center [7, 189] width 13 height 13
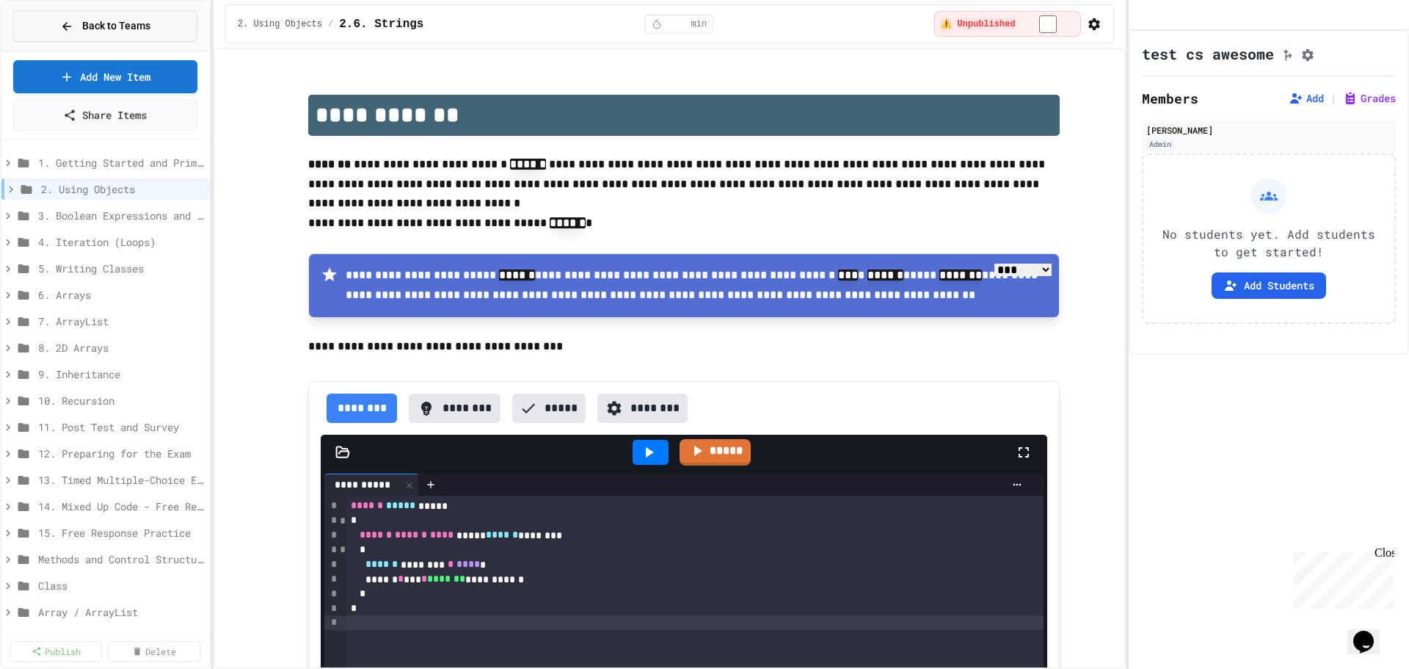
click at [152, 29] on button "Back to Teams" at bounding box center [105, 26] width 184 height 32
